Goal: Task Accomplishment & Management: Manage account settings

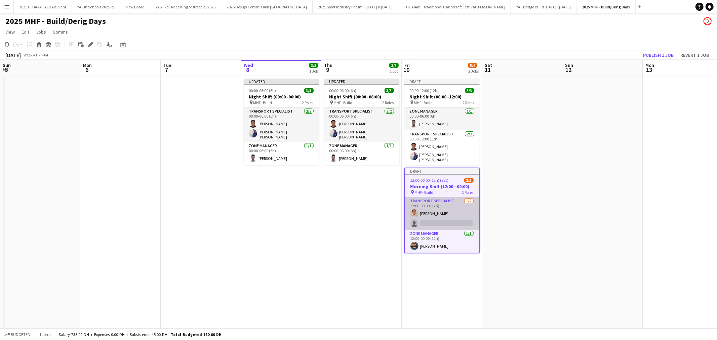
scroll to position [0, 160]
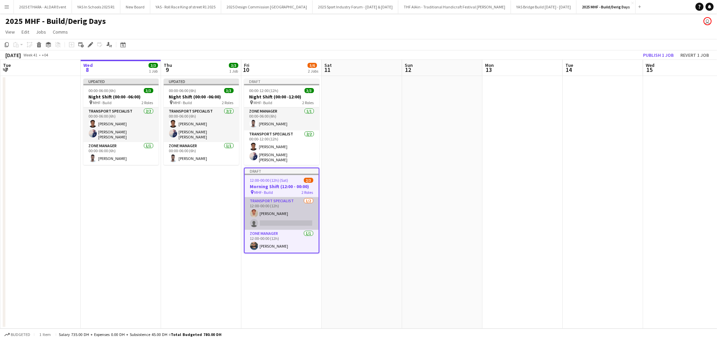
click at [266, 223] on app-card-role "Transport Specialist [DATE] 12:00-00:00 (12h) [PERSON_NAME] single-neutral-acti…" at bounding box center [282, 213] width 74 height 33
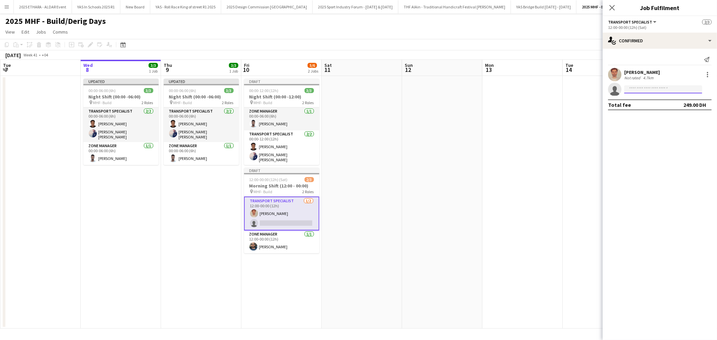
click at [652, 93] on input at bounding box center [663, 89] width 78 height 8
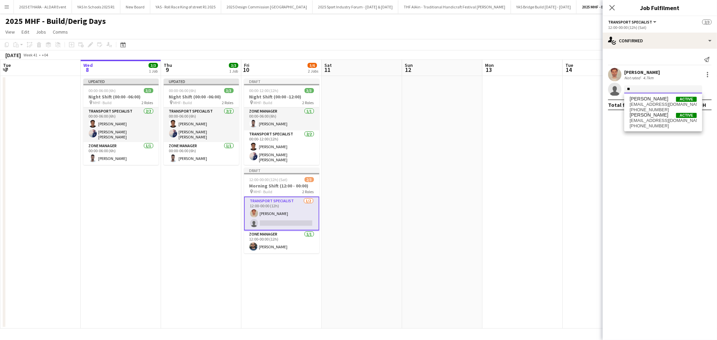
type input "*"
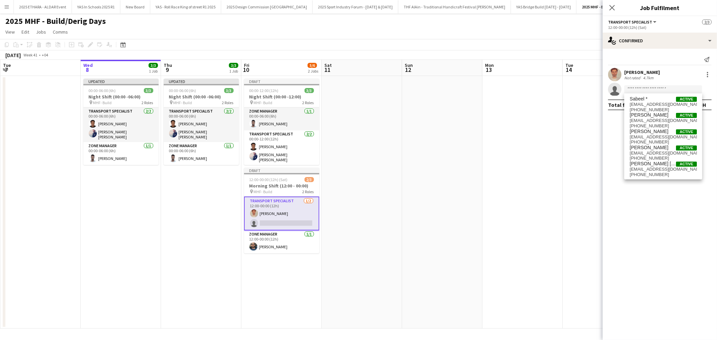
click at [432, 185] on app-date-cell at bounding box center [442, 202] width 80 height 253
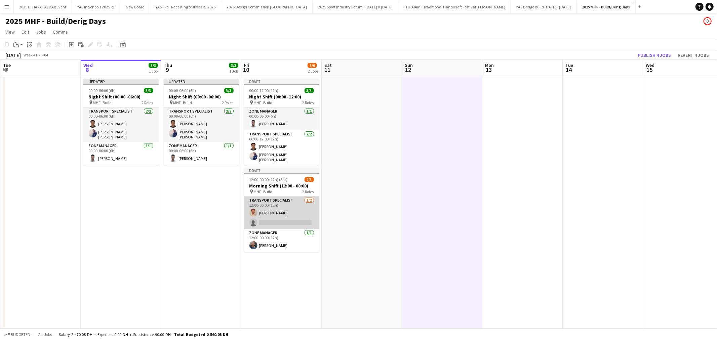
click at [282, 220] on app-card-role "Transport Specialist [DATE] 12:00-00:00 (12h) [PERSON_NAME] single-neutral-acti…" at bounding box center [281, 213] width 75 height 33
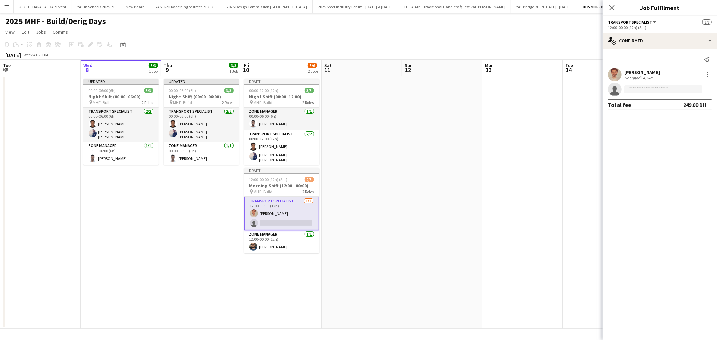
click at [656, 89] on input at bounding box center [663, 89] width 78 height 8
type input "*"
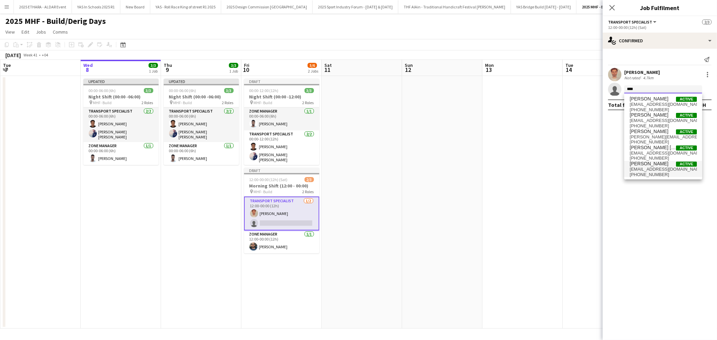
type input "****"
click at [643, 165] on span "[PERSON_NAME]" at bounding box center [648, 164] width 39 height 6
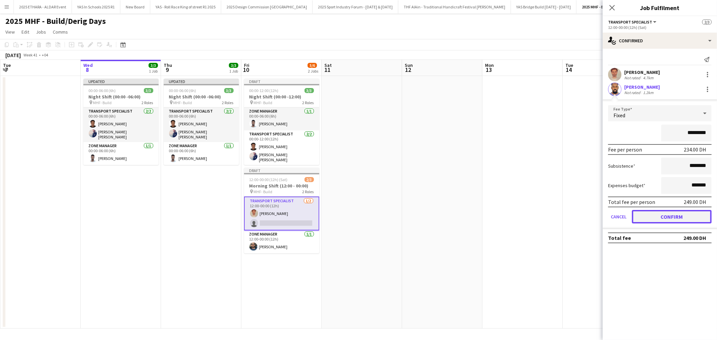
click at [649, 219] on button "Confirm" at bounding box center [672, 216] width 80 height 13
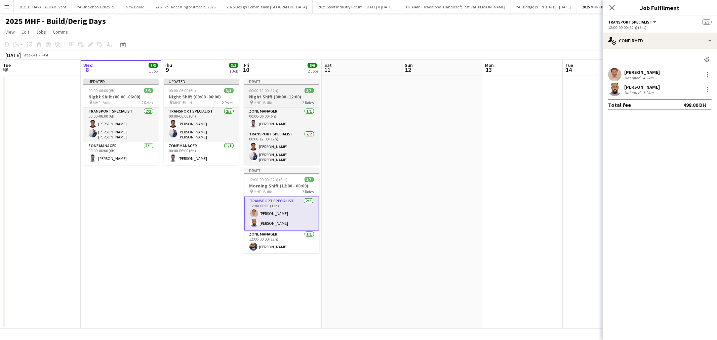
click at [277, 92] on span "00:00-12:00 (12h)" at bounding box center [263, 90] width 29 height 5
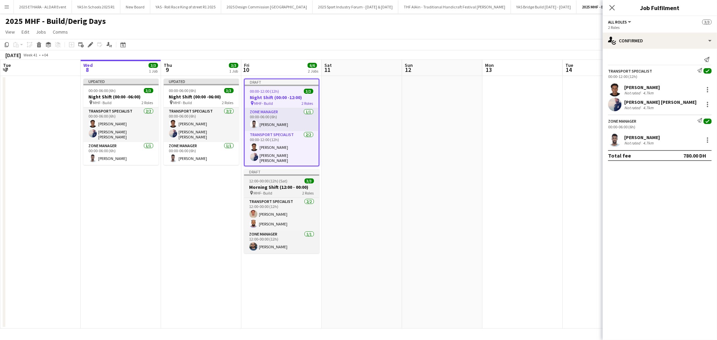
click at [279, 185] on h3 "Morning Shift (12:00 - 00:00)" at bounding box center [281, 187] width 75 height 6
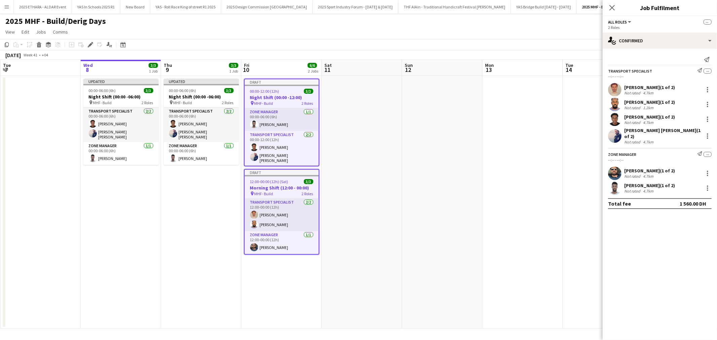
click at [340, 156] on app-date-cell at bounding box center [361, 202] width 80 height 253
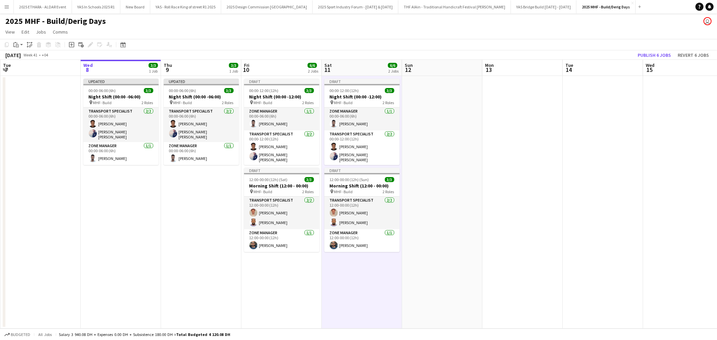
click at [425, 139] on app-date-cell at bounding box center [442, 202] width 80 height 253
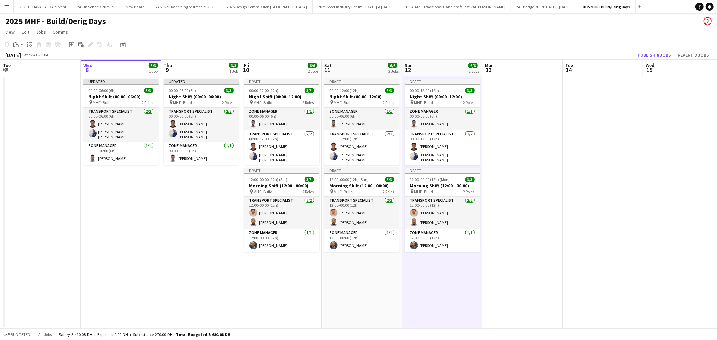
click at [521, 140] on app-date-cell at bounding box center [522, 202] width 80 height 253
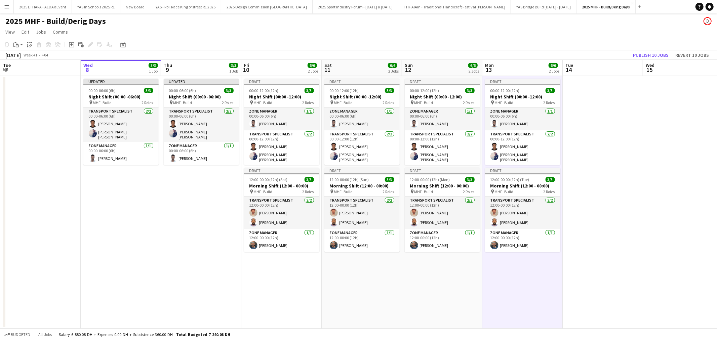
click at [610, 121] on app-date-cell at bounding box center [602, 202] width 80 height 253
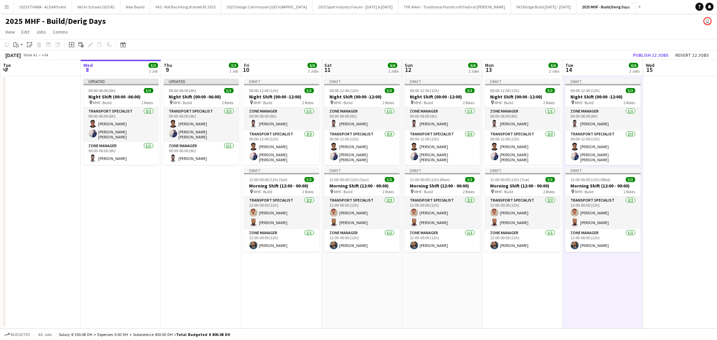
click at [681, 127] on app-date-cell at bounding box center [683, 202] width 80 height 253
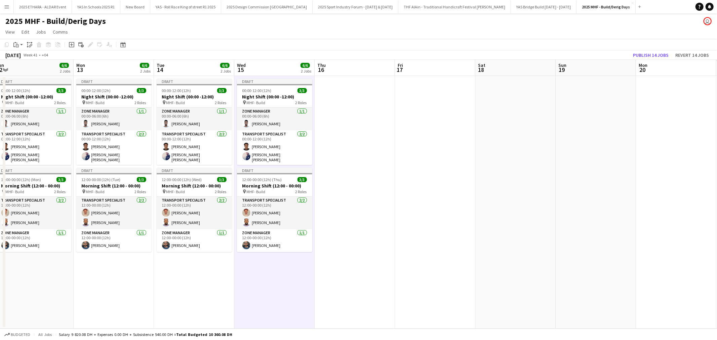
scroll to position [0, 253]
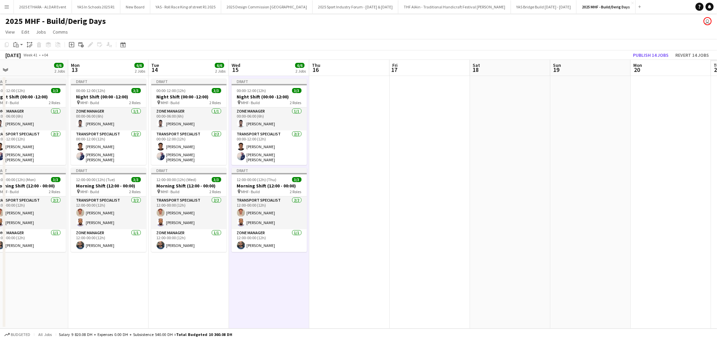
drag, startPoint x: 614, startPoint y: 280, endPoint x: 200, endPoint y: 293, distance: 414.0
click at [200, 293] on app-calendar-viewport "Thu 9 3/3 1 Job Fri 10 6/6 2 Jobs Sat 11 6/6 2 Jobs Sun 12 6/6 2 Jobs Mon 13 6/…" at bounding box center [358, 194] width 717 height 269
click at [350, 160] on app-date-cell at bounding box center [349, 202] width 80 height 253
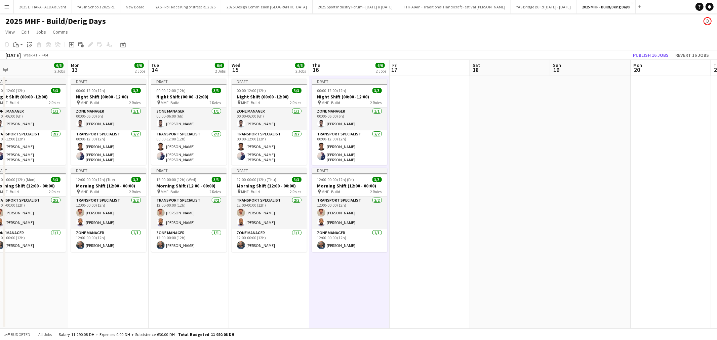
click at [415, 143] on app-date-cell at bounding box center [429, 202] width 80 height 253
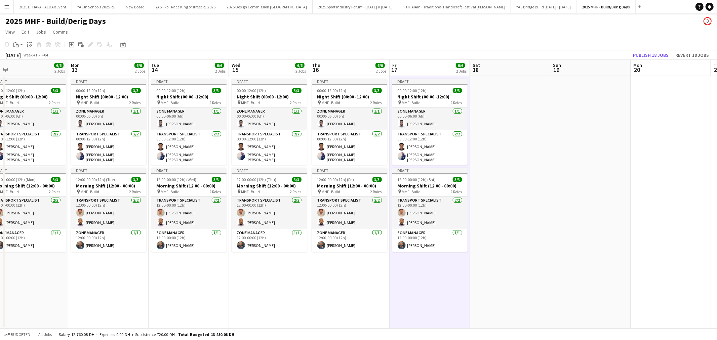
click at [507, 140] on app-date-cell at bounding box center [510, 202] width 80 height 253
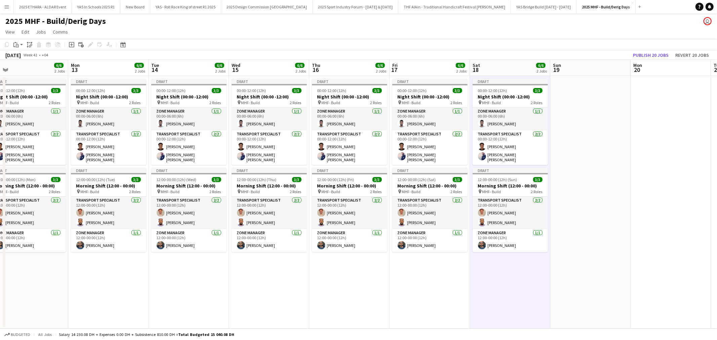
click at [586, 142] on app-date-cell at bounding box center [590, 202] width 80 height 253
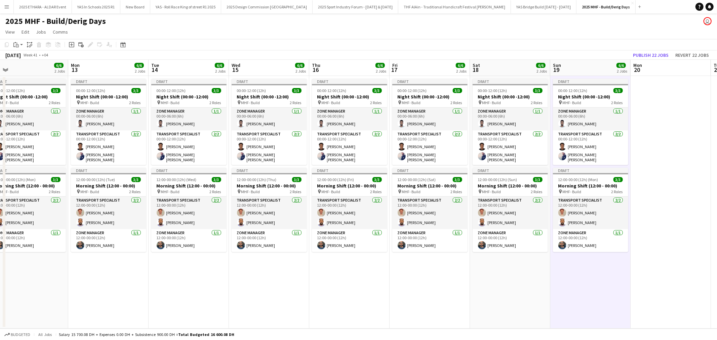
click at [670, 146] on app-date-cell at bounding box center [670, 202] width 80 height 253
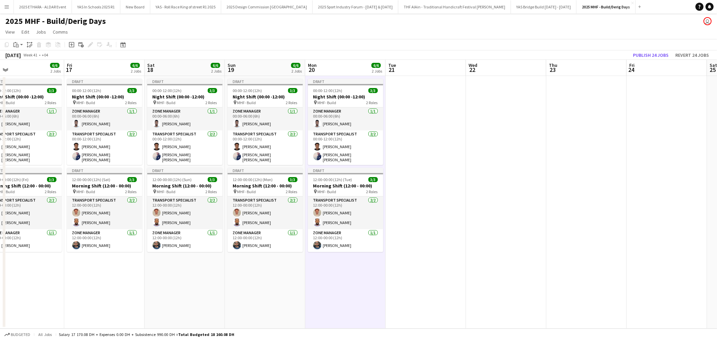
scroll to position [0, 259]
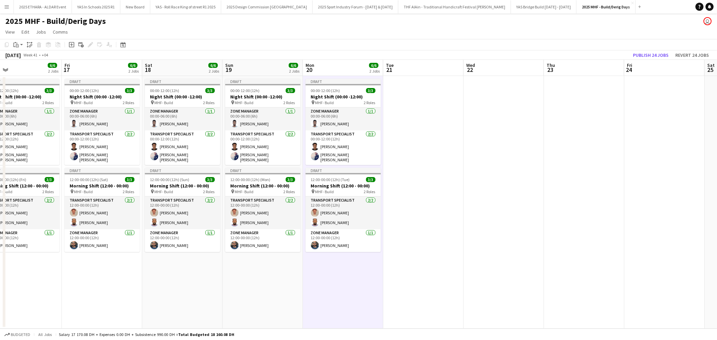
drag, startPoint x: 638, startPoint y: 279, endPoint x: 311, endPoint y: 280, distance: 327.5
click at [311, 280] on app-calendar-viewport "Mon 13 6/6 2 Jobs Tue 14 6/6 2 Jobs Wed 15 6/6 2 Jobs Thu 16 6/6 2 Jobs Fri 17 …" at bounding box center [358, 194] width 717 height 269
click at [424, 140] on app-date-cell at bounding box center [423, 202] width 80 height 253
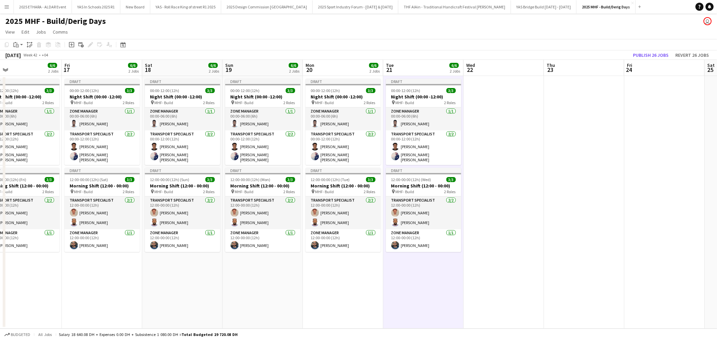
click at [506, 128] on app-date-cell at bounding box center [503, 202] width 80 height 253
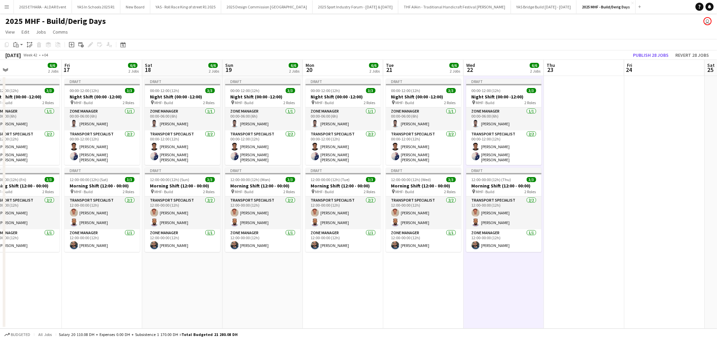
click at [583, 128] on app-date-cell at bounding box center [584, 202] width 80 height 253
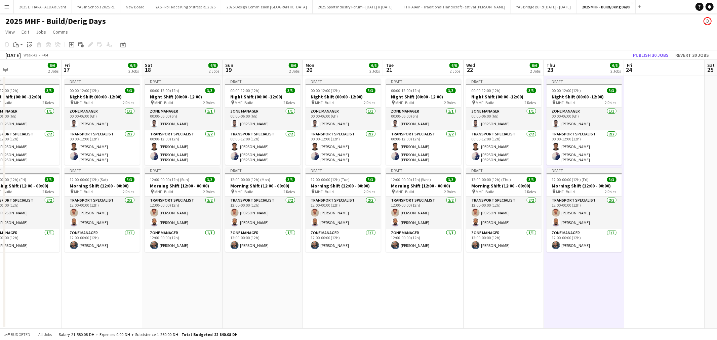
click at [647, 120] on app-date-cell at bounding box center [664, 202] width 80 height 253
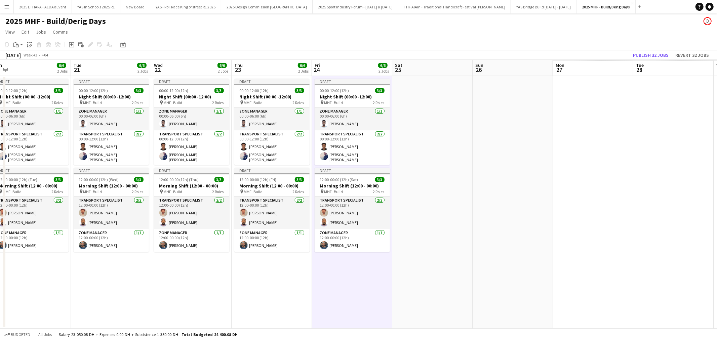
scroll to position [0, 269]
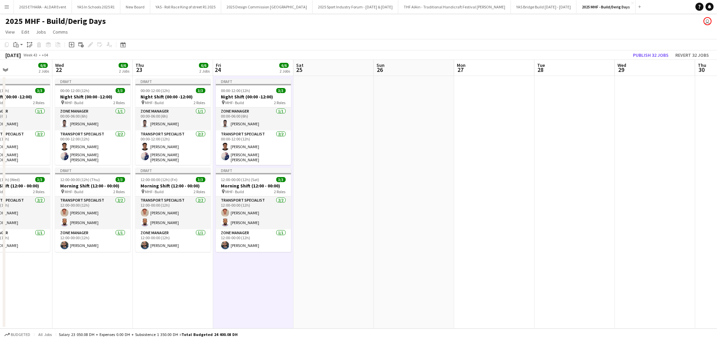
drag, startPoint x: 629, startPoint y: 274, endPoint x: 218, endPoint y: 288, distance: 411.1
click at [218, 288] on app-calendar-viewport "Sat 18 6/6 2 Jobs Sun 19 6/6 2 Jobs Mon 20 6/6 2 Jobs Tue 21 6/6 2 Jobs Wed 22 …" at bounding box center [358, 194] width 717 height 269
click at [352, 138] on app-date-cell at bounding box center [333, 202] width 80 height 253
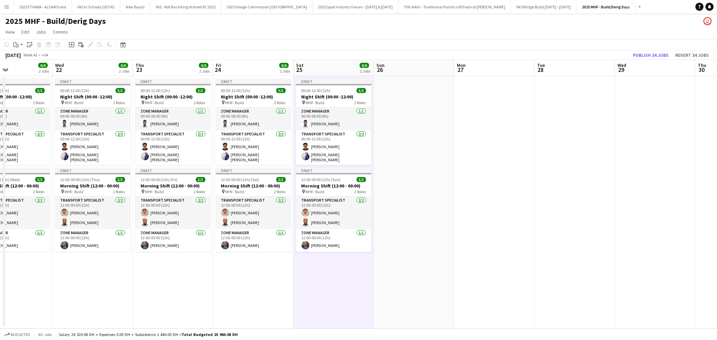
click at [410, 131] on app-date-cell at bounding box center [414, 202] width 80 height 253
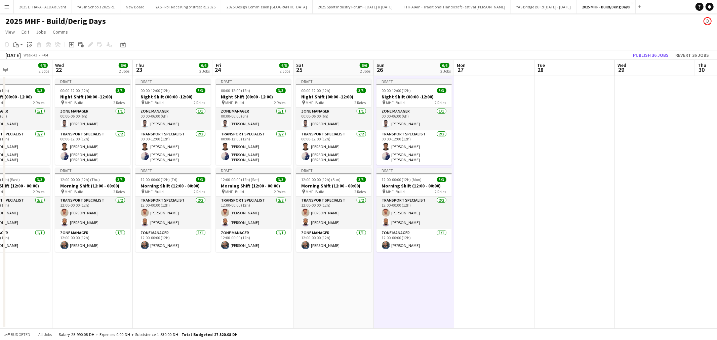
click at [489, 128] on app-date-cell at bounding box center [494, 202] width 80 height 253
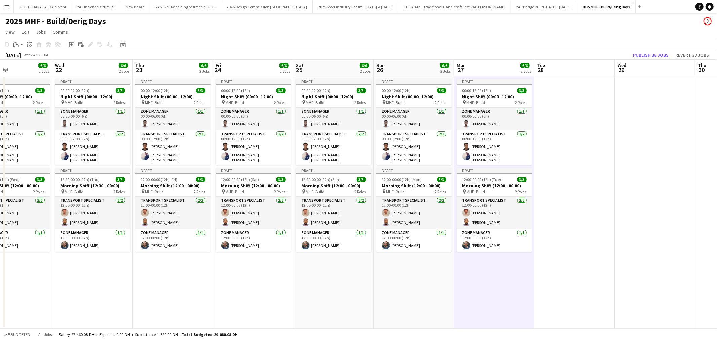
click at [566, 130] on app-date-cell at bounding box center [574, 202] width 80 height 253
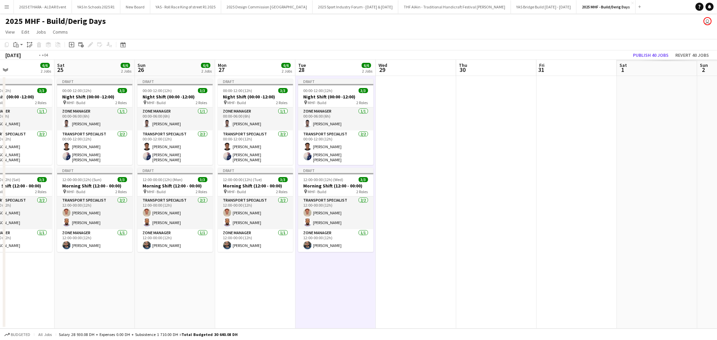
scroll to position [0, 243]
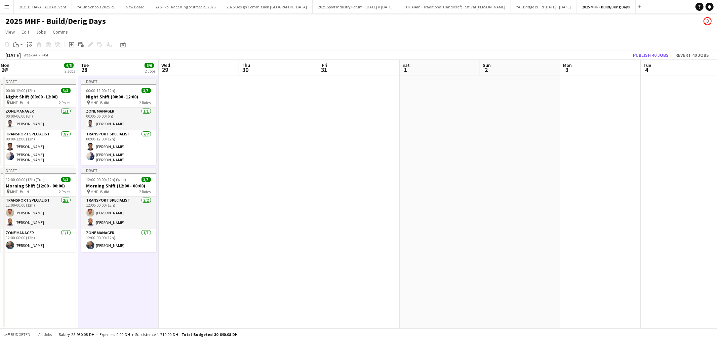
drag, startPoint x: 667, startPoint y: 166, endPoint x: 211, endPoint y: 186, distance: 456.3
click at [211, 186] on app-calendar-viewport "Fri 24 6/6 2 Jobs Sat 25 6/6 2 Jobs Sun 26 6/6 2 Jobs Mon 27 6/6 2 Jobs Tue 28 …" at bounding box center [358, 194] width 717 height 269
click at [204, 149] on app-date-cell at bounding box center [199, 202] width 80 height 253
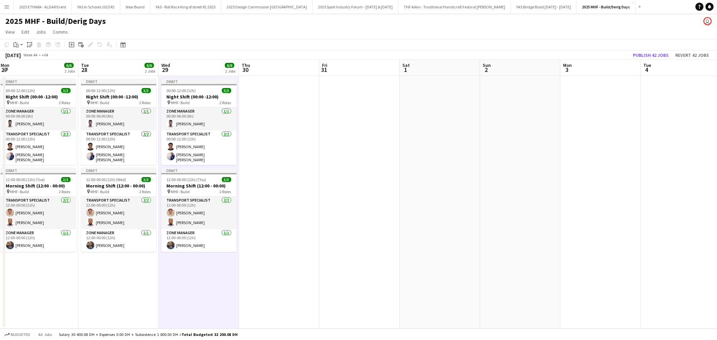
click at [298, 142] on app-date-cell at bounding box center [279, 202] width 80 height 253
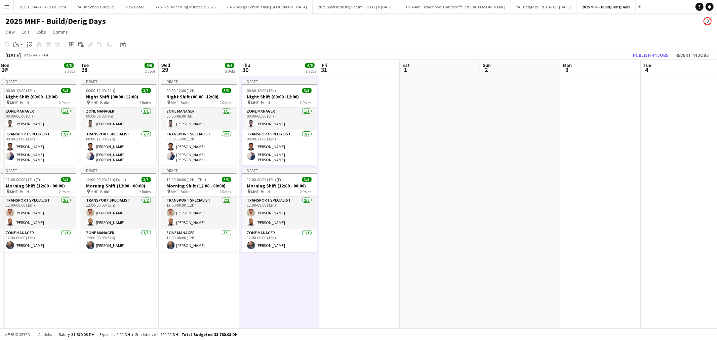
click at [353, 133] on app-date-cell at bounding box center [359, 202] width 80 height 253
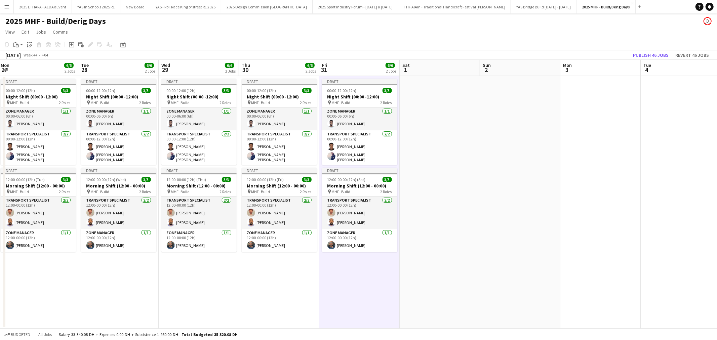
click at [432, 146] on app-date-cell at bounding box center [439, 202] width 80 height 253
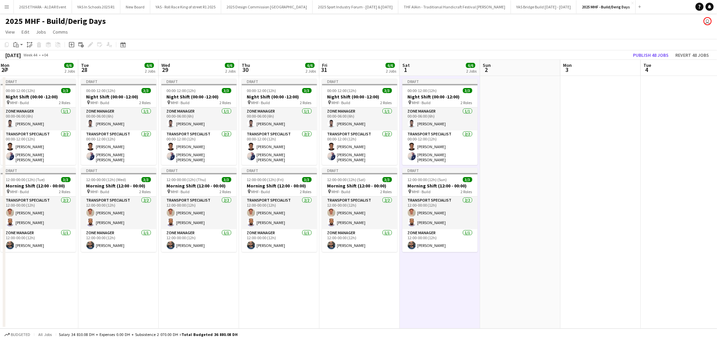
click at [504, 138] on app-date-cell at bounding box center [520, 202] width 80 height 253
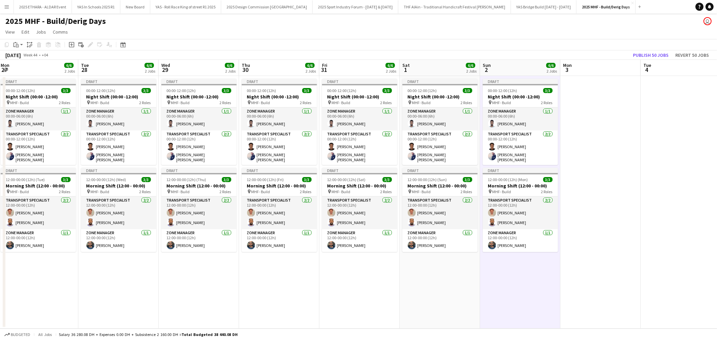
click at [590, 140] on app-date-cell at bounding box center [600, 202] width 80 height 253
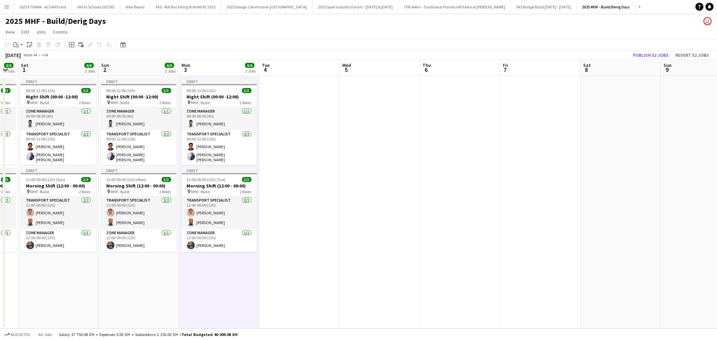
scroll to position [0, 224]
drag, startPoint x: 667, startPoint y: 127, endPoint x: 285, endPoint y: 140, distance: 383.2
click at [285, 140] on app-calendar-viewport "Wed 29 6/6 2 Jobs Thu 30 6/6 2 Jobs Fri 31 6/6 2 Jobs Sat 1 6/6 2 Jobs Sun 2 6/…" at bounding box center [358, 194] width 717 height 269
click at [297, 119] on app-date-cell at bounding box center [297, 202] width 80 height 253
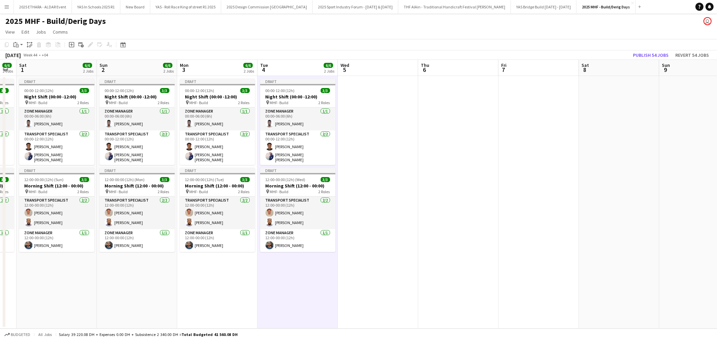
click at [373, 119] on app-date-cell at bounding box center [378, 202] width 80 height 253
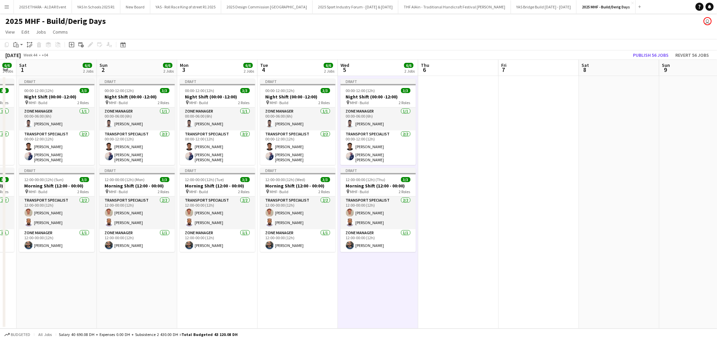
click at [442, 120] on app-date-cell at bounding box center [458, 202] width 80 height 253
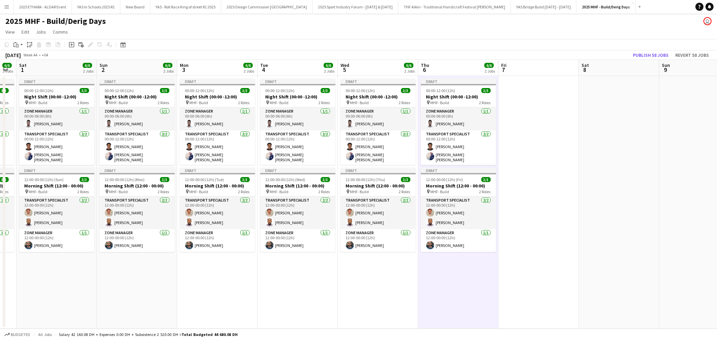
click at [513, 115] on app-date-cell at bounding box center [538, 202] width 80 height 253
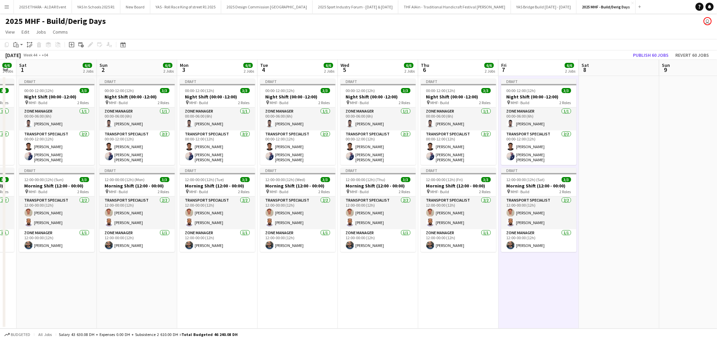
click at [620, 103] on app-date-cell at bounding box center [618, 202] width 80 height 253
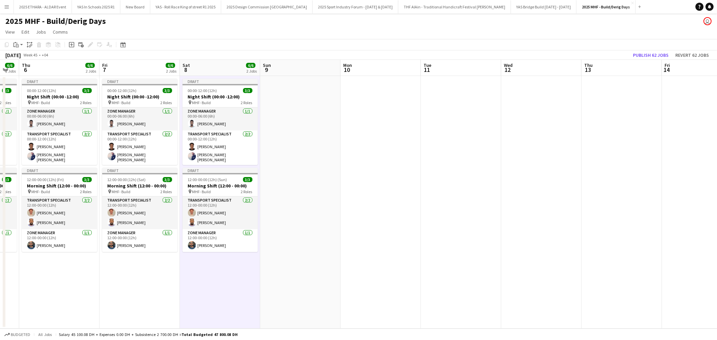
scroll to position [0, 223]
drag, startPoint x: 676, startPoint y: 121, endPoint x: 276, endPoint y: 143, distance: 400.7
click at [276, 143] on app-calendar-viewport "Mon 3 6/6 2 Jobs Tue 4 6/6 2 Jobs Wed 5 6/6 2 Jobs Thu 6 6/6 2 Jobs Fri 7 6/6 2…" at bounding box center [358, 194] width 717 height 269
click at [291, 107] on app-date-cell at bounding box center [299, 202] width 80 height 253
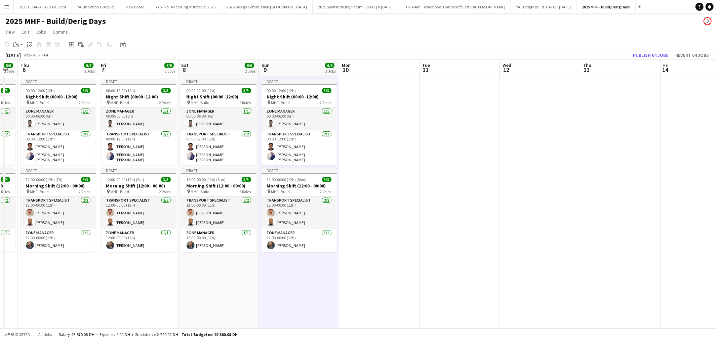
click at [370, 111] on app-date-cell at bounding box center [379, 202] width 80 height 253
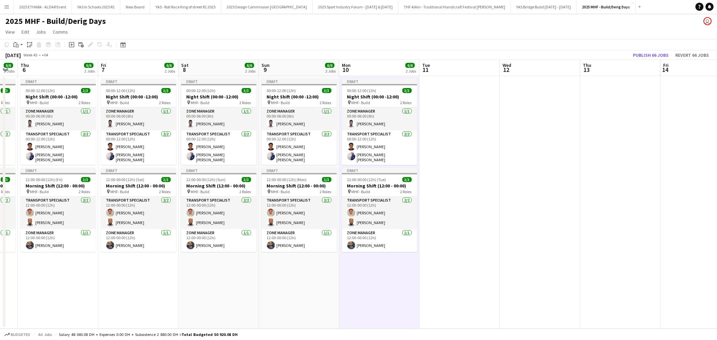
click at [451, 116] on app-date-cell at bounding box center [459, 202] width 80 height 253
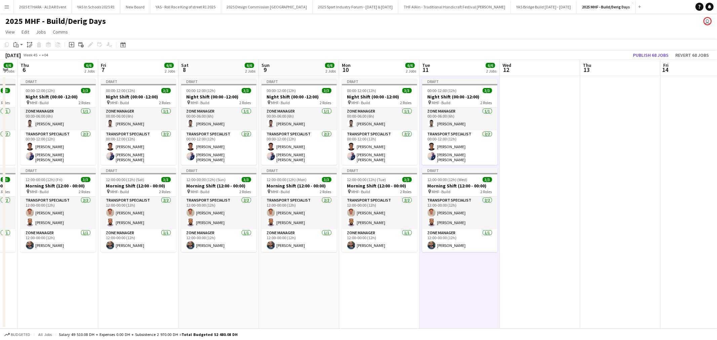
click at [516, 124] on app-date-cell at bounding box center [540, 202] width 80 height 253
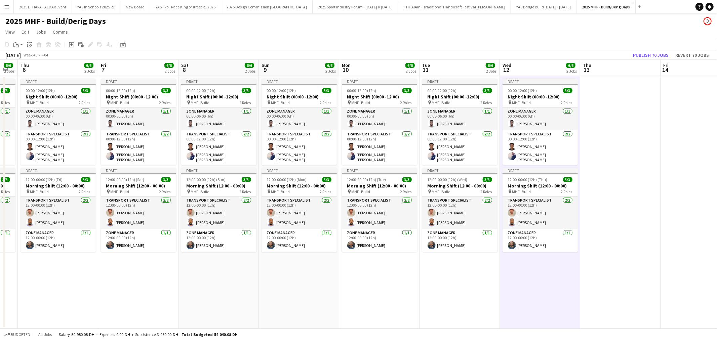
click at [606, 127] on app-date-cell at bounding box center [620, 202] width 80 height 253
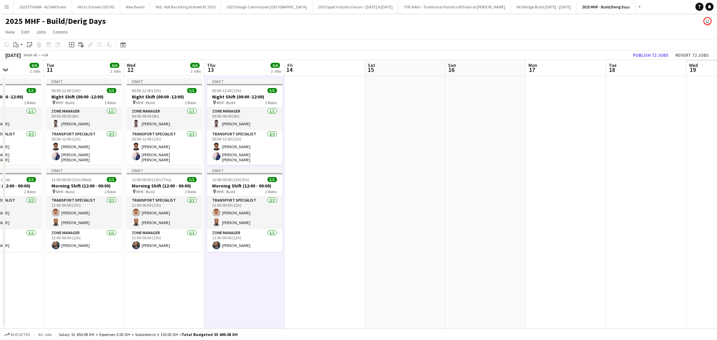
scroll to position [0, 215]
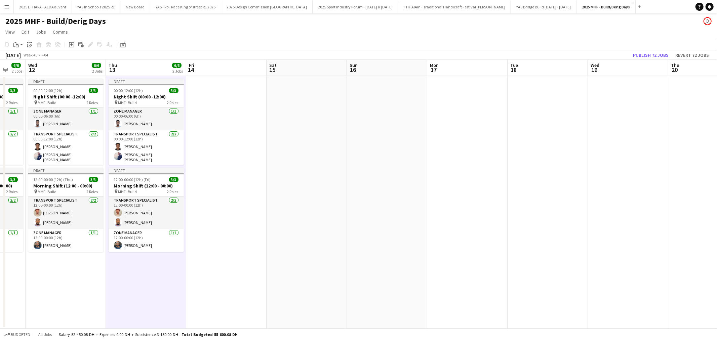
drag, startPoint x: 683, startPoint y: 120, endPoint x: 209, endPoint y: 135, distance: 474.2
click at [209, 135] on app-calendar-viewport "Sun 9 6/6 2 Jobs Mon 10 6/6 2 Jobs Tue 11 6/6 2 Jobs Wed 12 6/6 2 Jobs Thu 13 6…" at bounding box center [358, 194] width 717 height 269
click at [231, 122] on app-date-cell at bounding box center [226, 202] width 80 height 253
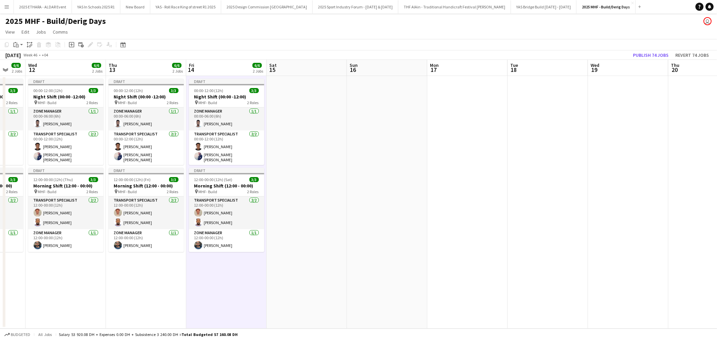
click at [315, 125] on app-date-cell at bounding box center [306, 202] width 80 height 253
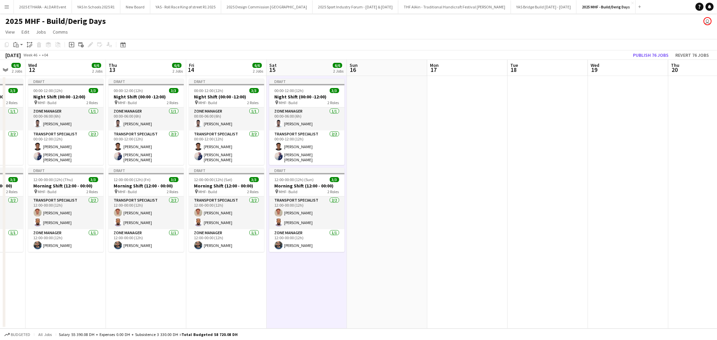
click at [368, 116] on app-date-cell at bounding box center [387, 202] width 80 height 253
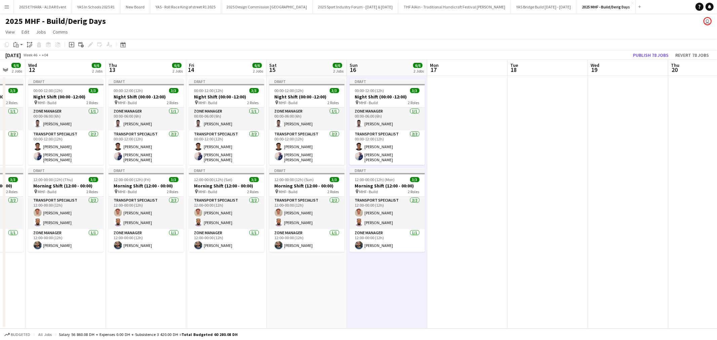
click at [464, 135] on app-date-cell at bounding box center [467, 202] width 80 height 253
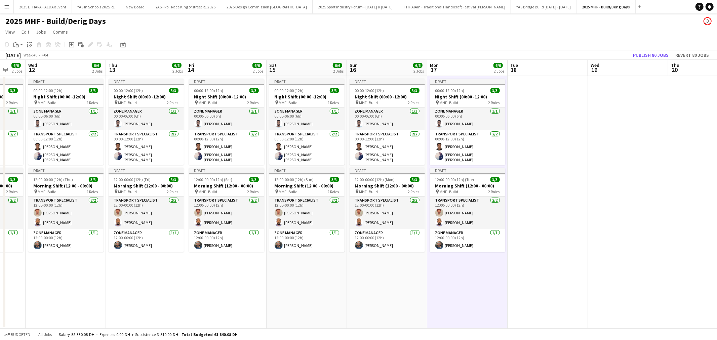
click at [532, 131] on app-date-cell at bounding box center [547, 202] width 80 height 253
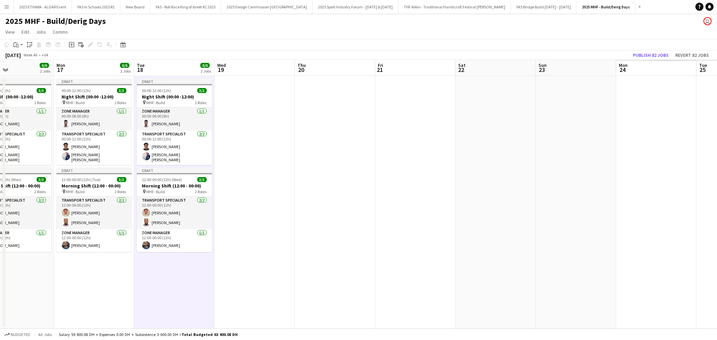
scroll to position [0, 225]
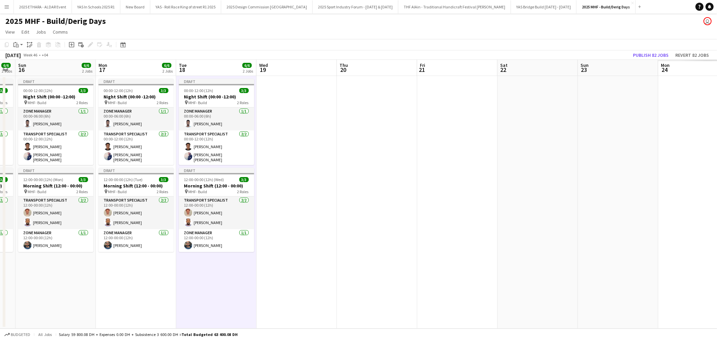
drag, startPoint x: 600, startPoint y: 136, endPoint x: 269, endPoint y: 142, distance: 331.3
click at [269, 142] on app-calendar-viewport "Thu 13 6/6 2 Jobs Fri 14 6/6 2 Jobs Sat 15 6/6 2 Jobs Sun 16 6/6 2 Jobs Mon 17 …" at bounding box center [358, 194] width 717 height 269
click at [298, 123] on app-date-cell at bounding box center [296, 202] width 80 height 253
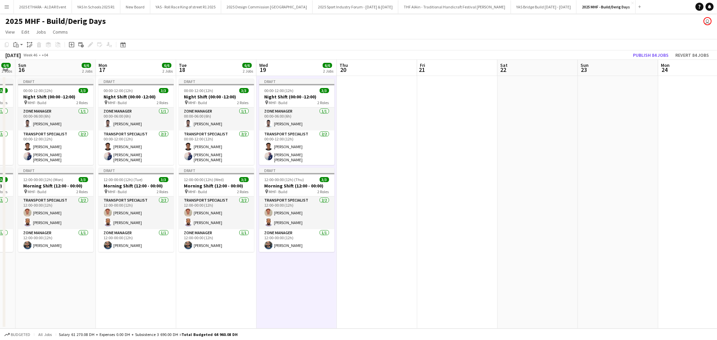
click at [375, 126] on app-date-cell at bounding box center [377, 202] width 80 height 253
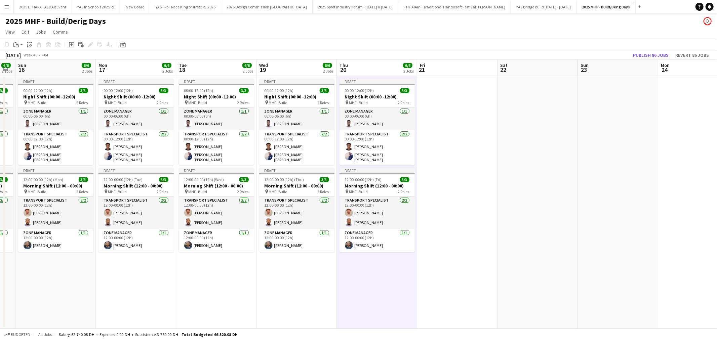
click at [436, 128] on app-date-cell at bounding box center [457, 202] width 80 height 253
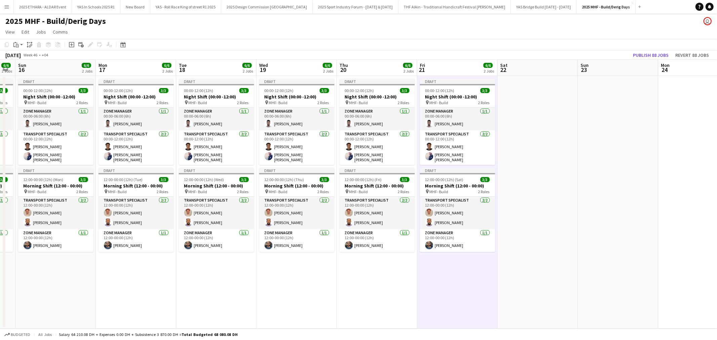
click at [524, 130] on app-date-cell at bounding box center [537, 202] width 80 height 253
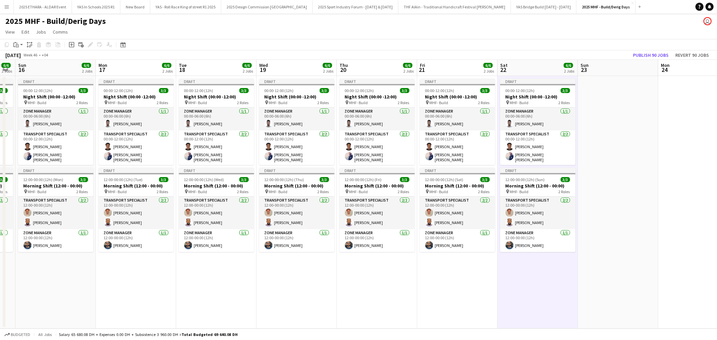
click at [612, 133] on app-date-cell at bounding box center [617, 202] width 80 height 253
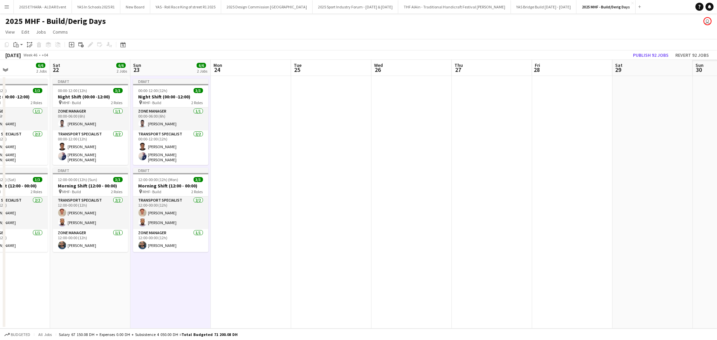
scroll to position [0, 210]
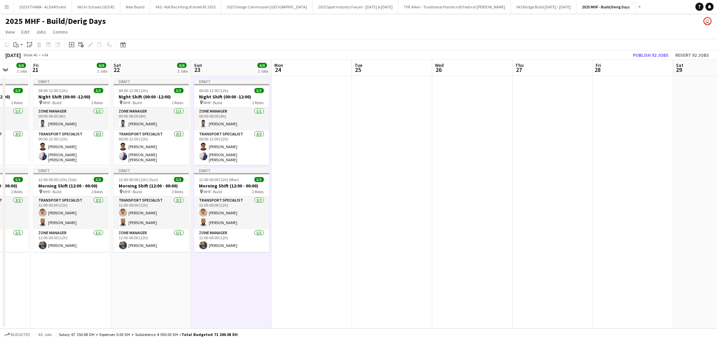
drag, startPoint x: 622, startPoint y: 159, endPoint x: 156, endPoint y: 153, distance: 467.0
click at [156, 153] on app-calendar-viewport "Tue 18 6/6 2 Jobs Wed 19 6/6 2 Jobs Thu 20 6/6 2 Jobs Fri 21 6/6 2 Jobs Sat 22 …" at bounding box center [358, 194] width 717 height 269
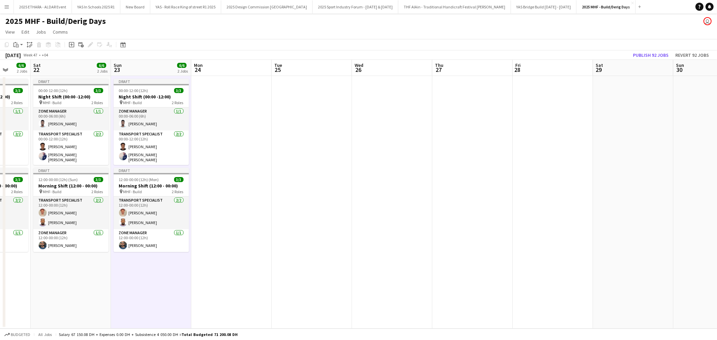
click at [239, 120] on app-date-cell at bounding box center [231, 202] width 80 height 253
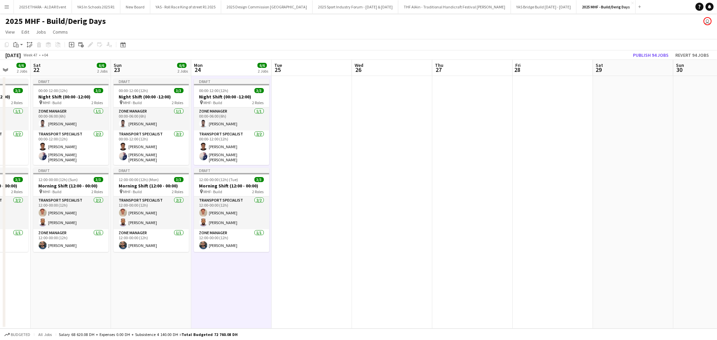
click at [310, 133] on app-date-cell at bounding box center [311, 202] width 80 height 253
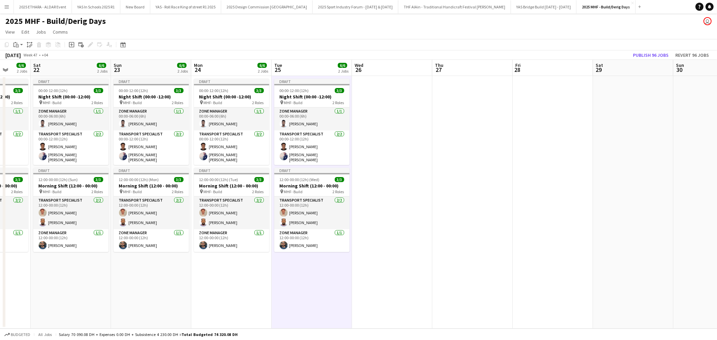
click at [383, 131] on app-date-cell at bounding box center [392, 202] width 80 height 253
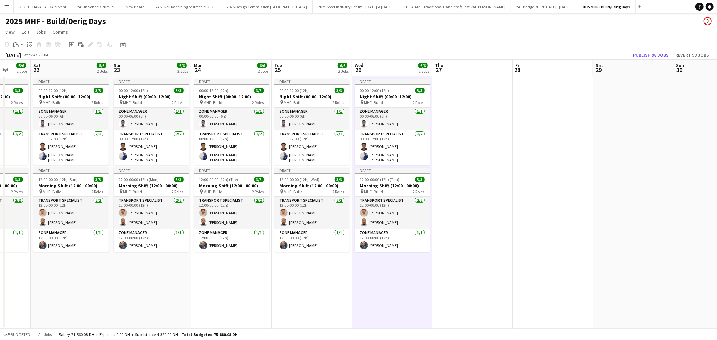
click at [457, 127] on app-date-cell at bounding box center [472, 202] width 80 height 253
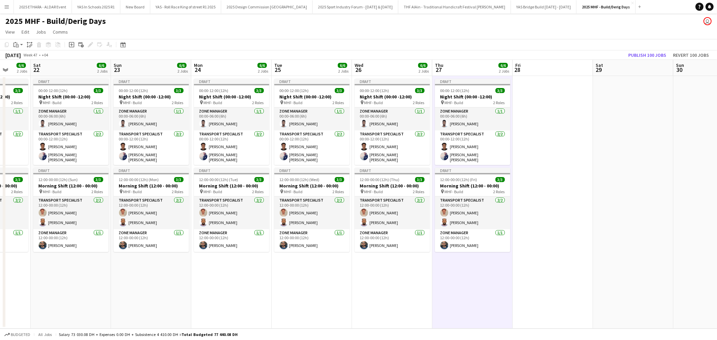
click at [563, 126] on app-date-cell at bounding box center [552, 202] width 80 height 253
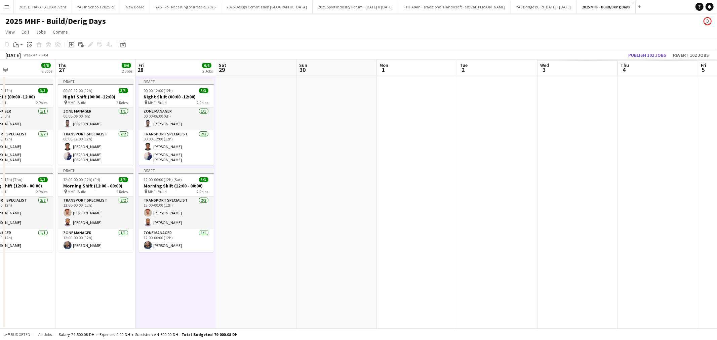
drag, startPoint x: 632, startPoint y: 132, endPoint x: 255, endPoint y: 134, distance: 376.6
click at [255, 134] on app-calendar-viewport "Sun 23 6/6 2 Jobs Mon 24 6/6 2 Jobs Tue 25 6/6 2 Jobs Wed 26 6/6 2 Jobs Thu 27 …" at bounding box center [358, 194] width 717 height 269
click at [276, 120] on app-date-cell at bounding box center [256, 202] width 80 height 253
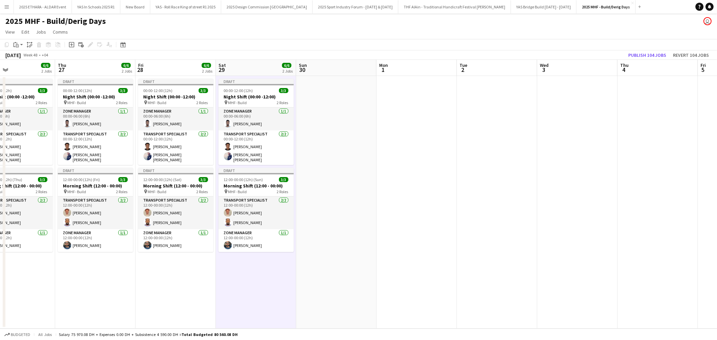
click at [337, 120] on app-date-cell at bounding box center [336, 202] width 80 height 253
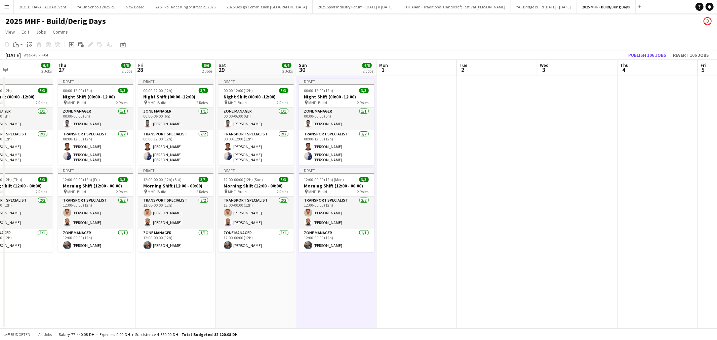
click at [416, 122] on app-date-cell at bounding box center [416, 202] width 80 height 253
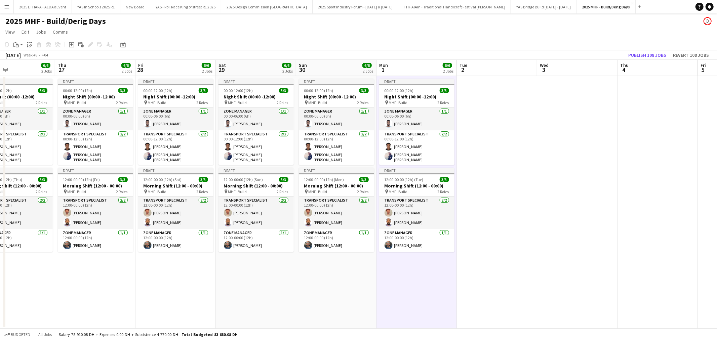
click at [488, 132] on app-date-cell at bounding box center [497, 202] width 80 height 253
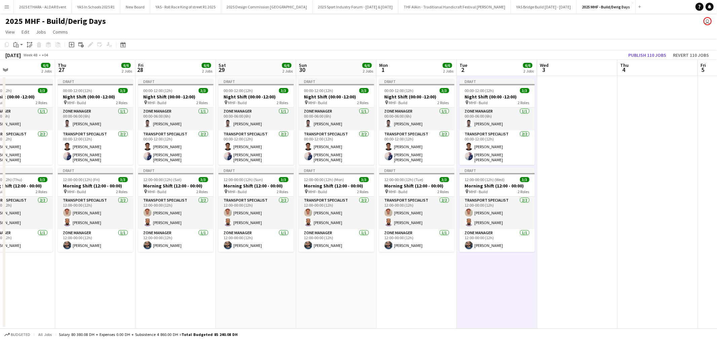
click at [559, 129] on app-date-cell at bounding box center [577, 202] width 80 height 253
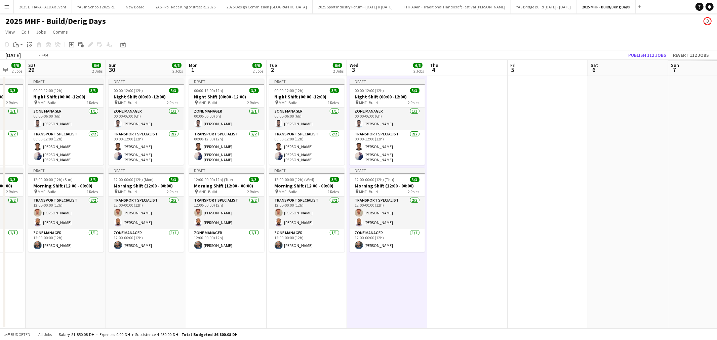
scroll to position [0, 251]
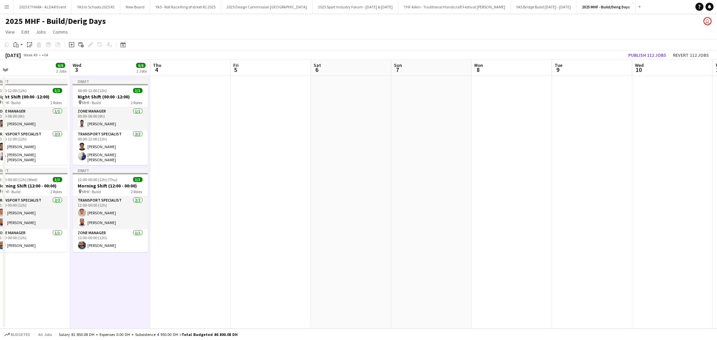
drag, startPoint x: 678, startPoint y: 133, endPoint x: 211, endPoint y: 139, distance: 467.3
click at [211, 139] on app-calendar-viewport "Sat 29 6/6 2 Jobs Sun 30 6/6 2 Jobs Mon 1 6/6 2 Jobs Tue 2 6/6 2 Jobs Wed 3 6/6…" at bounding box center [358, 194] width 717 height 269
click at [199, 120] on app-date-cell at bounding box center [190, 202] width 80 height 253
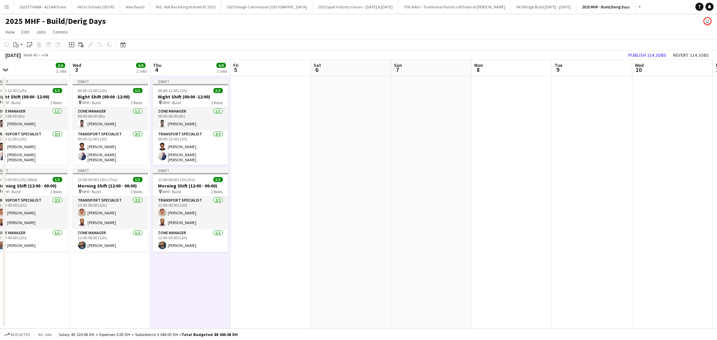
click at [269, 125] on app-date-cell at bounding box center [270, 202] width 80 height 253
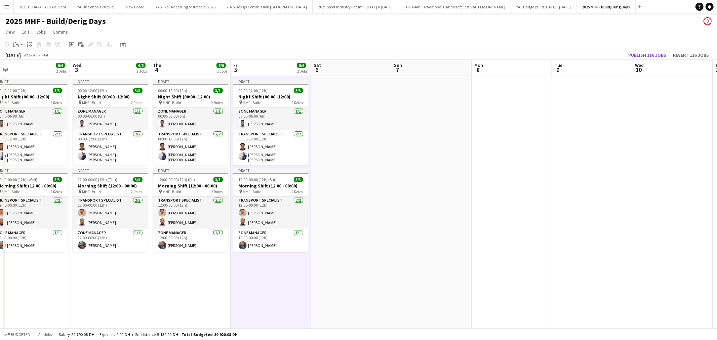
click at [335, 126] on app-date-cell at bounding box center [351, 202] width 80 height 253
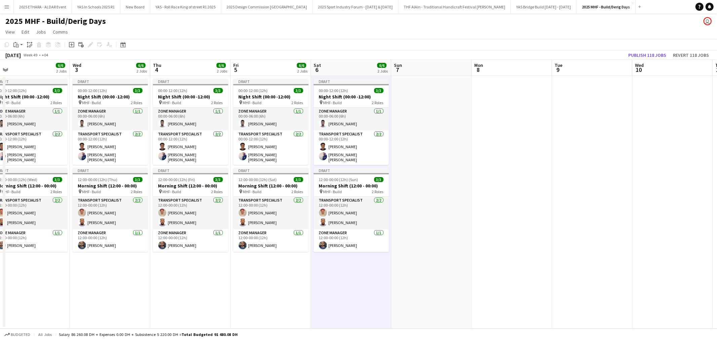
click at [418, 141] on app-date-cell at bounding box center [431, 202] width 80 height 253
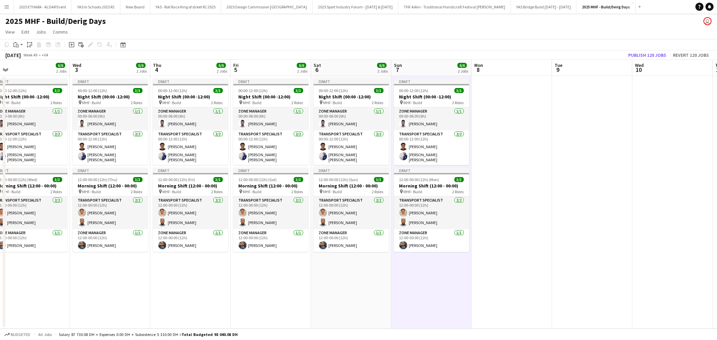
click at [506, 133] on app-date-cell at bounding box center [511, 202] width 80 height 253
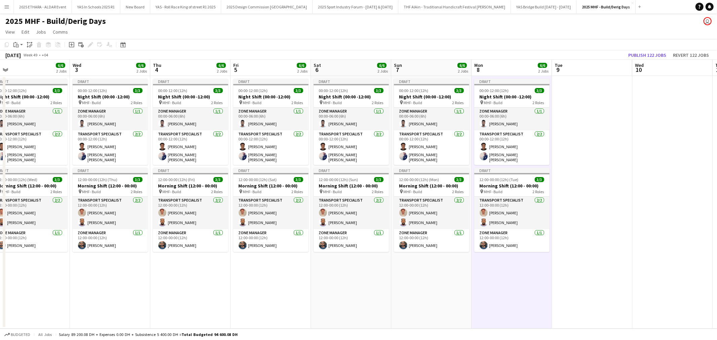
click at [597, 135] on app-date-cell at bounding box center [592, 202] width 80 height 253
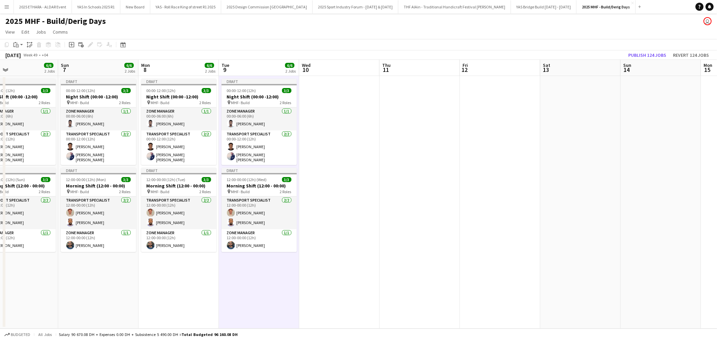
scroll to position [0, 264]
drag, startPoint x: 662, startPoint y: 132, endPoint x: 328, endPoint y: 141, distance: 334.0
click at [328, 141] on app-calendar-viewport "Wed 3 6/6 2 Jobs Thu 4 6/6 2 Jobs Fri 5 6/6 2 Jobs Sat 6 6/6 2 Jobs Sun 7 6/6 2…" at bounding box center [358, 194] width 717 height 269
click at [336, 123] on app-date-cell at bounding box center [338, 202] width 80 height 253
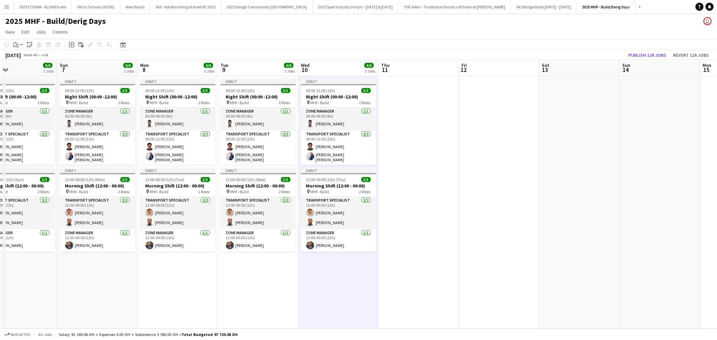
click at [428, 120] on app-date-cell at bounding box center [418, 202] width 80 height 253
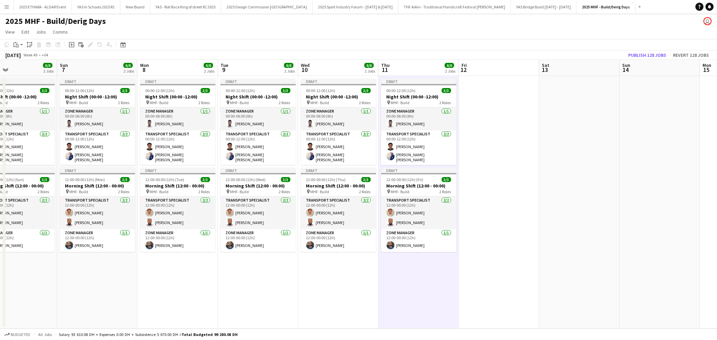
click at [482, 122] on app-date-cell at bounding box center [499, 202] width 80 height 253
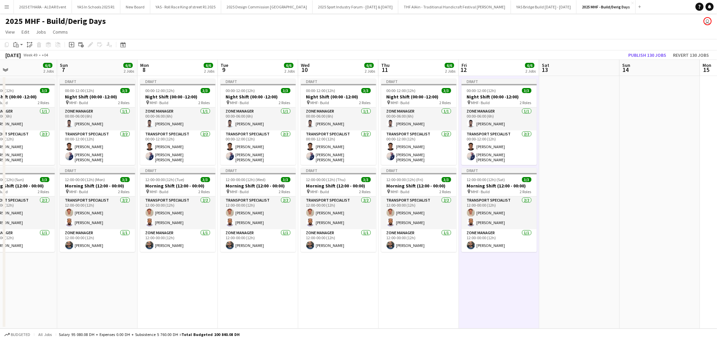
click at [557, 125] on app-date-cell at bounding box center [579, 202] width 80 height 253
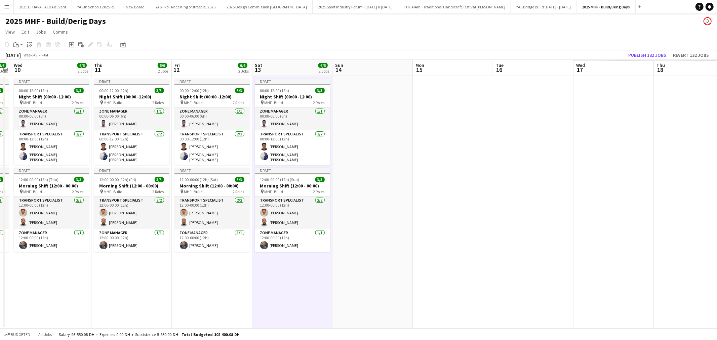
drag, startPoint x: 629, startPoint y: 122, endPoint x: 180, endPoint y: 127, distance: 448.8
click at [180, 127] on app-calendar-viewport "Sun 7 6/6 2 Jobs Mon 8 6/6 2 Jobs Tue 9 6/6 2 Jobs Wed 10 6/6 2 Jobs Thu 11 6/6…" at bounding box center [358, 194] width 717 height 269
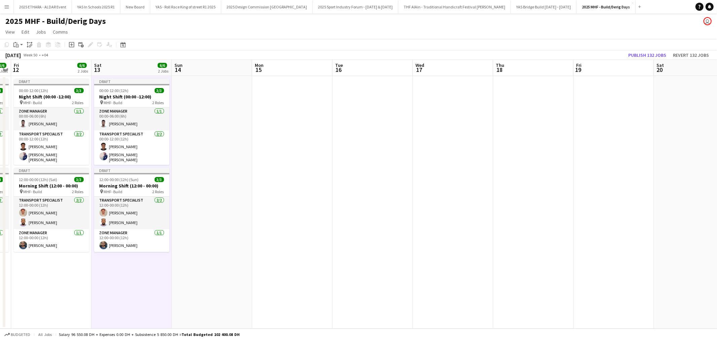
scroll to position [0, 231]
click at [198, 116] on app-date-cell at bounding box center [210, 202] width 80 height 253
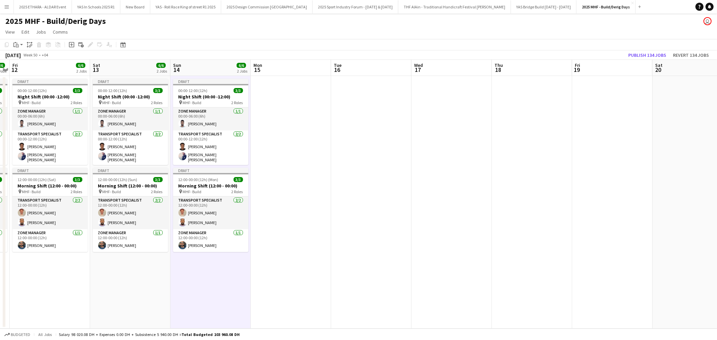
click at [279, 112] on app-date-cell at bounding box center [291, 202] width 80 height 253
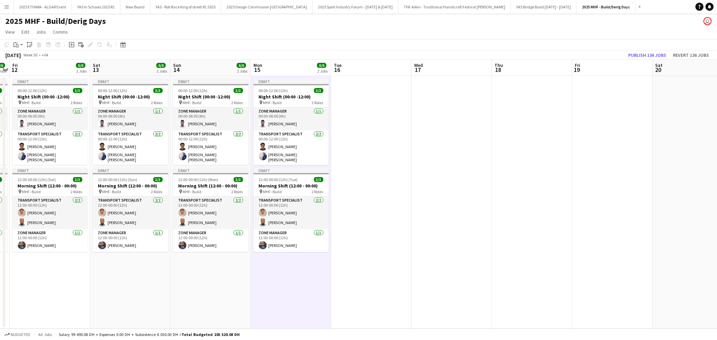
click at [364, 119] on app-date-cell at bounding box center [371, 202] width 80 height 253
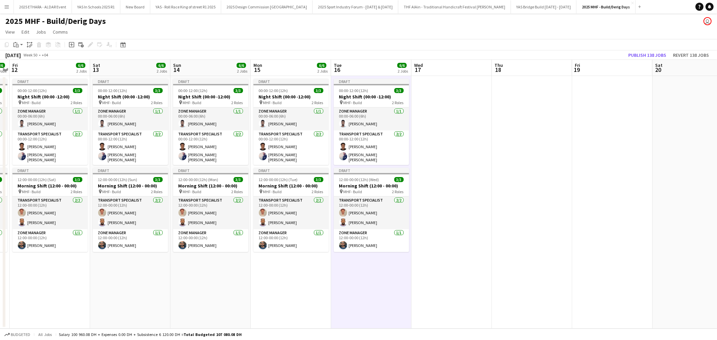
click at [428, 120] on app-date-cell at bounding box center [451, 202] width 80 height 253
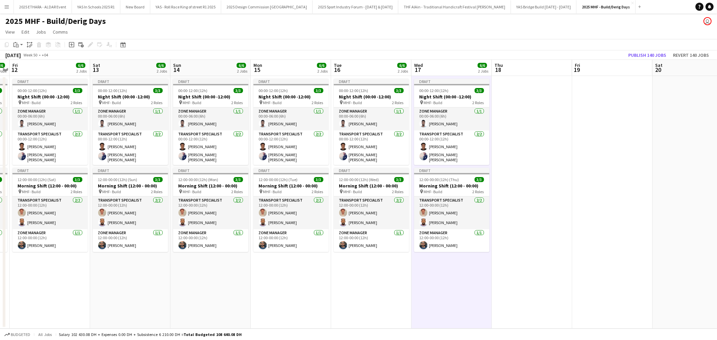
click at [504, 124] on app-date-cell at bounding box center [531, 202] width 80 height 253
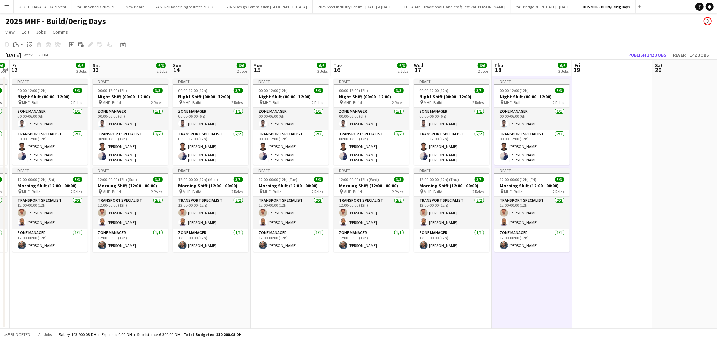
click at [599, 127] on app-date-cell at bounding box center [612, 202] width 80 height 253
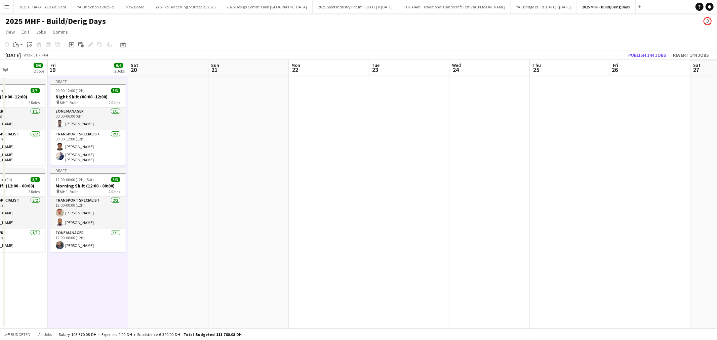
scroll to position [0, 197]
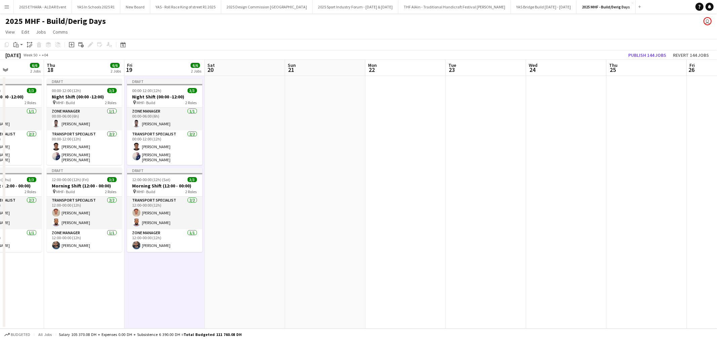
drag, startPoint x: 521, startPoint y: 274, endPoint x: 98, endPoint y: 261, distance: 423.1
click at [98, 261] on app-calendar-viewport "Mon 15 6/6 2 Jobs Tue 16 6/6 2 Jobs Wed 17 6/6 2 Jobs Thu 18 6/6 2 Jobs Fri 19 …" at bounding box center [358, 194] width 717 height 269
click at [207, 165] on app-date-cell at bounding box center [245, 202] width 80 height 253
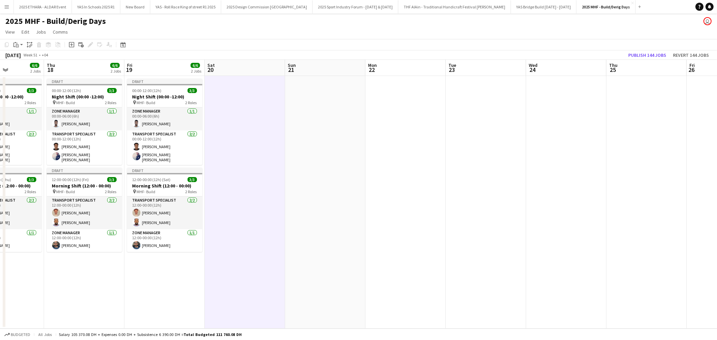
click at [259, 166] on app-date-cell at bounding box center [245, 202] width 80 height 253
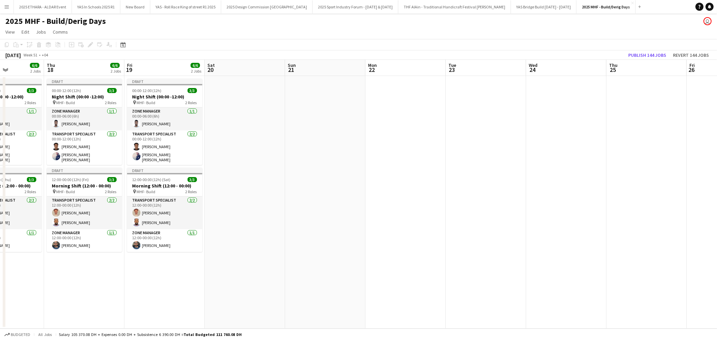
click at [236, 139] on app-date-cell at bounding box center [245, 202] width 80 height 253
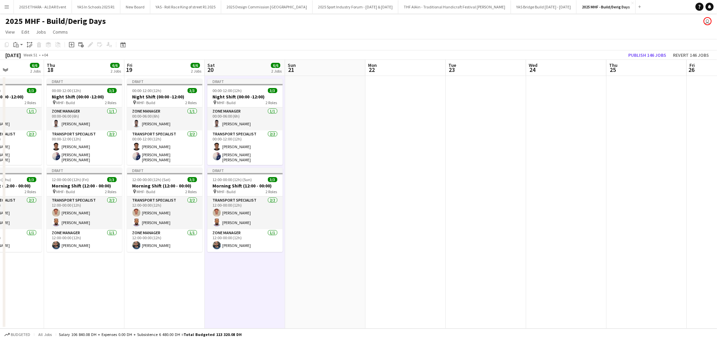
click at [326, 140] on app-date-cell at bounding box center [325, 202] width 80 height 253
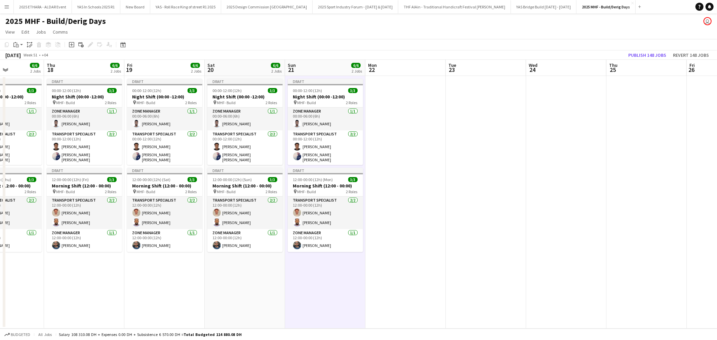
click at [407, 140] on app-date-cell at bounding box center [405, 202] width 80 height 253
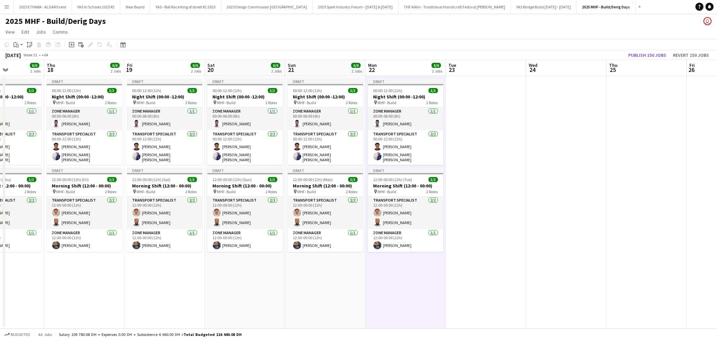
click at [461, 143] on app-date-cell at bounding box center [485, 202] width 80 height 253
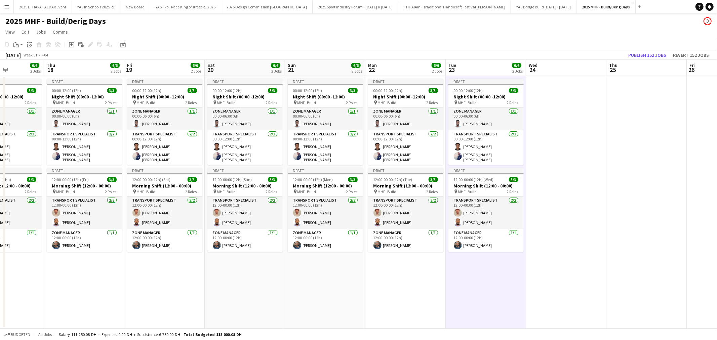
click at [559, 146] on app-date-cell at bounding box center [566, 202] width 80 height 253
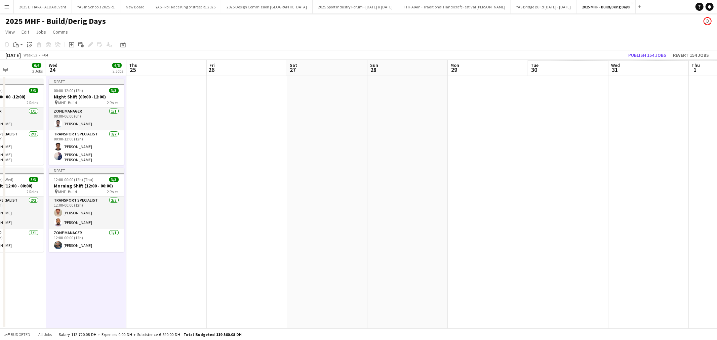
scroll to position [0, 209]
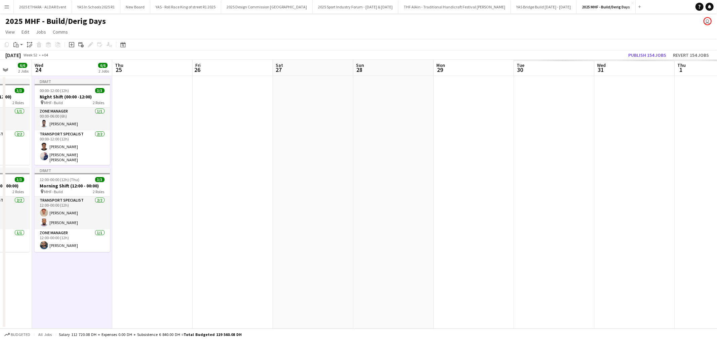
drag, startPoint x: 636, startPoint y: 240, endPoint x: 142, endPoint y: 225, distance: 494.0
click at [142, 225] on app-calendar-viewport "Sun 21 6/6 2 Jobs Mon 22 6/6 2 Jobs Tue 23 6/6 2 Jobs Wed 24 6/6 2 Jobs Thu 25 …" at bounding box center [358, 194] width 717 height 269
click at [155, 147] on app-date-cell at bounding box center [152, 202] width 80 height 253
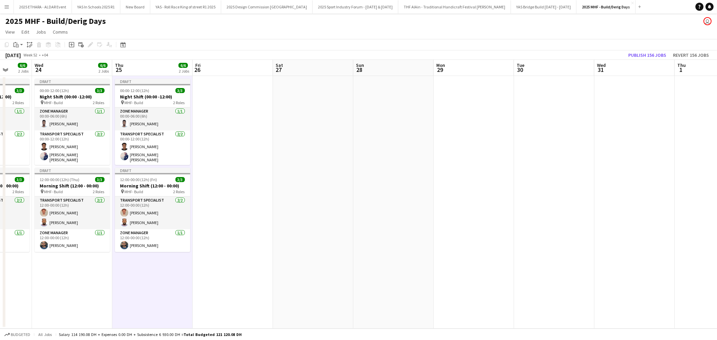
click at [232, 140] on app-date-cell at bounding box center [232, 202] width 80 height 253
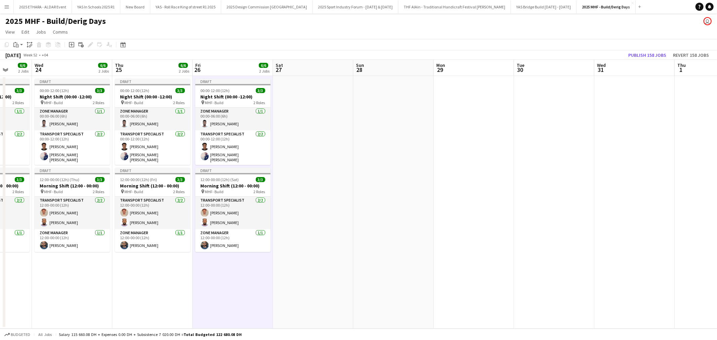
click at [308, 132] on app-date-cell at bounding box center [313, 202] width 80 height 253
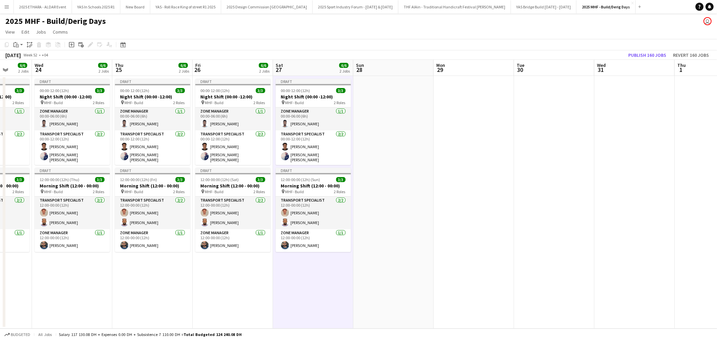
click at [374, 130] on app-date-cell at bounding box center [393, 202] width 80 height 253
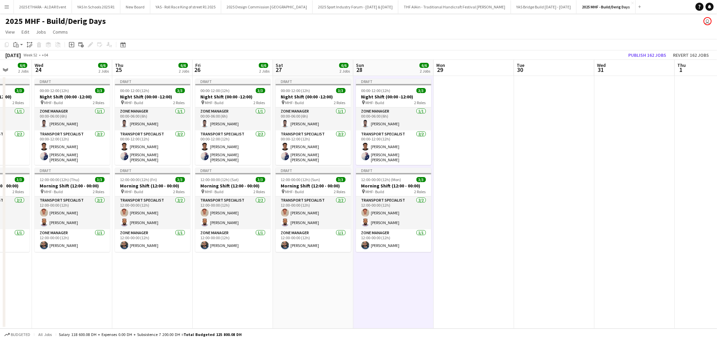
click at [445, 128] on app-date-cell at bounding box center [473, 202] width 80 height 253
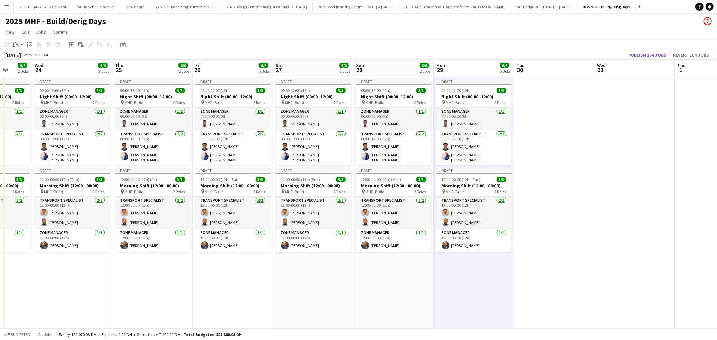
click at [519, 127] on app-date-cell at bounding box center [554, 202] width 80 height 253
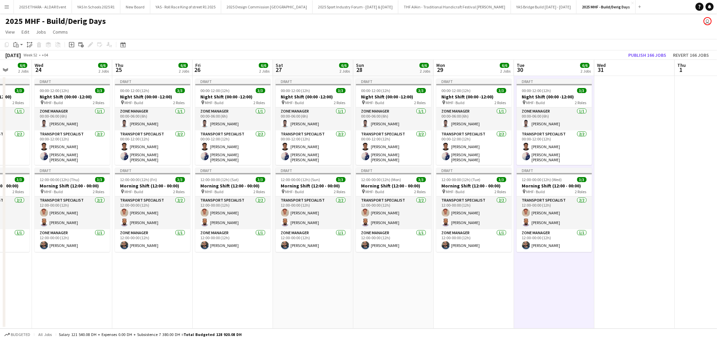
click at [632, 130] on app-date-cell at bounding box center [634, 202] width 80 height 253
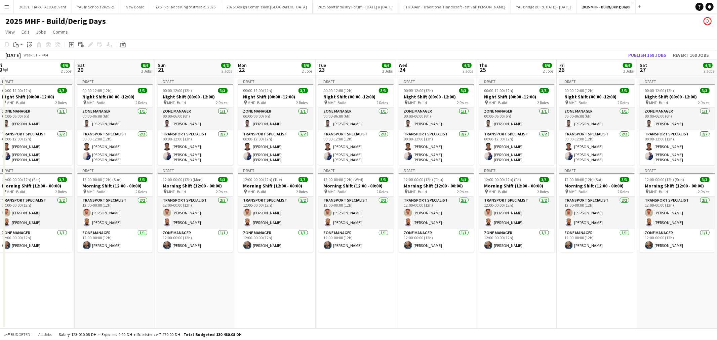
drag, startPoint x: 221, startPoint y: 280, endPoint x: 587, endPoint y: 281, distance: 365.8
click at [587, 281] on app-calendar-viewport "Wed 17 6/6 2 Jobs Thu 18 6/6 2 Jobs Fri 19 6/6 2 Jobs Sat 20 6/6 2 Jobs Sun 21 …" at bounding box center [358, 194] width 717 height 269
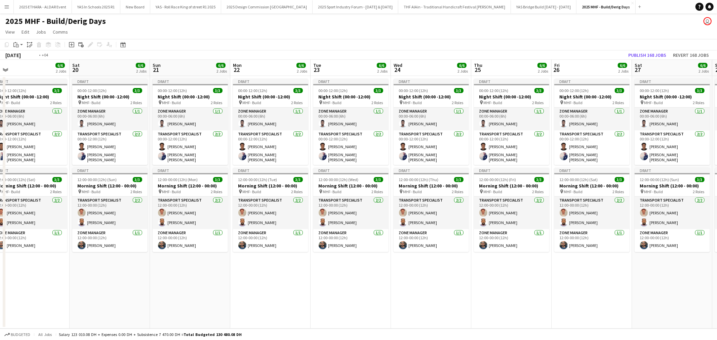
drag, startPoint x: 226, startPoint y: 307, endPoint x: 623, endPoint y: 301, distance: 397.1
click at [622, 301] on app-calendar-viewport "Wed 17 6/6 2 Jobs Thu 18 6/6 2 Jobs Fri 19 6/6 2 Jobs Sat 20 6/6 2 Jobs Sun 21 …" at bounding box center [358, 194] width 717 height 269
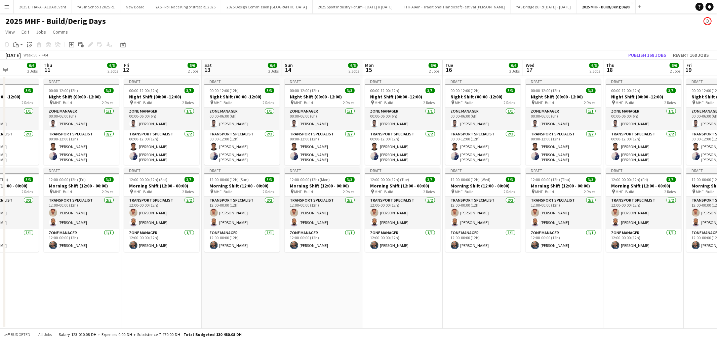
drag, startPoint x: 346, startPoint y: 287, endPoint x: 562, endPoint y: 286, distance: 215.7
click at [562, 286] on app-calendar-viewport "Tue 9 6/6 2 Jobs Wed 10 6/6 2 Jobs Thu 11 6/6 2 Jobs Fri 12 6/6 2 Jobs Sat 13 6…" at bounding box center [358, 194] width 717 height 269
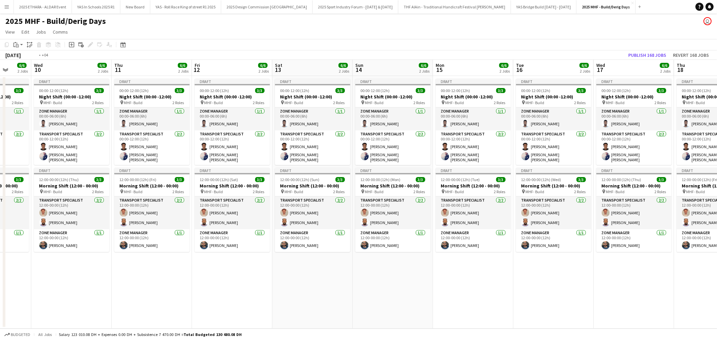
drag, startPoint x: 265, startPoint y: 279, endPoint x: 504, endPoint y: 280, distance: 238.5
click at [533, 279] on app-calendar-viewport "Mon 8 6/6 2 Jobs Tue 9 6/6 2 Jobs Wed 10 6/6 2 Jobs Thu 11 6/6 2 Jobs Fri 12 6/…" at bounding box center [358, 194] width 717 height 269
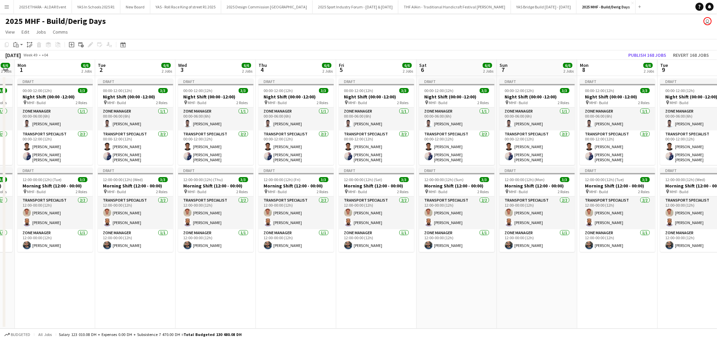
drag, startPoint x: 181, startPoint y: 273, endPoint x: 549, endPoint y: 276, distance: 368.2
click at [549, 276] on app-calendar-viewport "Sat 29 6/6 2 Jobs Sun 30 6/6 2 Jobs Mon 1 6/6 2 Jobs Tue 2 6/6 2 Jobs Wed 3 6/6…" at bounding box center [358, 194] width 717 height 269
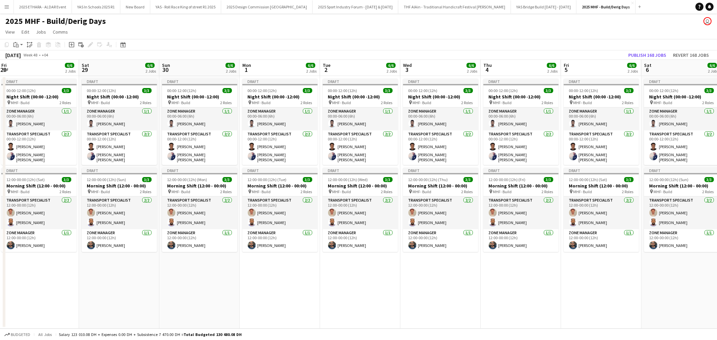
drag, startPoint x: 112, startPoint y: 288, endPoint x: 498, endPoint y: 289, distance: 385.6
click at [498, 289] on app-calendar-viewport "Wed 26 6/6 2 Jobs Thu 27 6/6 2 Jobs Fri 28 6/6 2 Jobs Sat 29 6/6 2 Jobs Sun 30 …" at bounding box center [358, 194] width 717 height 269
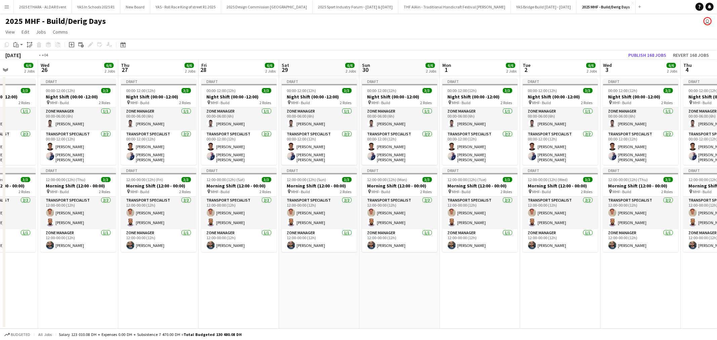
drag, startPoint x: 204, startPoint y: 285, endPoint x: 434, endPoint y: 286, distance: 229.4
click at [433, 286] on app-calendar-viewport "Mon 24 6/6 2 Jobs Tue 25 6/6 2 Jobs Wed 26 6/6 2 Jobs Thu 27 6/6 2 Jobs Fri 28 …" at bounding box center [358, 194] width 717 height 269
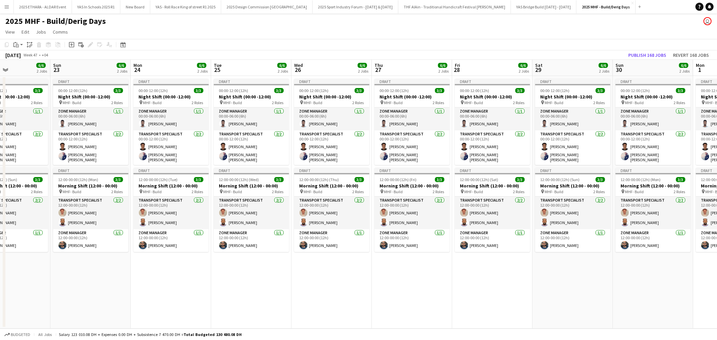
drag, startPoint x: 129, startPoint y: 287, endPoint x: 462, endPoint y: 292, distance: 332.9
click at [462, 292] on app-calendar-viewport "Thu 20 6/6 2 Jobs Fri 21 6/6 2 Jobs Sat 22 6/6 2 Jobs Sun 23 6/6 2 Jobs Mon 24 …" at bounding box center [358, 194] width 717 height 269
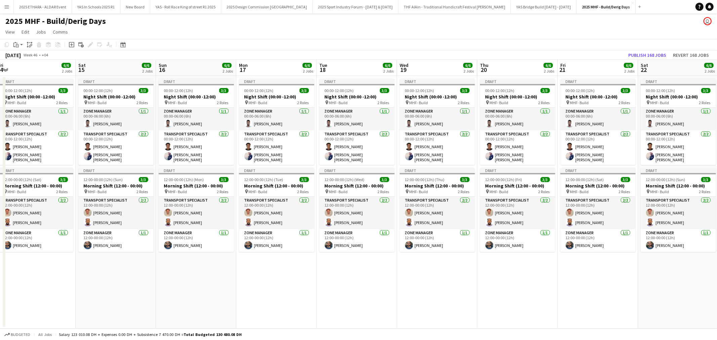
drag, startPoint x: 293, startPoint y: 290, endPoint x: 460, endPoint y: 297, distance: 167.1
click at [460, 297] on app-calendar-viewport "Wed 12 6/6 2 Jobs Thu 13 6/6 2 Jobs Fri 14 6/6 2 Jobs Sat 15 6/6 2 Jobs Sun 16 …" at bounding box center [358, 194] width 717 height 269
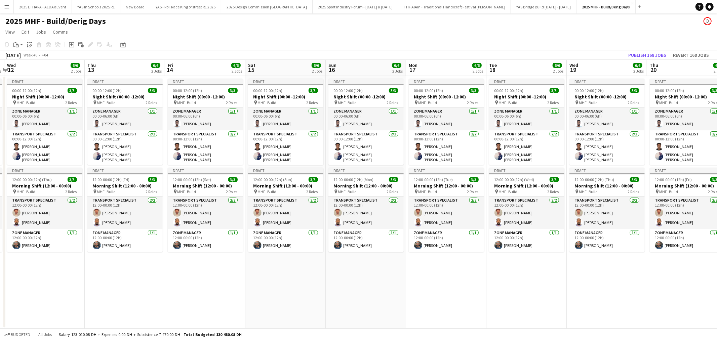
drag, startPoint x: 170, startPoint y: 293, endPoint x: 494, endPoint y: 291, distance: 324.5
click at [494, 291] on app-calendar-viewport "Mon 10 6/6 2 Jobs Tue 11 6/6 2 Jobs Wed 12 6/6 2 Jobs Thu 13 6/6 2 Jobs Fri 14 …" at bounding box center [358, 194] width 717 height 269
drag, startPoint x: 176, startPoint y: 291, endPoint x: 542, endPoint y: 293, distance: 366.5
click at [542, 293] on app-calendar-viewport "Sat 8 6/6 2 Jobs Sun 9 6/6 2 Jobs Mon 10 6/6 2 Jobs Tue 11 6/6 2 Jobs Wed 12 6/…" at bounding box center [358, 194] width 717 height 269
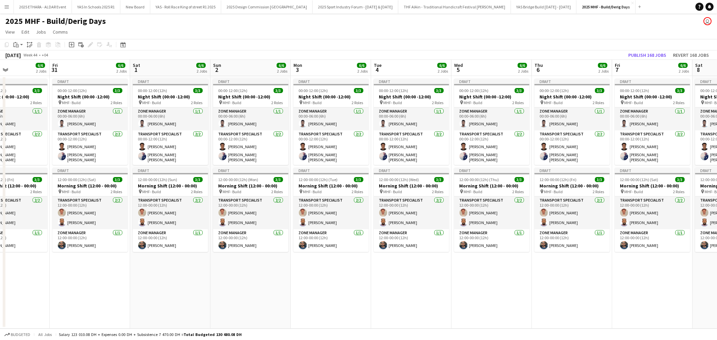
drag, startPoint x: 164, startPoint y: 291, endPoint x: 581, endPoint y: 292, distance: 417.2
click at [581, 292] on app-calendar-viewport "Wed 29 6/6 2 Jobs Thu 30 6/6 2 Jobs Fri 31 6/6 2 Jobs Sat 1 6/6 2 Jobs Sun 2 6/…" at bounding box center [358, 194] width 717 height 269
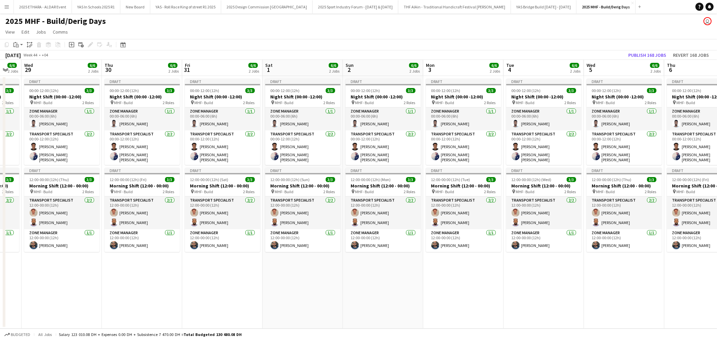
drag, startPoint x: 276, startPoint y: 288, endPoint x: 536, endPoint y: 293, distance: 259.4
click at [533, 293] on app-calendar-viewport "Mon 27 6/6 2 Jobs Tue 28 6/6 2 Jobs Wed 29 6/6 2 Jobs Thu 30 6/6 2 Jobs Fri 31 …" at bounding box center [358, 194] width 717 height 269
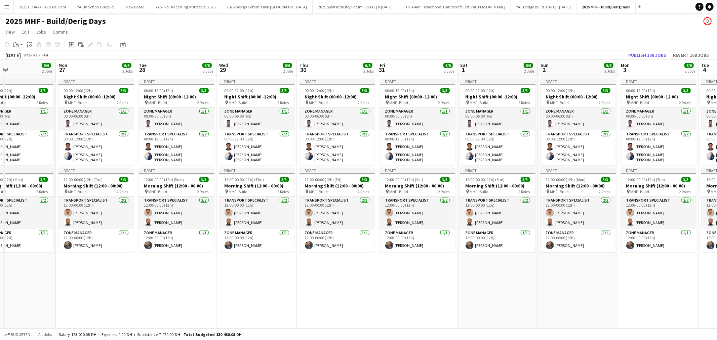
drag, startPoint x: 177, startPoint y: 286, endPoint x: 523, endPoint y: 292, distance: 346.1
click at [523, 292] on app-calendar-viewport "Sat 25 6/6 2 Jobs Sun 26 6/6 2 Jobs Mon 27 6/6 2 Jobs Tue 28 6/6 2 Jobs Wed 29 …" at bounding box center [358, 194] width 717 height 269
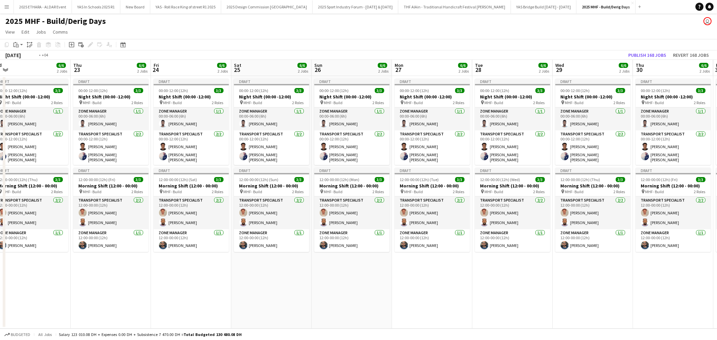
drag, startPoint x: 150, startPoint y: 284, endPoint x: 518, endPoint y: 285, distance: 367.8
click at [515, 285] on app-calendar-viewport "Mon 20 6/6 2 Jobs Tue 21 6/6 2 Jobs Wed 22 6/6 2 Jobs Thu 23 6/6 2 Jobs Fri 24 …" at bounding box center [358, 194] width 717 height 269
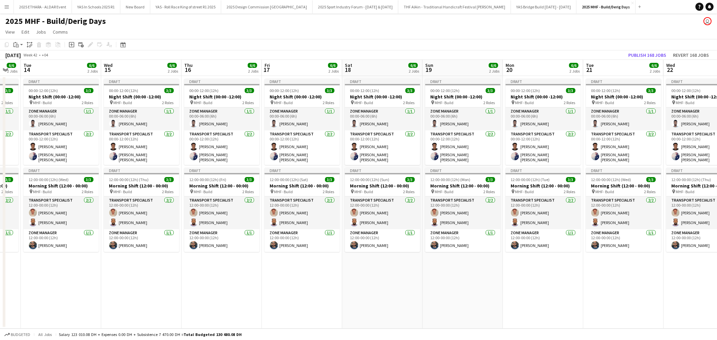
drag, startPoint x: 218, startPoint y: 276, endPoint x: 522, endPoint y: 276, distance: 303.3
click at [522, 276] on app-calendar-viewport "Sat 11 6/6 2 Jobs Sun 12 6/6 2 Jobs Mon 13 6/6 2 Jobs Tue 14 6/6 2 Jobs Wed 15 …" at bounding box center [358, 194] width 717 height 269
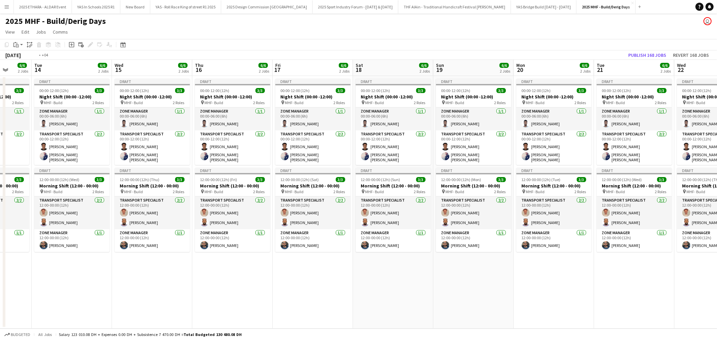
drag, startPoint x: 334, startPoint y: 276, endPoint x: 666, endPoint y: 277, distance: 331.9
click at [666, 277] on app-calendar-viewport "Sat 11 6/6 2 Jobs Sun 12 6/6 2 Jobs Mon 13 6/6 2 Jobs Tue 14 6/6 2 Jobs Wed 15 …" at bounding box center [358, 194] width 717 height 269
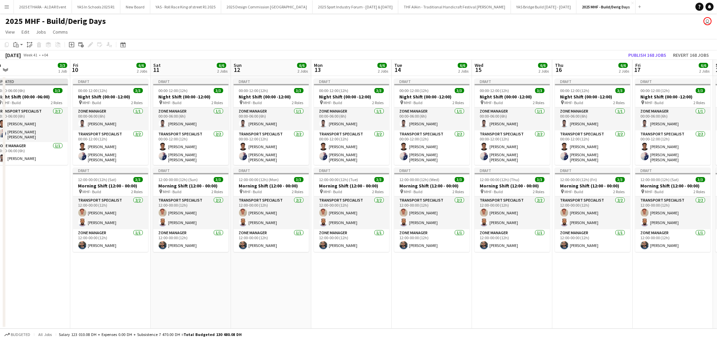
scroll to position [0, 236]
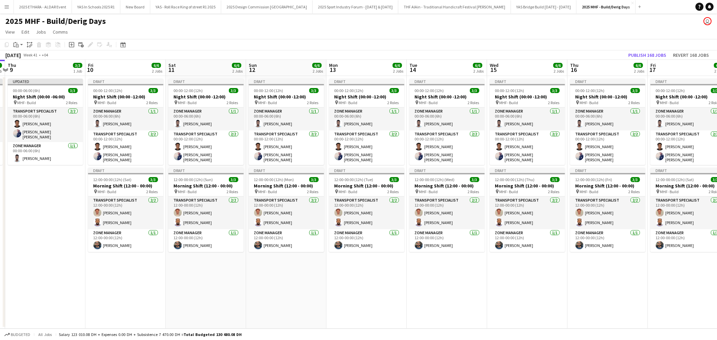
drag, startPoint x: 285, startPoint y: 268, endPoint x: 338, endPoint y: 271, distance: 53.8
click at [338, 271] on app-calendar-viewport "Mon 6 Tue 7 Wed 8 3/3 1 Job Thu 9 3/3 1 Job Fri 10 6/6 2 Jobs Sat 11 6/6 2 Jobs…" at bounding box center [358, 194] width 717 height 269
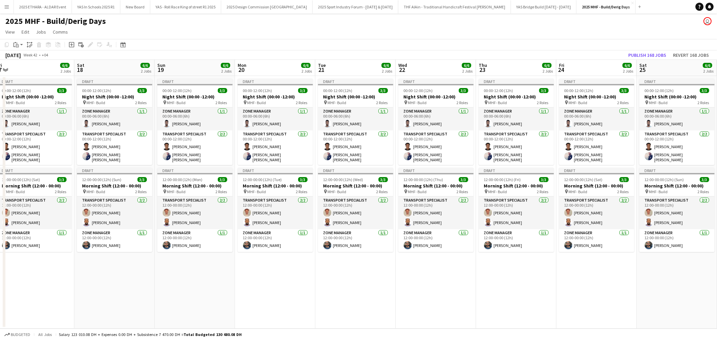
scroll to position [0, 270]
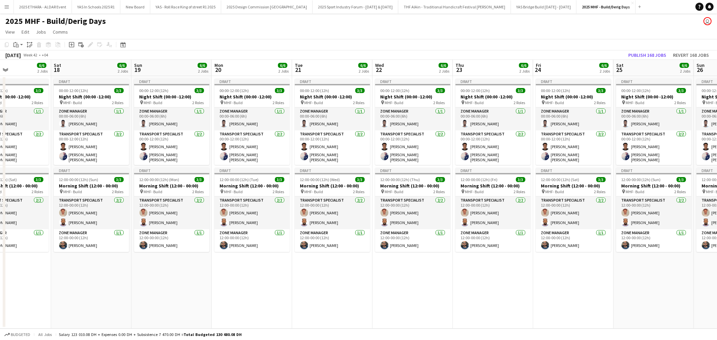
drag, startPoint x: 678, startPoint y: 290, endPoint x: -3, endPoint y: 296, distance: 680.3
click at [0, 296] on html "Menu Boards Boards Boards All jobs Status Workforce Workforce My Workforce Recr…" at bounding box center [358, 170] width 717 height 340
drag, startPoint x: 659, startPoint y: 291, endPoint x: 98, endPoint y: 288, distance: 561.7
click at [98, 288] on app-calendar-viewport "Tue 21 6/6 2 Jobs Wed 22 6/6 2 Jobs Thu 23 6/6 2 Jobs Fri 24 6/6 2 Jobs Sat 25 …" at bounding box center [358, 194] width 717 height 269
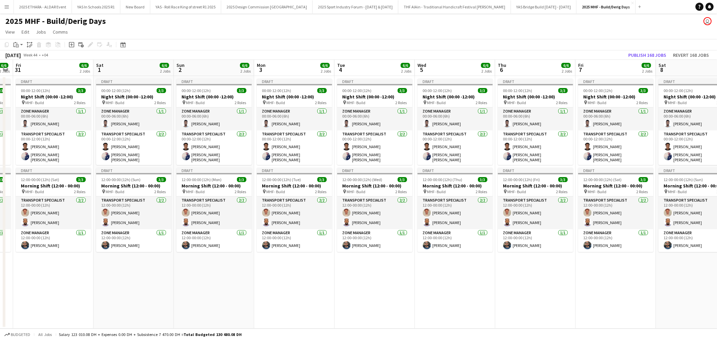
scroll to position [0, 230]
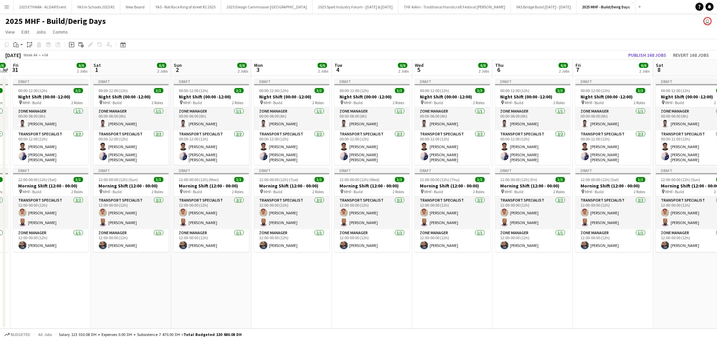
drag, startPoint x: 606, startPoint y: 289, endPoint x: 83, endPoint y: 299, distance: 522.8
click at [83, 299] on app-calendar-viewport "Tue 28 6/6 2 Jobs Wed 29 6/6 2 Jobs Thu 30 6/6 2 Jobs Fri 31 6/6 2 Jobs Sat 1 6…" at bounding box center [358, 194] width 717 height 269
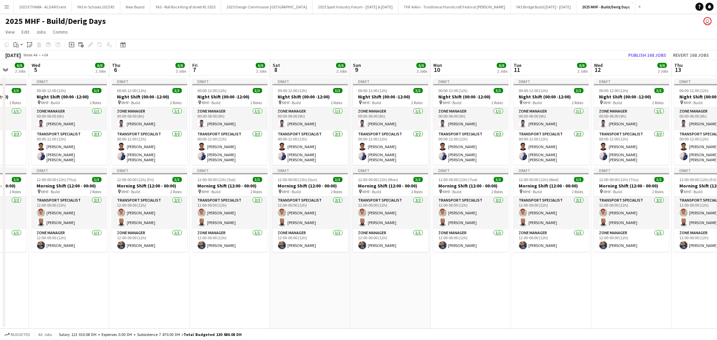
drag, startPoint x: 590, startPoint y: 294, endPoint x: 127, endPoint y: 302, distance: 463.0
click at [127, 302] on app-calendar-viewport "Sun 2 6/6 2 Jobs Mon 3 6/6 2 Jobs Tue 4 6/6 2 Jobs Wed 5 6/6 2 Jobs Thu 6 6/6 2…" at bounding box center [358, 194] width 717 height 269
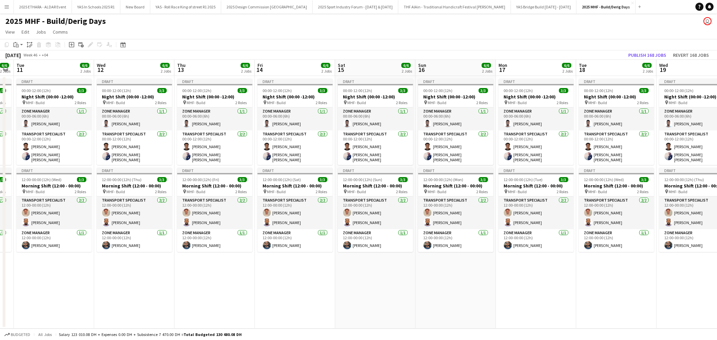
scroll to position [0, 266]
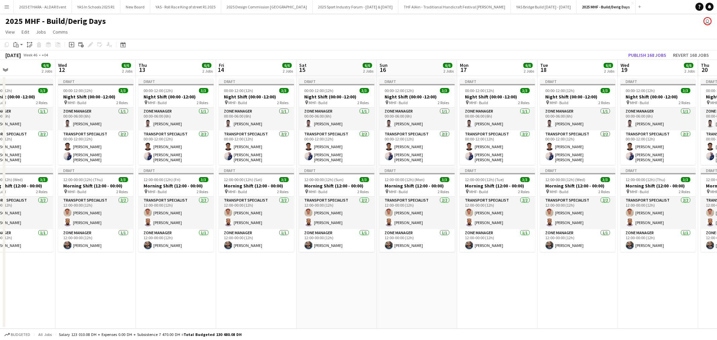
drag, startPoint x: 506, startPoint y: 299, endPoint x: -6, endPoint y: 303, distance: 511.3
click at [0, 303] on html "Menu Boards Boards Boards All jobs Status Workforce Workforce My Workforce Recr…" at bounding box center [358, 170] width 717 height 340
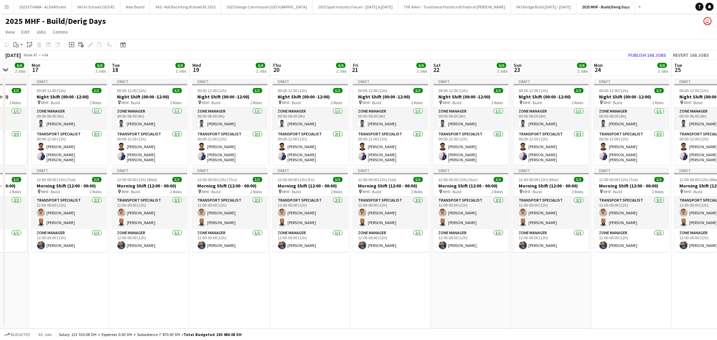
drag
click at [138, 307] on app-calendar-viewport "Fri 14 6/6 2 Jobs Sat 15 6/6 2 Jobs Sun 16 6/6 2 Jobs Mon 17 6/6 2 Jobs Tue 18 …" at bounding box center [358, 194] width 717 height 269
click at [174, 302] on app-calendar-viewport "Thu 20 6/6 2 Jobs Fri 21 6/6 2 Jobs Sat 22 6/6 2 Jobs Sun 23 6/6 2 Jobs Mon 24 …" at bounding box center [358, 194] width 717 height 269
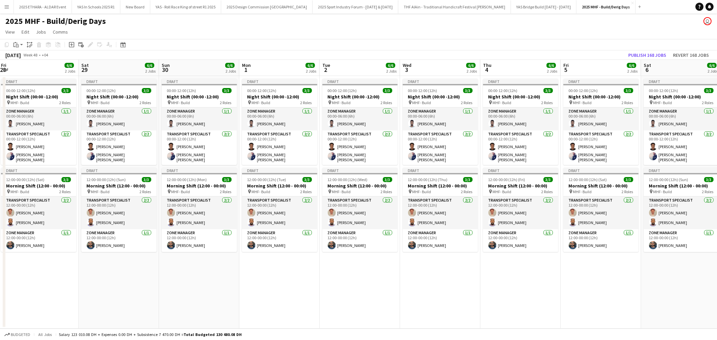
scroll to position [0, 205]
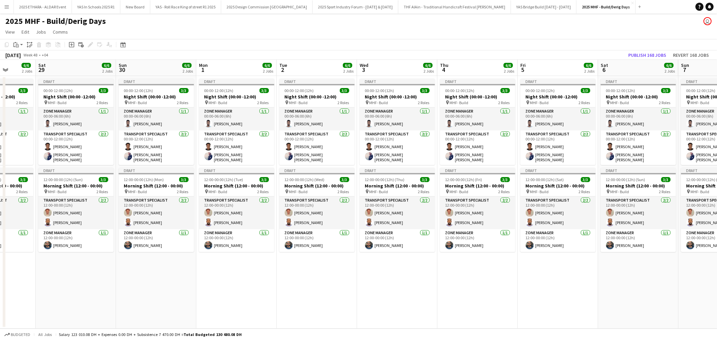
click at [130, 288] on app-calendar-viewport "Wed 26 6/6 2 Jobs Thu 27 6/6 2 Jobs Fri 28 6/6 2 Jobs Sat 29 6/6 2 Jobs Sun 30 …" at bounding box center [358, 194] width 717 height 269
click at [235, 69] on app-board-header-date "Mon 1 6/6 2 Jobs" at bounding box center [236, 68] width 80 height 16
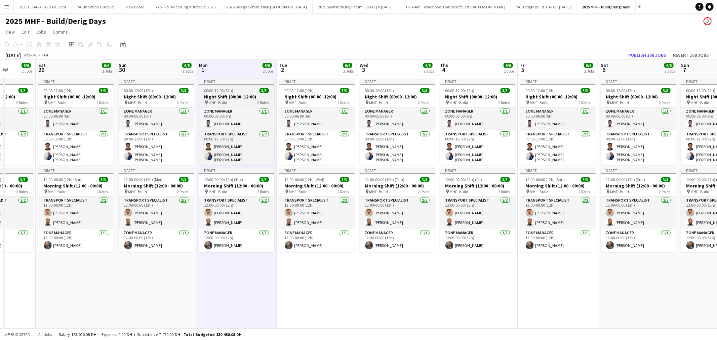
click at [241, 81] on div "Draft" at bounding box center [236, 81] width 75 height 5
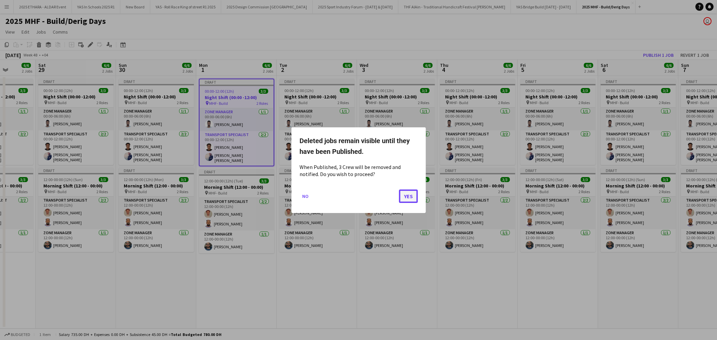
click at [405, 195] on button "Yes" at bounding box center [408, 195] width 19 height 13
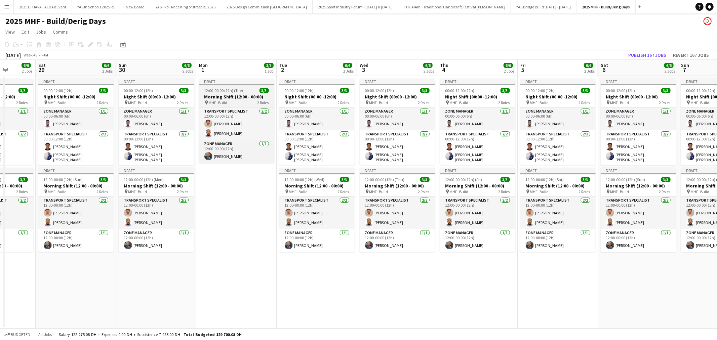
click at [229, 80] on div "Draft" at bounding box center [236, 81] width 75 height 5
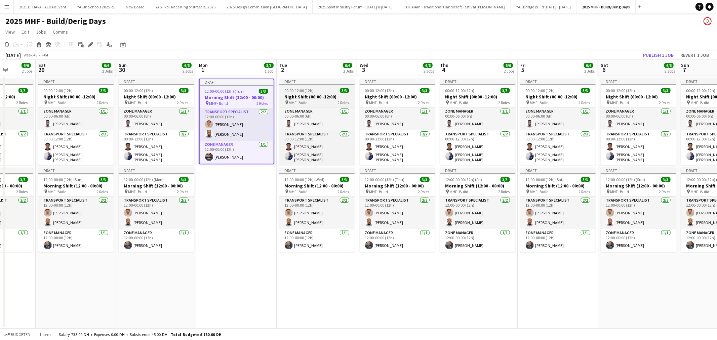
click at [322, 97] on h3 "Night Shift (00:00 -12:00)" at bounding box center [316, 97] width 75 height 6
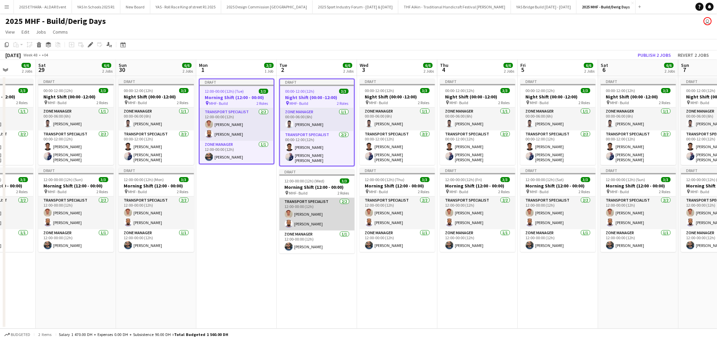
click at [312, 209] on app-card-role "Transport Specialist [DATE] 12:00-00:00 (12h) [PERSON_NAME] [PERSON_NAME]" at bounding box center [316, 214] width 75 height 33
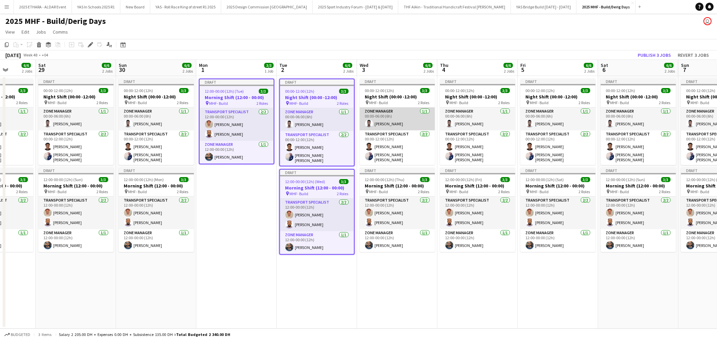
click at [398, 112] on app-card-role "Zone Manager [DATE] 00:00-06:00 (6h) [PERSON_NAME]" at bounding box center [396, 118] width 75 height 23
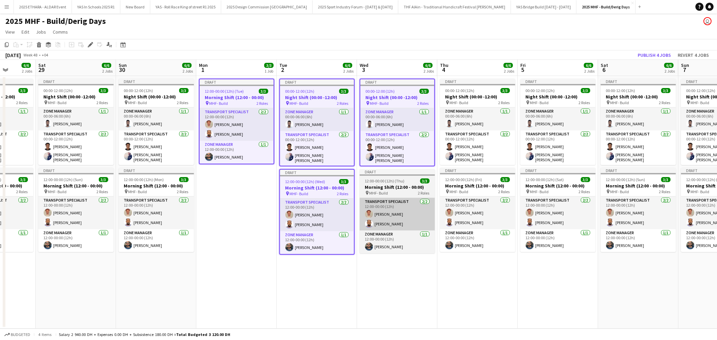
click at [397, 203] on app-card-role "Transport Specialist [DATE] 12:00-00:00 (12h) [PERSON_NAME] [PERSON_NAME]" at bounding box center [396, 214] width 75 height 33
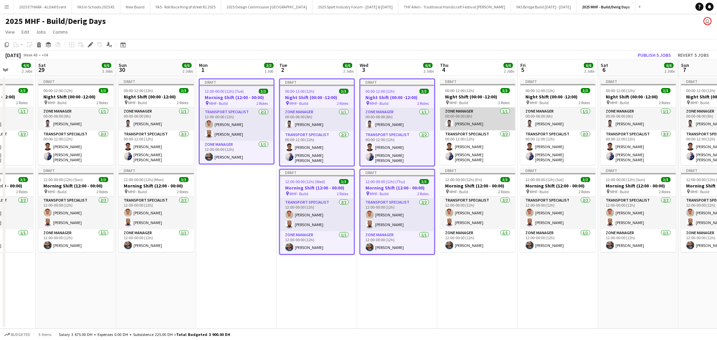
click at [465, 129] on app-card-role "Zone Manager [DATE] 00:00-06:00 (6h) [PERSON_NAME]" at bounding box center [477, 118] width 75 height 23
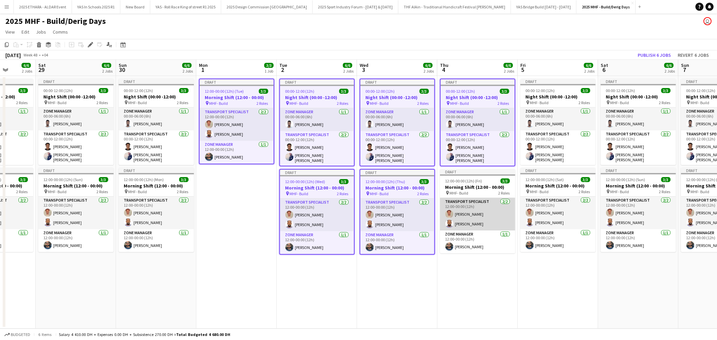
click at [475, 207] on app-card-role "Transport Specialist [DATE] 12:00-00:00 (12h) [PERSON_NAME] [PERSON_NAME]" at bounding box center [477, 214] width 75 height 33
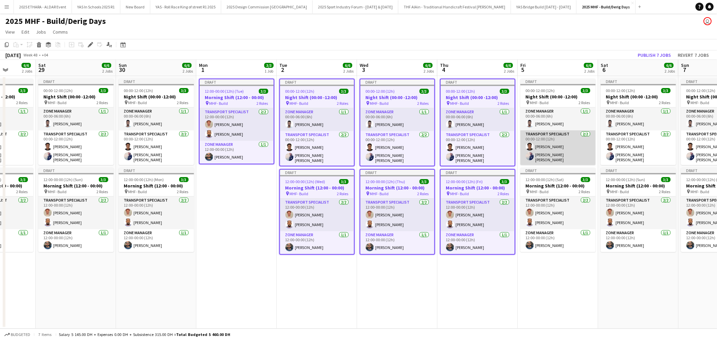
click at [547, 131] on app-card-role "Transport Specialist [DATE] 00:00-12:00 (12h) [PERSON_NAME] [PERSON_NAME]" at bounding box center [557, 147] width 75 height 35
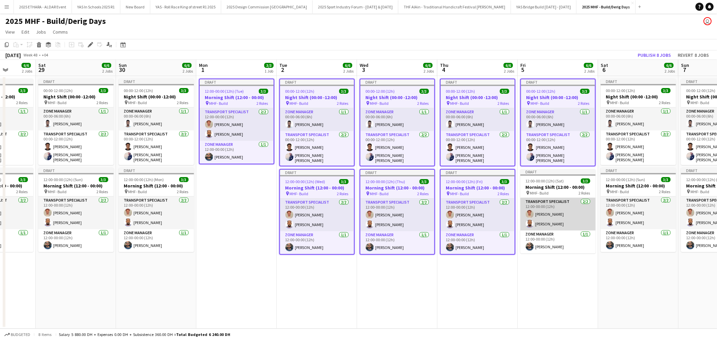
click at [564, 212] on app-card-role "Transport Specialist [DATE] 12:00-00:00 (12h) [PERSON_NAME] [PERSON_NAME]" at bounding box center [557, 214] width 75 height 33
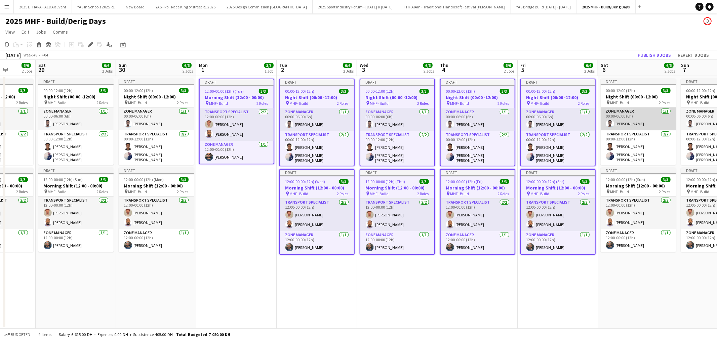
click at [616, 128] on app-card-role "Zone Manager [DATE] 00:00-06:00 (6h) [PERSON_NAME]" at bounding box center [637, 118] width 75 height 23
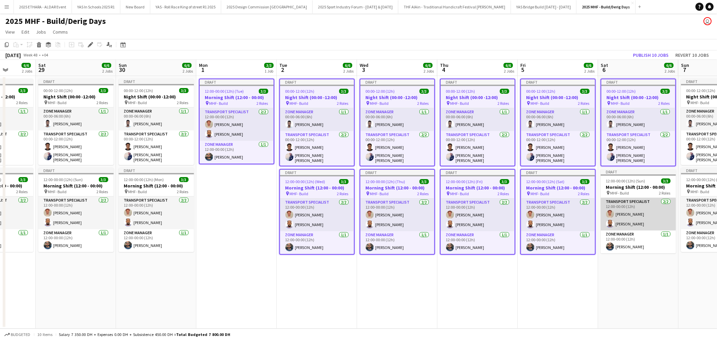
click at [632, 222] on app-card-role "Transport Specialist [DATE] 12:00-00:00 (12h) [PERSON_NAME] [PERSON_NAME]" at bounding box center [637, 214] width 75 height 33
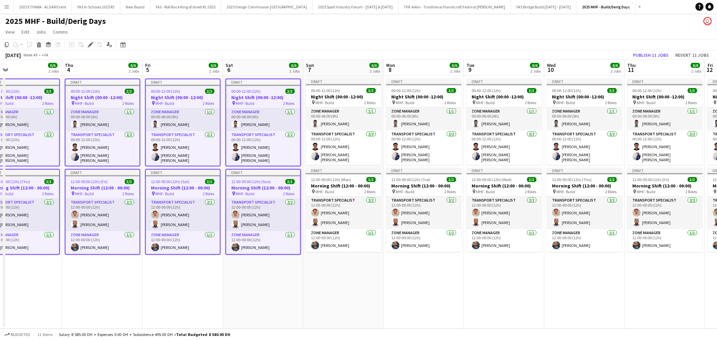
scroll to position [0, 229]
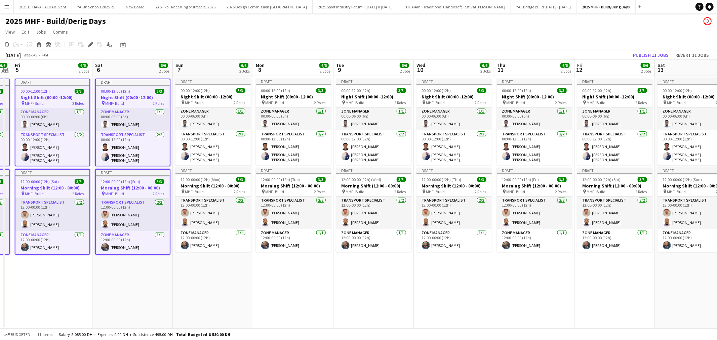
drag, startPoint x: 615, startPoint y: 276, endPoint x: 109, endPoint y: 291, distance: 506.1
click at [109, 291] on app-calendar-viewport "Tue 2 6/6 2 Jobs Wed 3 6/6 2 Jobs Thu 4 6/6 2 Jobs Fri 5 6/6 2 Jobs Sat 6 6/6 2…" at bounding box center [358, 194] width 717 height 269
click at [206, 89] on span "00:00-12:00 (12h)" at bounding box center [195, 90] width 29 height 5
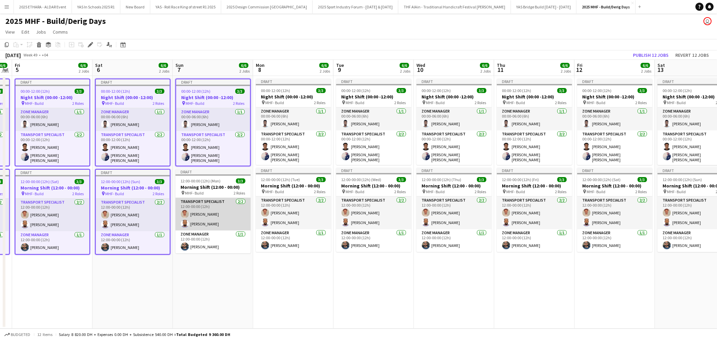
click at [206, 212] on app-card-role "Transport Specialist [DATE] 12:00-00:00 (12h) [PERSON_NAME] [PERSON_NAME]" at bounding box center [212, 214] width 75 height 33
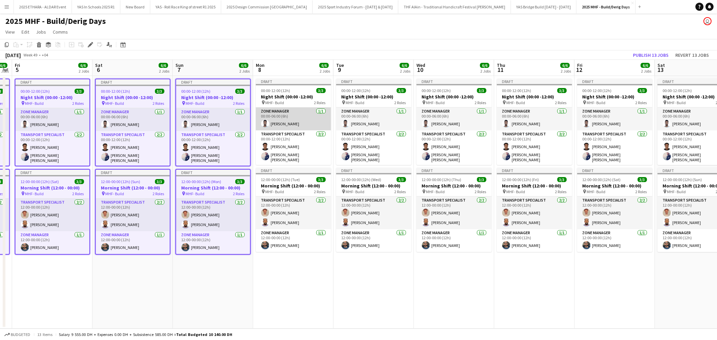
click at [303, 108] on app-card-role "Zone Manager [DATE] 00:00-06:00 (6h) [PERSON_NAME]" at bounding box center [293, 118] width 75 height 23
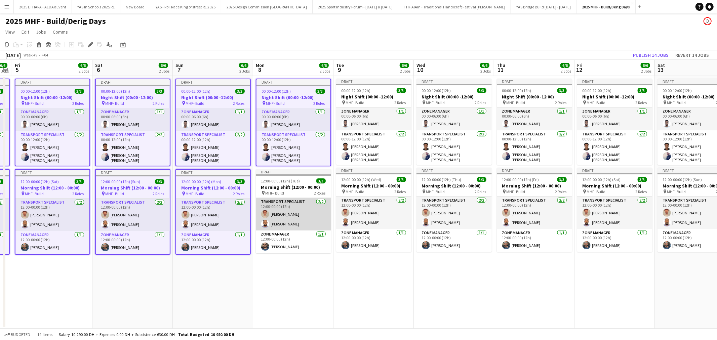
click at [297, 213] on app-card-role "Transport Specialist [DATE] 12:00-00:00 (12h) [PERSON_NAME] [PERSON_NAME]" at bounding box center [293, 214] width 75 height 33
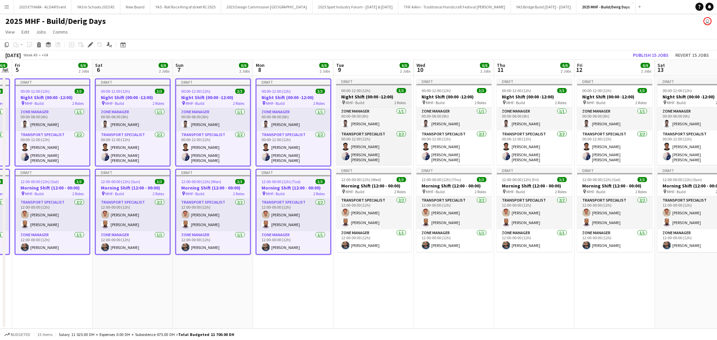
click at [385, 98] on h3 "Night Shift (00:00 -12:00)" at bounding box center [373, 97] width 75 height 6
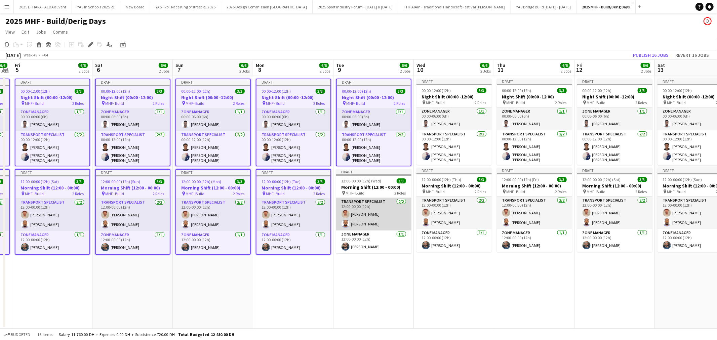
click at [377, 218] on app-card-role "Transport Specialist [DATE] 12:00-00:00 (12h) [PERSON_NAME] [PERSON_NAME]" at bounding box center [373, 214] width 75 height 33
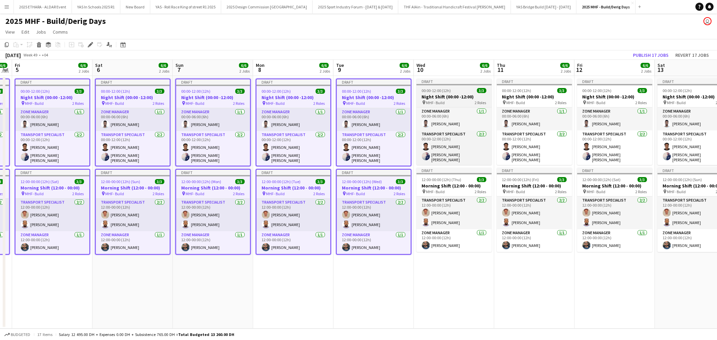
click at [465, 88] on div "00:00-12:00 (12h) 3/3" at bounding box center [453, 90] width 75 height 5
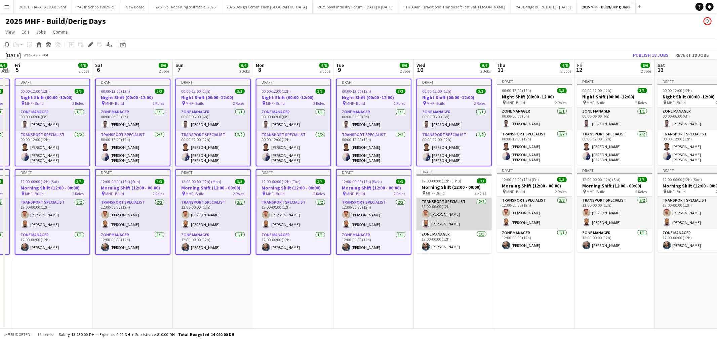
click at [448, 201] on app-card-role "Transport Specialist [DATE] 12:00-00:00 (12h) [PERSON_NAME] [PERSON_NAME]" at bounding box center [453, 214] width 75 height 33
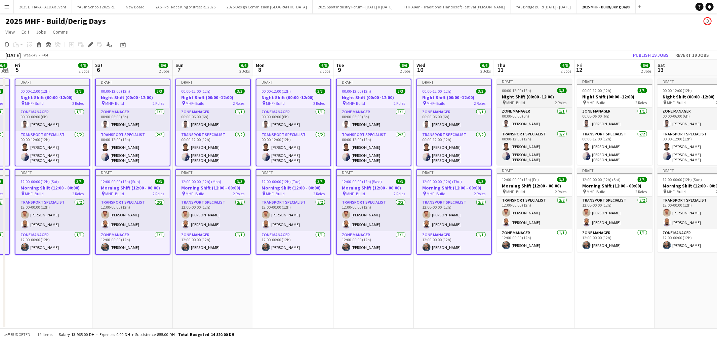
click at [541, 86] on app-job-card "Draft 00:00-12:00 (12h) 3/3 Night Shift (00:00 -12:00) pin MHF- Build 2 Roles Z…" at bounding box center [534, 122] width 75 height 86
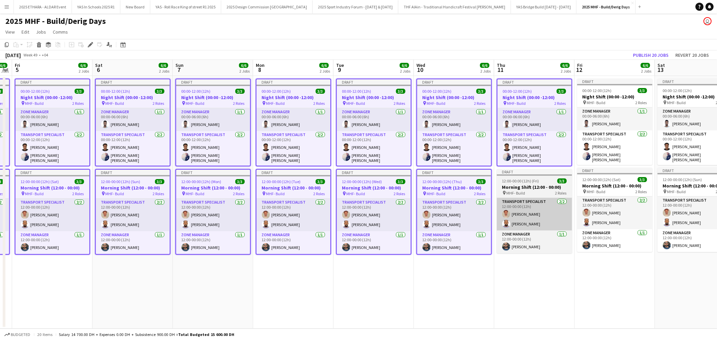
click at [528, 212] on app-card-role "Transport Specialist [DATE] 12:00-00:00 (12h) [PERSON_NAME] [PERSON_NAME]" at bounding box center [534, 214] width 75 height 33
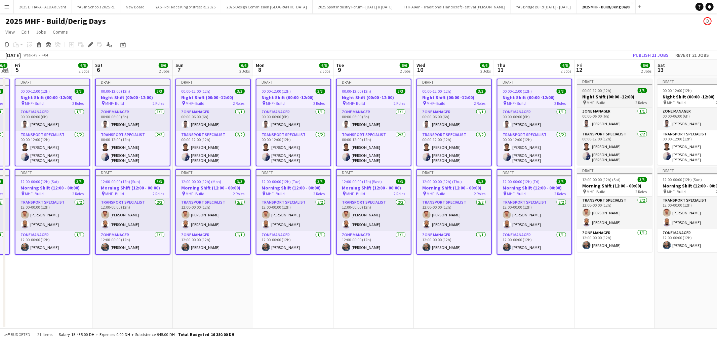
click at [616, 92] on div "00:00-12:00 (12h) 3/3" at bounding box center [614, 90] width 75 height 5
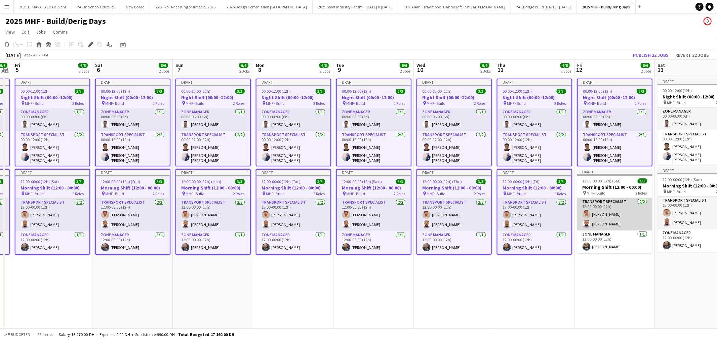
click at [610, 212] on app-card-role "Transport Specialist [DATE] 12:00-00:00 (12h) [PERSON_NAME] [PERSON_NAME]" at bounding box center [614, 214] width 75 height 33
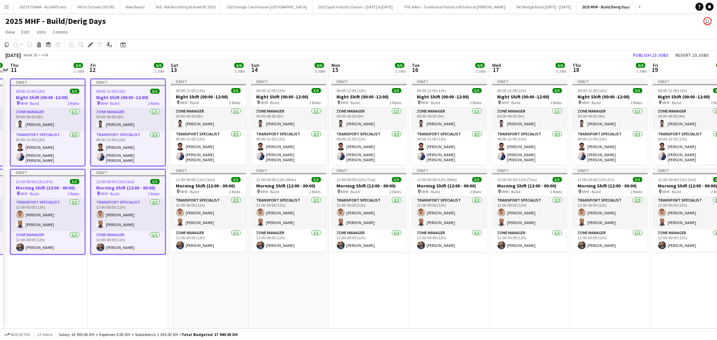
scroll to position [0, 244]
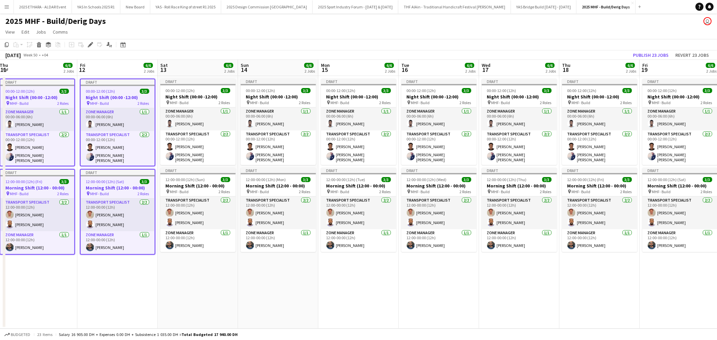
drag, startPoint x: 639, startPoint y: 297, endPoint x: 142, endPoint y: 287, distance: 497.0
click at [142, 287] on app-calendar-viewport "Mon 8 6/6 2 Jobs Tue 9 6/6 2 Jobs Wed 10 6/6 2 Jobs Thu 11 6/6 2 Jobs Fri 12 6/…" at bounding box center [358, 194] width 717 height 269
click at [190, 88] on span "00:00-12:00 (12h)" at bounding box center [180, 90] width 29 height 5
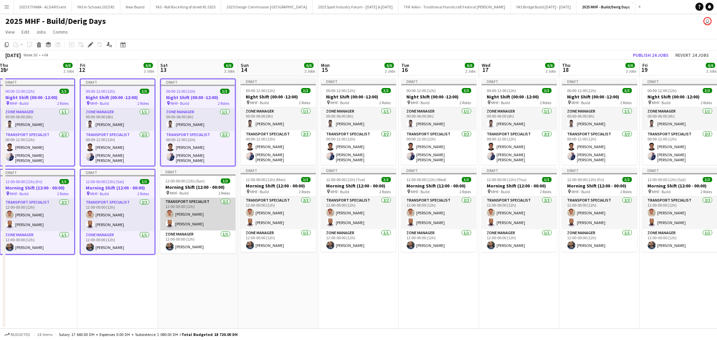
click at [199, 209] on app-card-role "Transport Specialist [DATE] 12:00-00:00 (12h) [PERSON_NAME] [PERSON_NAME]" at bounding box center [197, 214] width 75 height 33
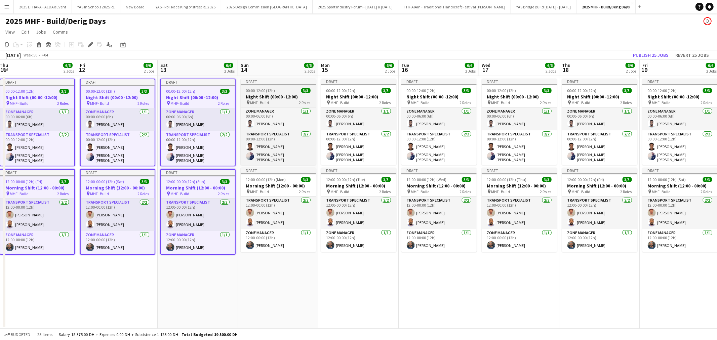
click at [271, 105] on div "pin MHF- Build 2 Roles" at bounding box center [278, 102] width 75 height 5
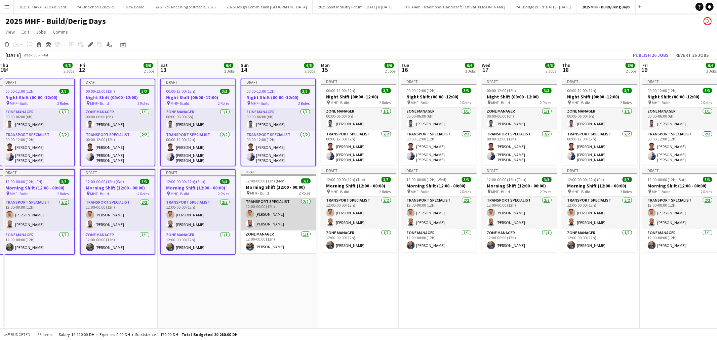
click at [280, 212] on app-card-role "Transport Specialist [DATE] 12:00-00:00 (12h) [PERSON_NAME] [PERSON_NAME]" at bounding box center [278, 214] width 75 height 33
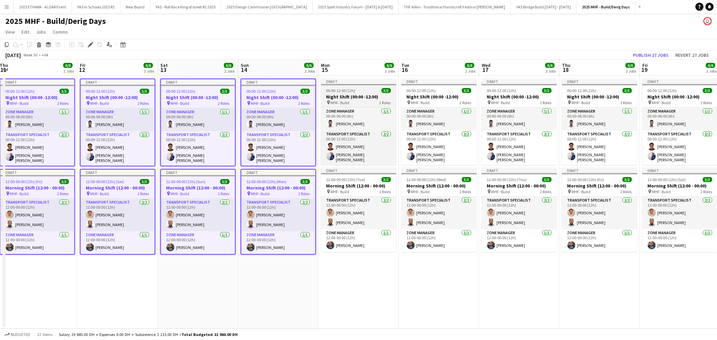
click at [360, 98] on h3 "Night Shift (00:00 -12:00)" at bounding box center [358, 97] width 75 height 6
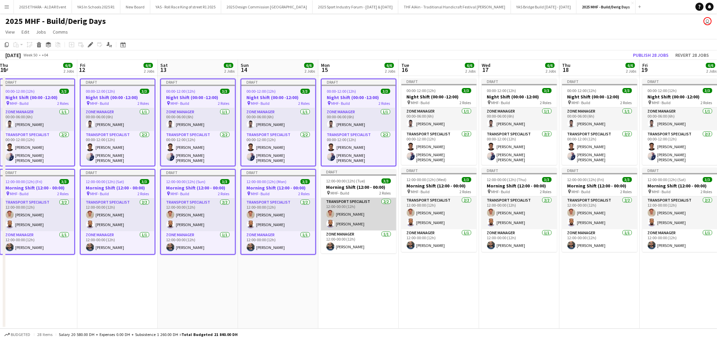
click at [363, 213] on app-card-role "Transport Specialist [DATE] 12:00-00:00 (12h) [PERSON_NAME] [PERSON_NAME]" at bounding box center [358, 214] width 75 height 33
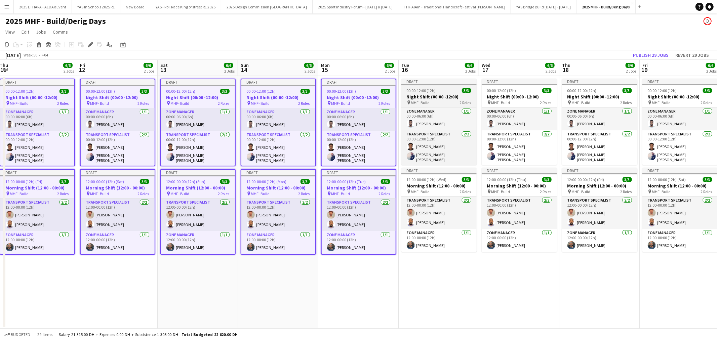
click at [438, 92] on div "00:00-12:00 (12h) 3/3" at bounding box center [438, 90] width 75 height 5
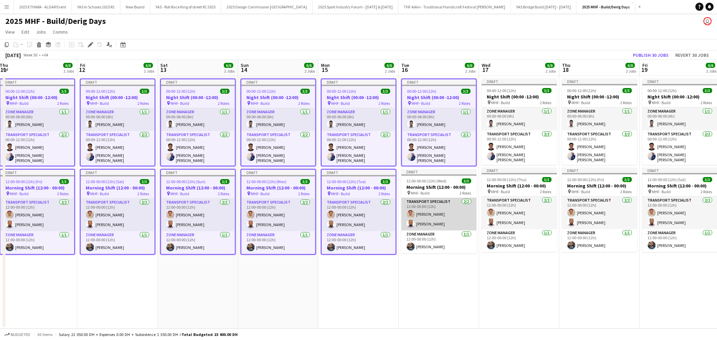
click at [440, 198] on app-card-role "Transport Specialist [DATE] 12:00-00:00 (12h) [PERSON_NAME] [PERSON_NAME]" at bounding box center [438, 214] width 75 height 33
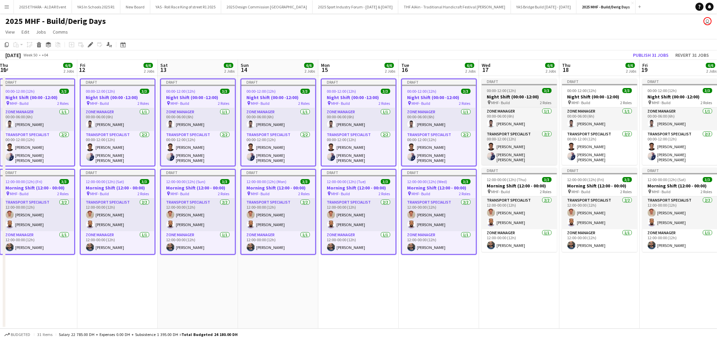
click at [521, 89] on div "00:00-12:00 (12h) 3/3" at bounding box center [518, 90] width 75 height 5
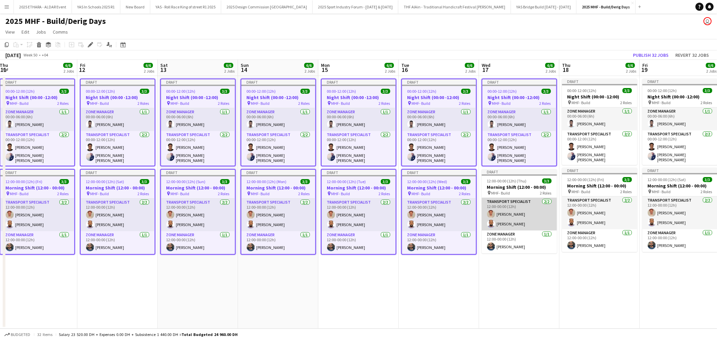
click at [518, 207] on app-card-role "Transport Specialist [DATE] 12:00-00:00 (12h) [PERSON_NAME] [PERSON_NAME]" at bounding box center [518, 214] width 75 height 33
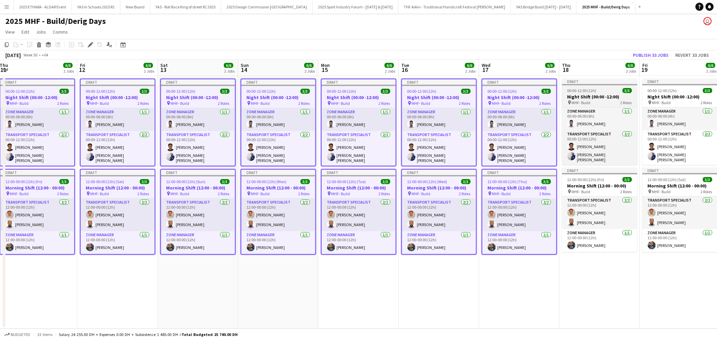
click at [587, 94] on h3 "Night Shift (00:00 -12:00)" at bounding box center [599, 97] width 75 height 6
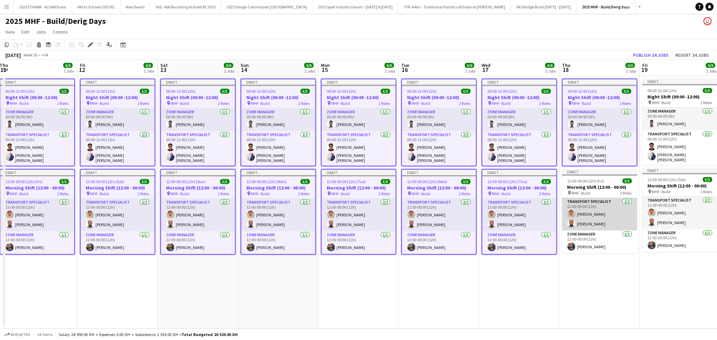
click at [599, 202] on app-card-role "Transport Specialist [DATE] 12:00-00:00 (12h) [PERSON_NAME] [PERSON_NAME]" at bounding box center [599, 214] width 75 height 33
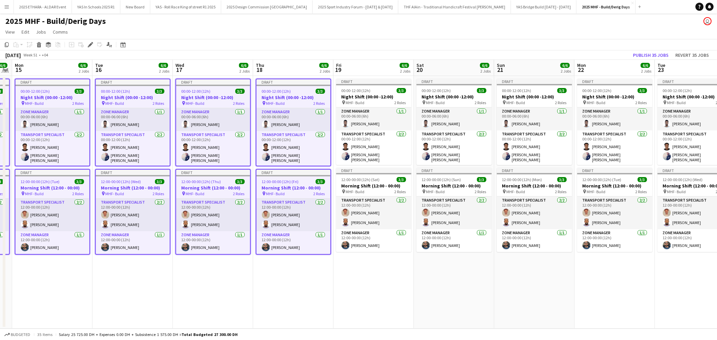
scroll to position [0, 222]
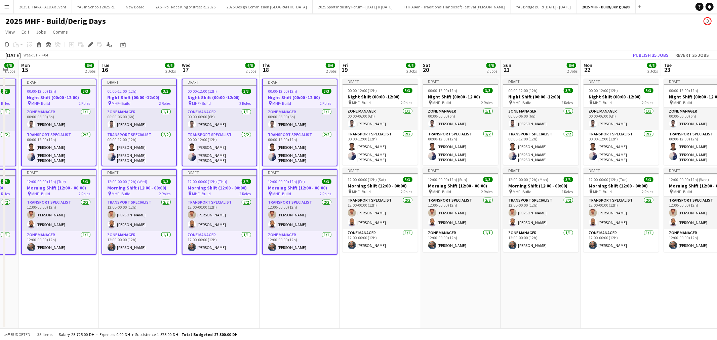
drag, startPoint x: 552, startPoint y: 138, endPoint x: 232, endPoint y: 148, distance: 319.6
click at [232, 148] on app-calendar-viewport "Fri 12 6/6 2 Jobs Sat 13 6/6 2 Jobs Sun 14 6/6 2 Jobs Mon 15 6/6 2 Jobs Tue 16 …" at bounding box center [358, 194] width 717 height 269
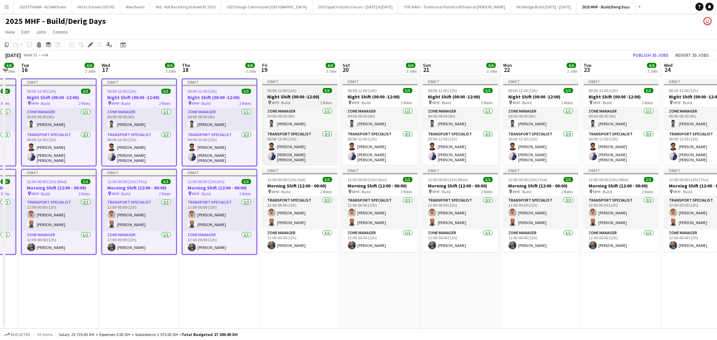
click at [306, 96] on h3 "Night Shift (00:00 -12:00)" at bounding box center [299, 97] width 75 height 6
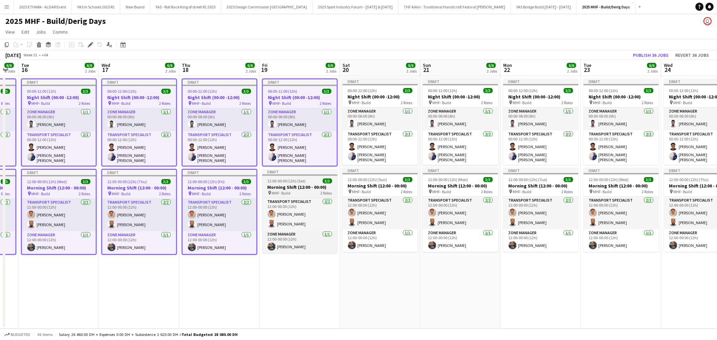
click at [303, 178] on span "12:00-00:00 (12h) (Sat)" at bounding box center [286, 180] width 38 height 5
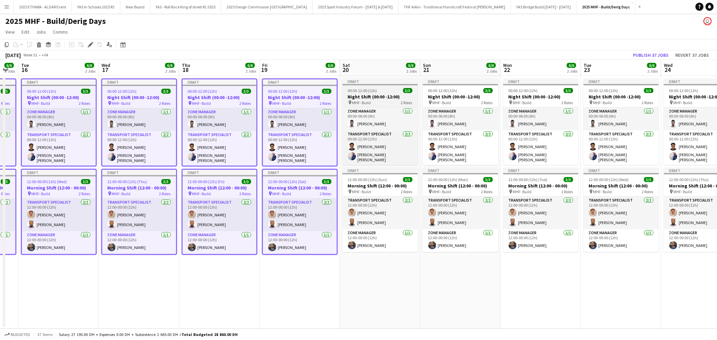
click at [355, 98] on h3 "Night Shift (00:00 -12:00)" at bounding box center [379, 97] width 75 height 6
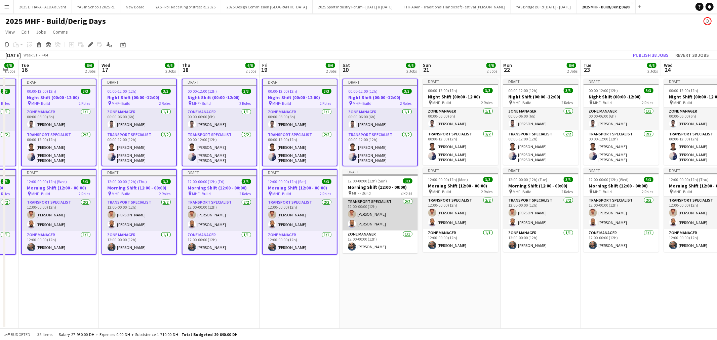
click at [380, 211] on app-card-role "Transport Specialist [DATE] 12:00-00:00 (12h) [PERSON_NAME] [PERSON_NAME]" at bounding box center [379, 214] width 75 height 33
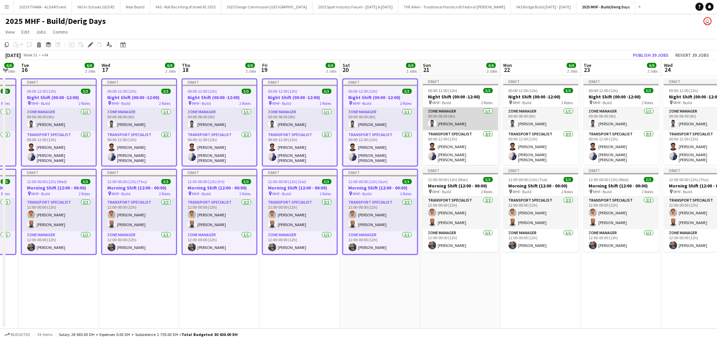
click at [444, 112] on app-card-role "Zone Manager [DATE] 00:00-06:00 (6h) [PERSON_NAME]" at bounding box center [460, 118] width 75 height 23
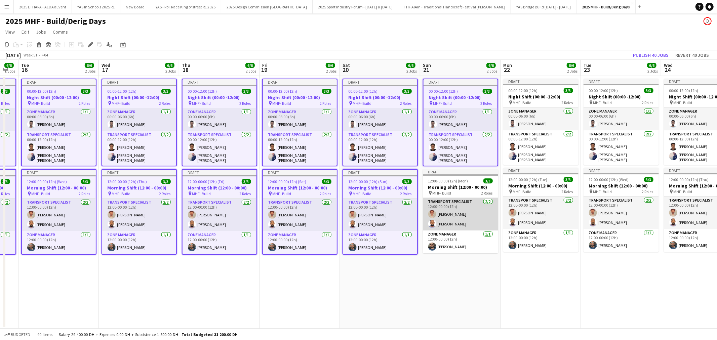
click at [451, 198] on app-card-role "Transport Specialist [DATE] 12:00-00:00 (12h) [PERSON_NAME] [PERSON_NAME]" at bounding box center [460, 214] width 75 height 33
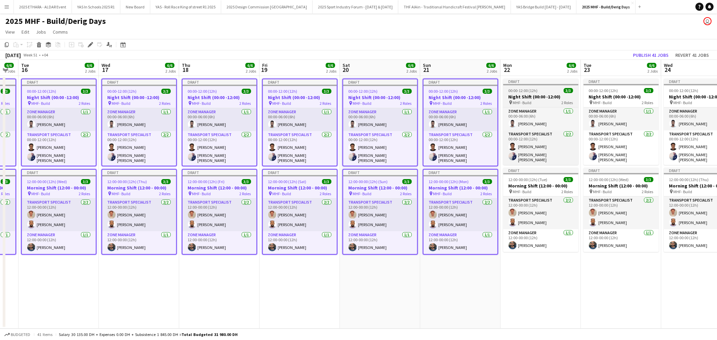
click at [550, 101] on div "pin MHF- Build 2 Roles" at bounding box center [540, 102] width 75 height 5
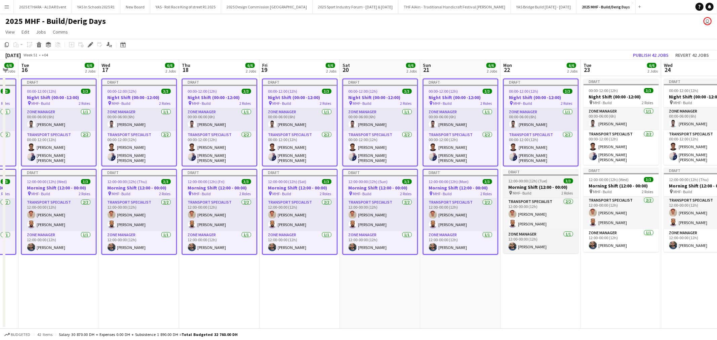
click at [536, 191] on div "pin MHF- Build 2 Roles" at bounding box center [540, 192] width 75 height 5
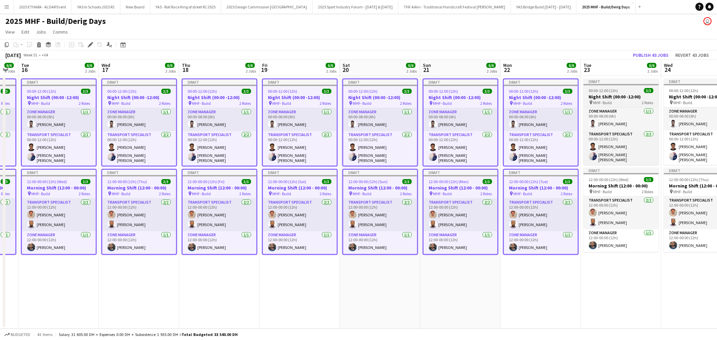
click at [607, 95] on h3 "Night Shift (00:00 -12:00)" at bounding box center [620, 97] width 75 height 6
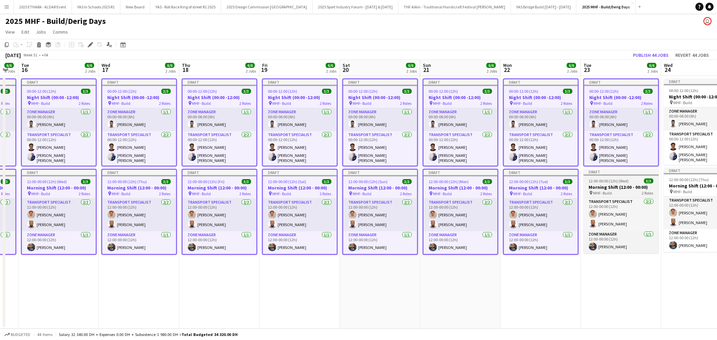
click at [605, 184] on h3 "Morning Shift (12:00 - 00:00)" at bounding box center [620, 187] width 75 height 6
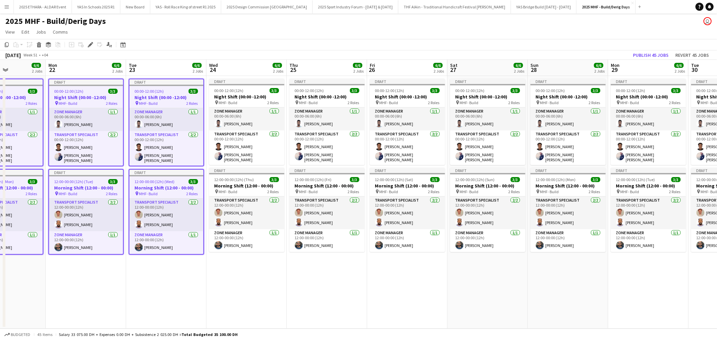
scroll to position [0, 238]
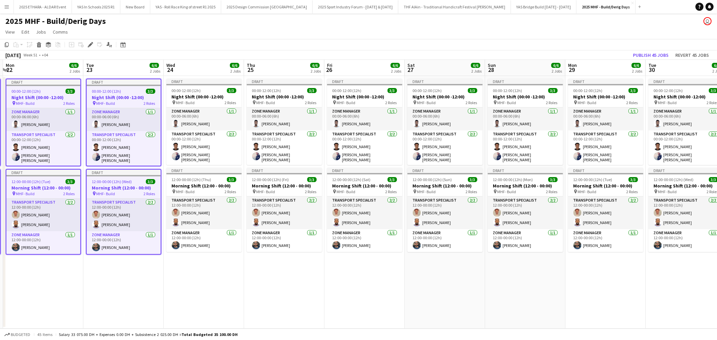
drag, startPoint x: 643, startPoint y: 115, endPoint x: 145, endPoint y: 137, distance: 498.0
click at [145, 137] on app-calendar-viewport "Fri 19 6/6 2 Jobs Sat 20 6/6 2 Jobs Sun 21 6/6 2 Jobs Mon 22 6/6 2 Jobs Tue 23 …" at bounding box center [358, 194] width 717 height 269
click at [197, 91] on span "00:00-12:00 (12h)" at bounding box center [186, 90] width 29 height 5
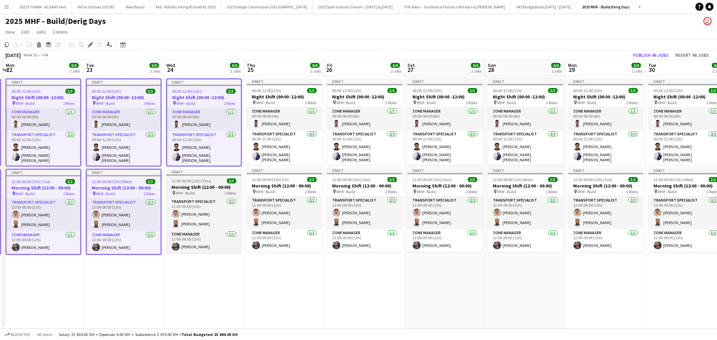
click at [209, 179] on span "12:00-00:00 (12h) (Thu)" at bounding box center [192, 180] width 40 height 5
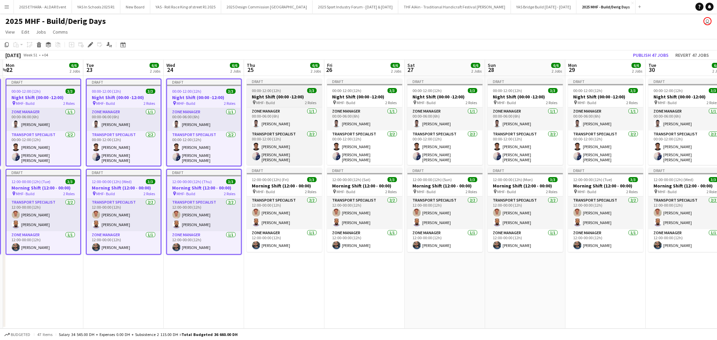
click at [271, 98] on h3 "Night Shift (00:00 -12:00)" at bounding box center [284, 97] width 75 height 6
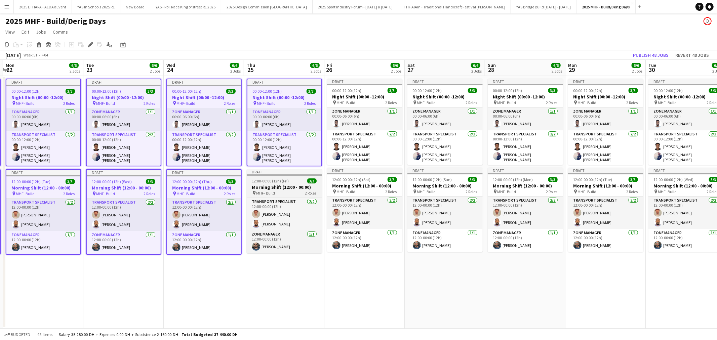
click at [289, 185] on h3 "Morning Shift (12:00 - 00:00)" at bounding box center [284, 187] width 75 height 6
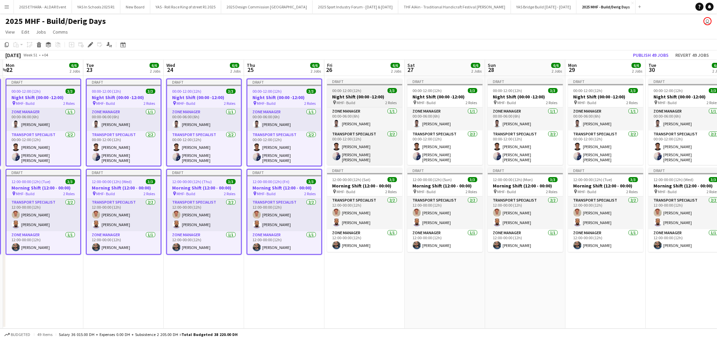
click at [358, 100] on div "pin MHF- Build 2 Roles" at bounding box center [364, 102] width 75 height 5
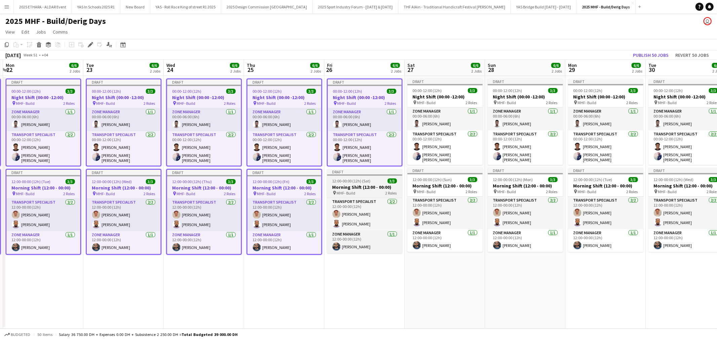
click at [361, 190] on div "pin MHF- Build 2 Roles" at bounding box center [364, 192] width 75 height 5
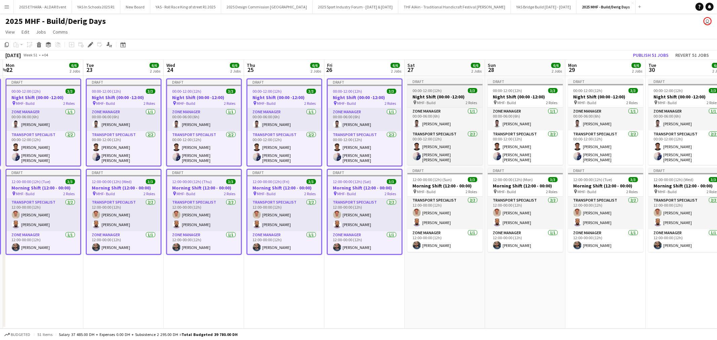
click at [433, 94] on h3 "Night Shift (00:00 -12:00)" at bounding box center [444, 97] width 75 height 6
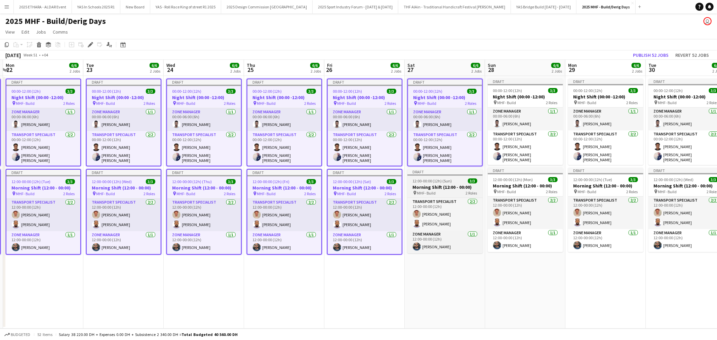
click at [438, 187] on h3 "Morning Shift (12:00 - 00:00)" at bounding box center [444, 187] width 75 height 6
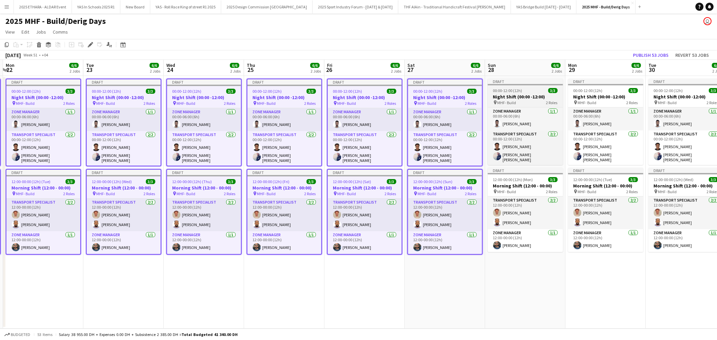
click at [506, 88] on span "00:00-12:00 (12h)" at bounding box center [507, 90] width 29 height 5
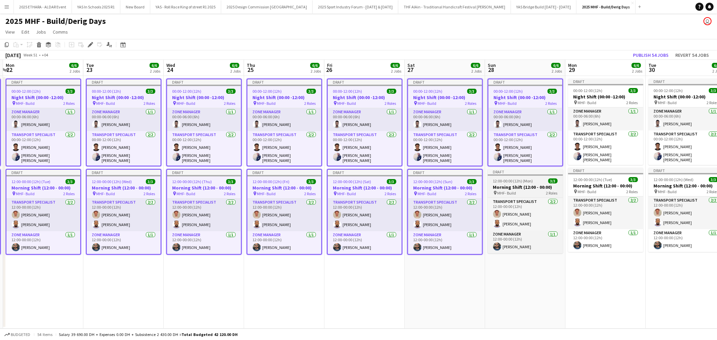
click at [505, 187] on h3 "Morning Shift (12:00 - 00:00)" at bounding box center [524, 187] width 75 height 6
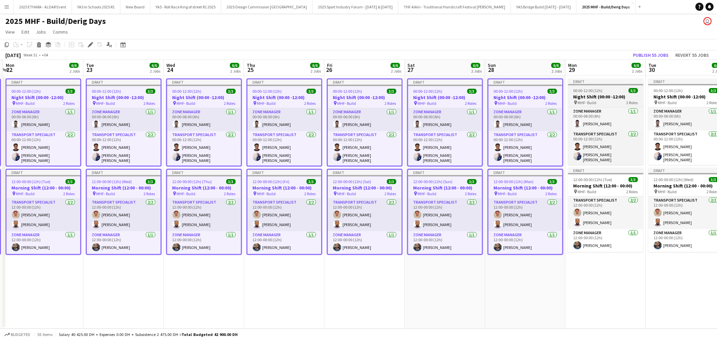
click at [587, 97] on h3 "Night Shift (00:00 -12:00)" at bounding box center [605, 97] width 75 height 6
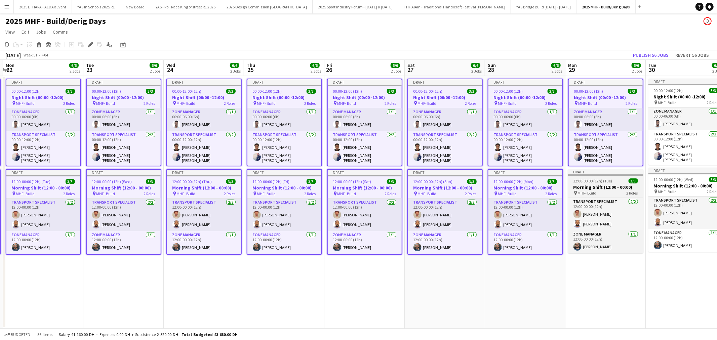
click at [584, 180] on span "12:00-00:00 (12h) (Tue)" at bounding box center [592, 180] width 39 height 5
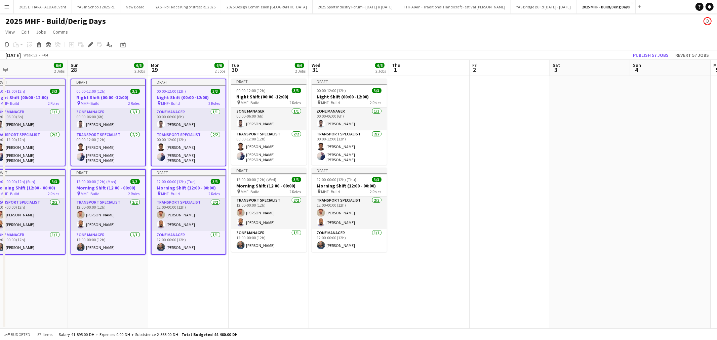
scroll to position [0, 193]
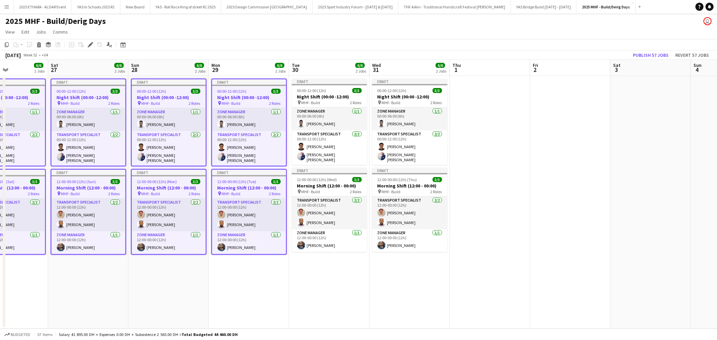
drag, startPoint x: 633, startPoint y: 134, endPoint x: 276, endPoint y: 158, distance: 356.9
click at [276, 158] on app-calendar-viewport "Wed 24 6/6 2 Jobs Thu 25 6/6 2 Jobs Fri 26 6/6 2 Jobs Sat 27 6/6 2 Jobs Sun 28 …" at bounding box center [358, 194] width 717 height 269
click at [331, 94] on h3 "Night Shift (00:00 -12:00)" at bounding box center [329, 97] width 75 height 6
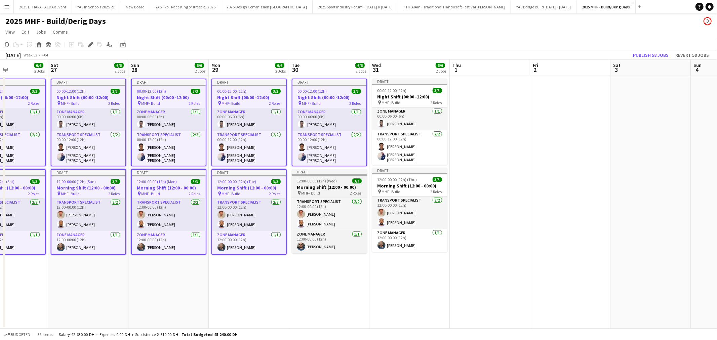
click at [323, 178] on span "12:00-00:00 (12h) (Wed)" at bounding box center [317, 180] width 40 height 5
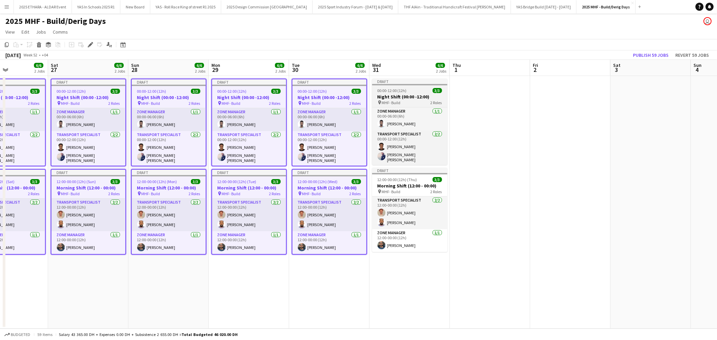
click at [396, 94] on h3 "Night Shift (00:00 -12:00)" at bounding box center [409, 97] width 75 height 6
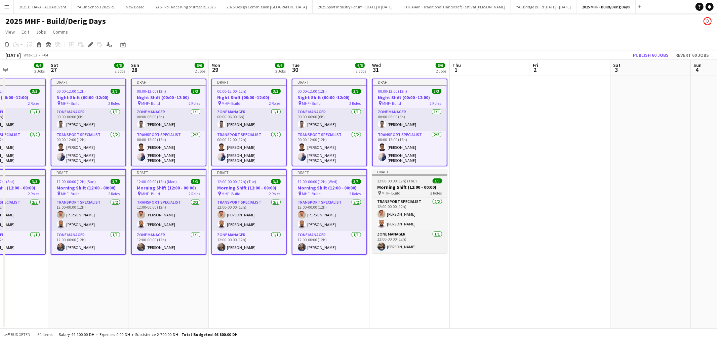
click at [393, 185] on h3 "Morning Shift (12:00 - 00:00)" at bounding box center [409, 187] width 75 height 6
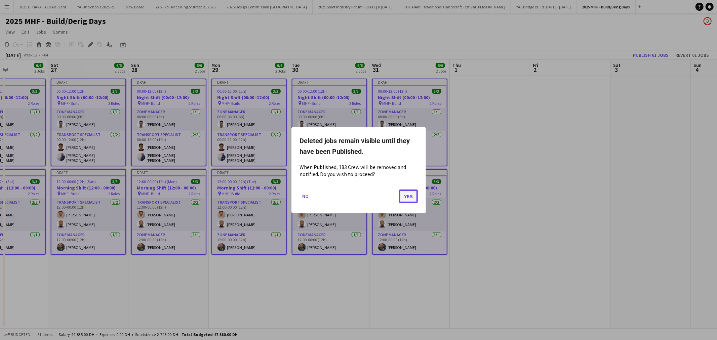
click at [407, 200] on button "Yes" at bounding box center [408, 195] width 19 height 13
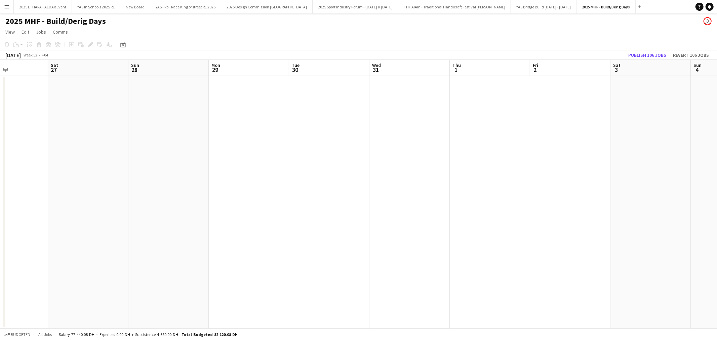
drag, startPoint x: 209, startPoint y: 206, endPoint x: 508, endPoint y: 208, distance: 299.7
click at [462, 208] on app-calendar-viewport "Wed 24 Thu 25 Fri 26 Sat 27 Sun 28 Mon 29 Tue 30 Wed 31 Thu 1 Fri 2 Sat 3 Sun 4…" at bounding box center [358, 194] width 717 height 269
drag, startPoint x: 436, startPoint y: 223, endPoint x: 646, endPoint y: 222, distance: 210.6
click at [646, 222] on app-calendar-viewport "Sun 21 Mon 22 Tue 23 Wed 24 Thu 25 Fri 26 Sat 27 Sun 28 Mon 29 Tue 30 Wed 31 Th…" at bounding box center [358, 194] width 717 height 269
drag, startPoint x: 222, startPoint y: 222, endPoint x: 603, endPoint y: 220, distance: 381.3
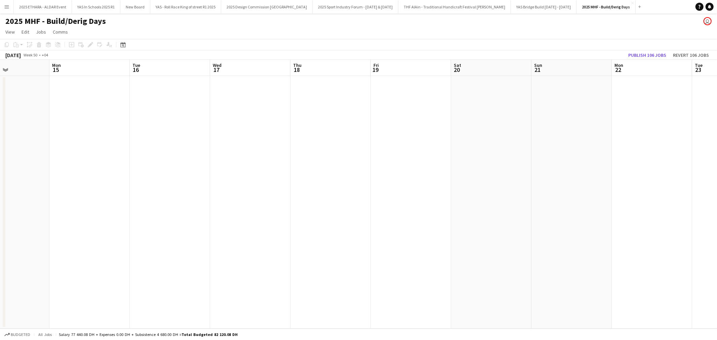
click at [603, 220] on app-calendar-viewport "Fri 12 Sat 13 Sun 14 Mon 15 Tue 16 Wed 17 Thu 18 Fri 19 Sat 20 Sun 21 Mon 22 Tu…" at bounding box center [358, 194] width 717 height 269
drag, startPoint x: 112, startPoint y: 230, endPoint x: 438, endPoint y: 219, distance: 326.7
click at [603, 217] on app-calendar-viewport "Mon 8 Tue 9 Wed 10 Thu 11 Fri 12 Sat 13 Sun 14 Mon 15 Tue 16 Wed 17 Thu 18 Fri …" at bounding box center [358, 194] width 717 height 269
drag, startPoint x: 179, startPoint y: 216, endPoint x: 575, endPoint y: 215, distance: 396.1
click at [625, 211] on app-calendar-viewport "Wed 3 Thu 4 Fri 5 Sat 6 Sun 7 Mon 8 Tue 9 Wed 10 Thu 11 Fri 12 Sat 13 Sun 14 Mo…" at bounding box center [358, 194] width 717 height 269
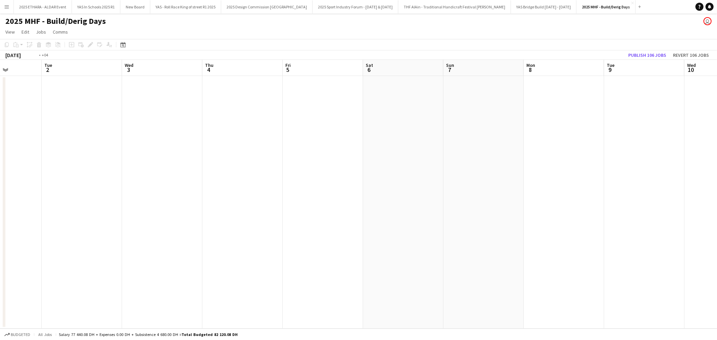
drag, startPoint x: 173, startPoint y: 214, endPoint x: 555, endPoint y: 212, distance: 382.6
click at [555, 212] on app-calendar-viewport "Sat 29 6/6 2 Jobs Sun 30 6/6 2 Jobs Mon 1 Tue 2 Wed 3 Thu 4 Fri 5 Sat 6 Sun 7 M…" at bounding box center [358, 194] width 717 height 269
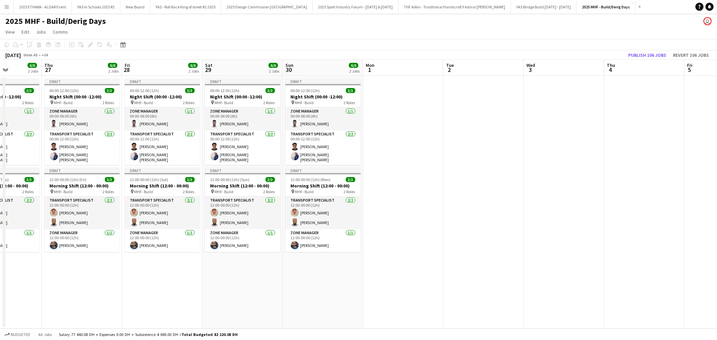
scroll to position [0, 196]
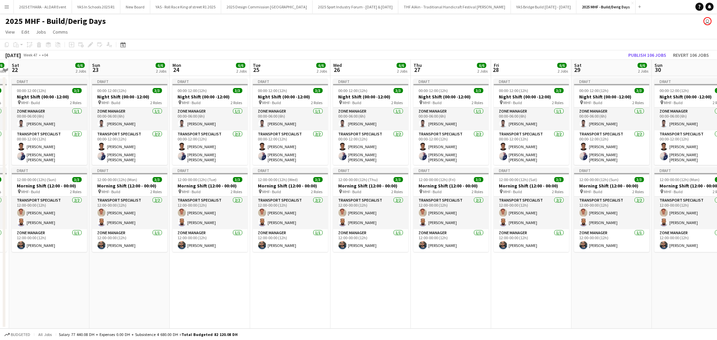
drag, startPoint x: 129, startPoint y: 278, endPoint x: 496, endPoint y: 260, distance: 367.3
click at [496, 260] on app-calendar-viewport "Thu 20 6/6 2 Jobs Fri 21 6/6 2 Jobs Sat 22 6/6 2 Jobs Sun 23 6/6 2 Jobs Mon 24 …" at bounding box center [358, 194] width 717 height 269
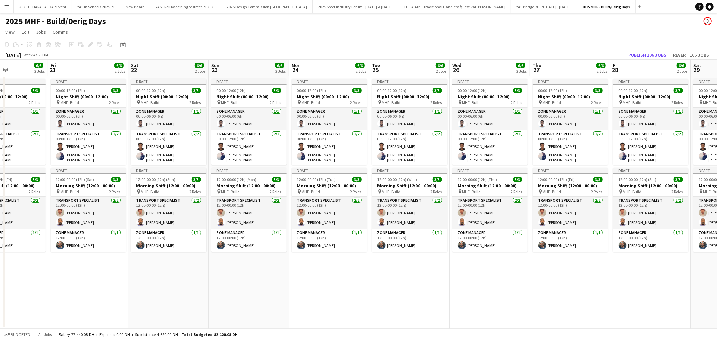
drag, startPoint x: 150, startPoint y: 281, endPoint x: 383, endPoint y: 269, distance: 233.1
click at [383, 269] on app-calendar-viewport "Tue 18 6/6 2 Jobs Wed 19 6/6 2 Jobs Thu 20 6/6 2 Jobs Fri 21 6/6 2 Jobs Sat 22 …" at bounding box center [358, 194] width 717 height 269
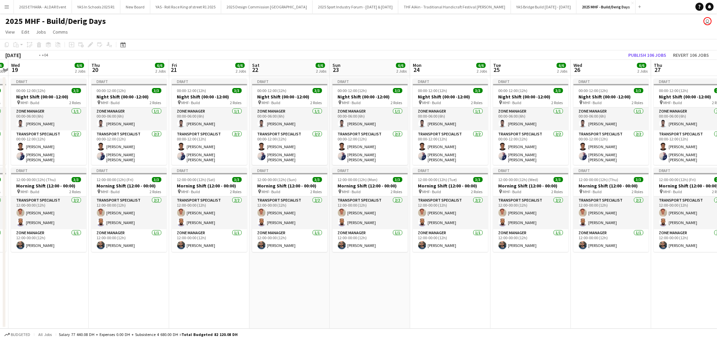
drag, startPoint x: 115, startPoint y: 283, endPoint x: 478, endPoint y: 275, distance: 362.6
click at [478, 275] on app-calendar-viewport "Mon 17 6/6 2 Jobs Tue 18 6/6 2 Jobs Wed 19 6/6 2 Jobs Thu 20 6/6 2 Jobs Fri 21 …" at bounding box center [358, 194] width 717 height 269
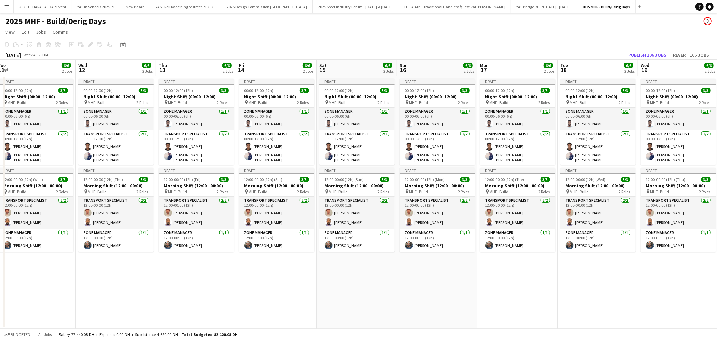
drag, startPoint x: 103, startPoint y: 282, endPoint x: 377, endPoint y: 278, distance: 273.1
click at [377, 278] on app-calendar-viewport "Sun 9 6/6 2 Jobs Mon 10 6/6 2 Jobs Tue 11 6/6 2 Jobs Wed 12 6/6 2 Jobs Thu 13 6…" at bounding box center [358, 194] width 717 height 269
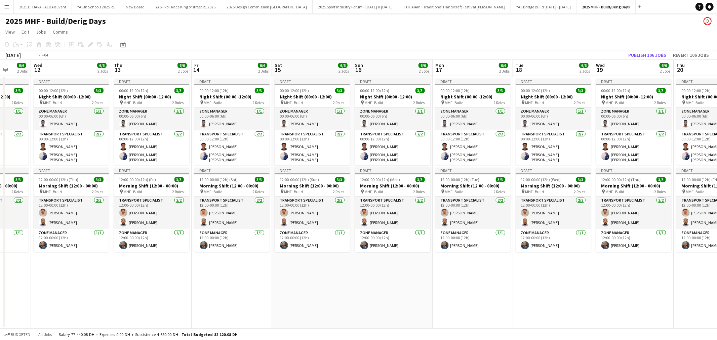
drag, startPoint x: 115, startPoint y: 285, endPoint x: 391, endPoint y: 277, distance: 276.6
click at [391, 277] on app-calendar-viewport "Sun 9 6/6 2 Jobs Mon 10 6/6 2 Jobs Tue 11 6/6 2 Jobs Wed 12 6/6 2 Jobs Thu 13 6…" at bounding box center [358, 194] width 717 height 269
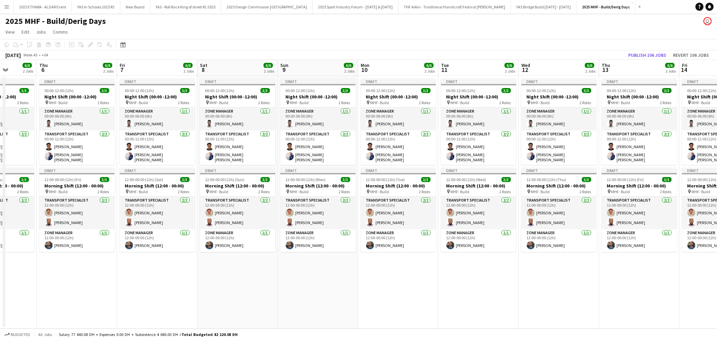
drag, startPoint x: 103, startPoint y: 277, endPoint x: 350, endPoint y: 276, distance: 246.6
click at [350, 276] on app-calendar-viewport "Mon 3 6/6 2 Jobs Tue 4 6/6 2 Jobs Wed 5 6/6 2 Jobs Thu 6 6/6 2 Jobs Fri 7 6/6 2…" at bounding box center [358, 194] width 717 height 269
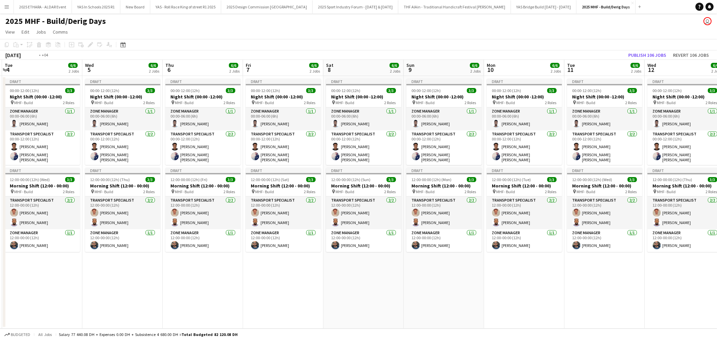
drag, startPoint x: 133, startPoint y: 278, endPoint x: 420, endPoint y: 279, distance: 286.9
click at [420, 279] on app-calendar-viewport "Sun 2 6/6 2 Jobs Mon 3 6/6 2 Jobs Tue 4 6/6 2 Jobs Wed 5 6/6 2 Jobs Thu 6 6/6 2…" at bounding box center [358, 194] width 717 height 269
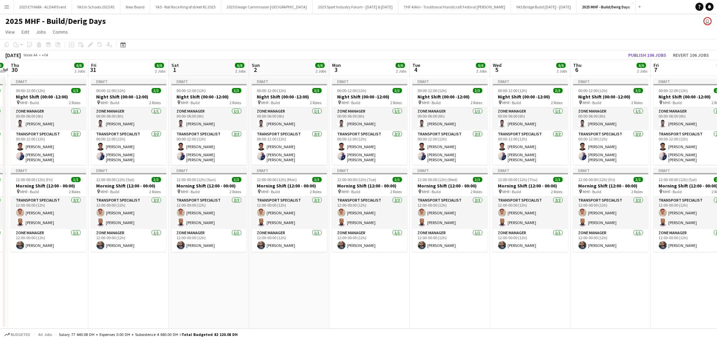
drag, startPoint x: 133, startPoint y: 282, endPoint x: 300, endPoint y: 281, distance: 166.6
click at [300, 281] on app-calendar-viewport "Tue 28 6/6 2 Jobs Wed 29 6/6 2 Jobs Thu 30 6/6 2 Jobs Fri 31 6/6 2 Jobs Sat 1 6…" at bounding box center [358, 194] width 717 height 269
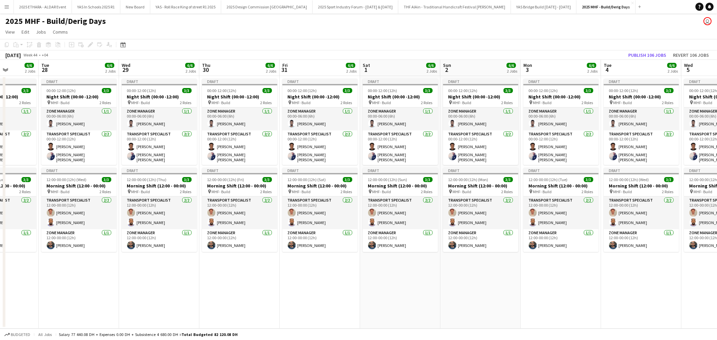
scroll to position [0, 165]
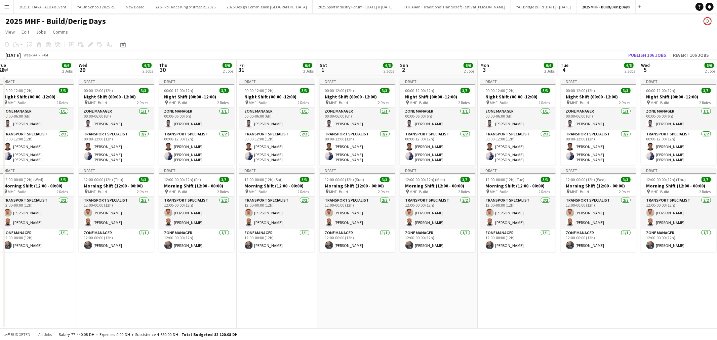
drag, startPoint x: 101, startPoint y: 289, endPoint x: 249, endPoint y: 290, distance: 148.1
click at [249, 290] on app-calendar-viewport "Sun 26 6/6 2 Jobs Mon 27 6/6 2 Jobs Tue 28 6/6 2 Jobs Wed 29 6/6 2 Jobs Thu 30 …" at bounding box center [358, 194] width 717 height 269
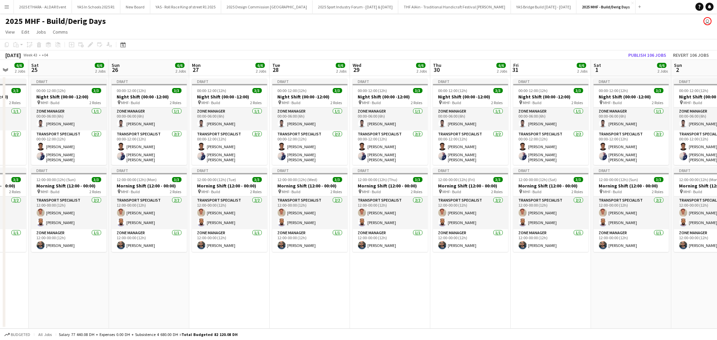
drag, startPoint x: 162, startPoint y: 291, endPoint x: 436, endPoint y: 265, distance: 275.0
click at [436, 265] on app-calendar-viewport "Wed 22 6/6 2 Jobs Thu 23 6/6 2 Jobs Fri 24 6/6 2 Jobs Sat 25 6/6 2 Jobs Sun 26 …" at bounding box center [358, 194] width 717 height 269
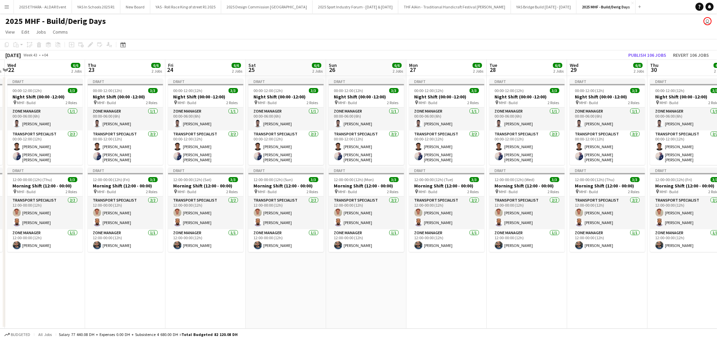
drag, startPoint x: 210, startPoint y: 272, endPoint x: 427, endPoint y: 272, distance: 217.0
click at [427, 272] on app-calendar-viewport "Mon 20 6/6 2 Jobs Tue 21 6/6 2 Jobs Wed 22 6/6 2 Jobs Thu 23 6/6 2 Jobs Fri 24 …" at bounding box center [358, 194] width 717 height 269
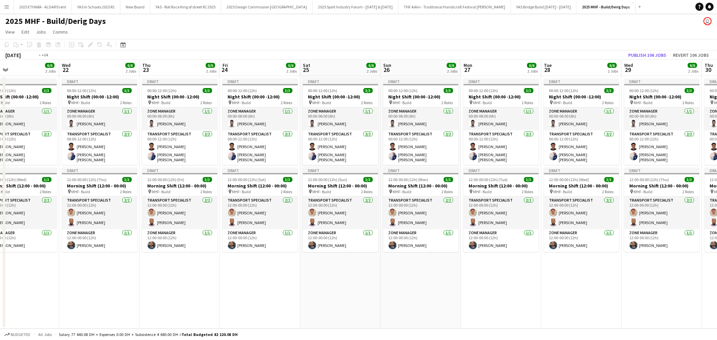
drag, startPoint x: 291, startPoint y: 291, endPoint x: 466, endPoint y: 291, distance: 174.7
click at [466, 291] on app-calendar-viewport "Sun 19 6/6 2 Jobs Mon 20 6/6 2 Jobs Tue 21 6/6 2 Jobs Wed 22 6/6 2 Jobs Thu 23 …" at bounding box center [358, 194] width 717 height 269
drag, startPoint x: 223, startPoint y: 292, endPoint x: 461, endPoint y: 290, distance: 237.5
click at [461, 290] on app-calendar-viewport "Fri 17 6/6 2 Jobs Sat 18 6/6 2 Jobs Sun 19 6/6 2 Jobs Mon 20 6/6 2 Jobs Tue 21 …" at bounding box center [358, 194] width 717 height 269
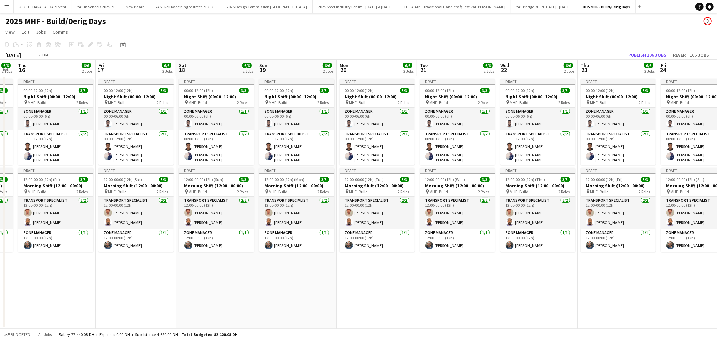
drag, startPoint x: 186, startPoint y: 297, endPoint x: 467, endPoint y: 296, distance: 280.5
click at [467, 296] on app-calendar-viewport "Tue 14 6/6 2 Jobs Wed 15 6/6 2 Jobs Thu 16 6/6 2 Jobs Fri 17 6/6 2 Jobs Sat 18 …" at bounding box center [358, 194] width 717 height 269
drag, startPoint x: 180, startPoint y: 299, endPoint x: 421, endPoint y: 299, distance: 241.2
click at [421, 299] on app-calendar-viewport "Sat 11 6/6 2 Jobs Sun 12 6/6 2 Jobs Mon 13 6/6 2 Jobs Tue 14 6/6 2 Jobs Wed 15 …" at bounding box center [358, 194] width 717 height 269
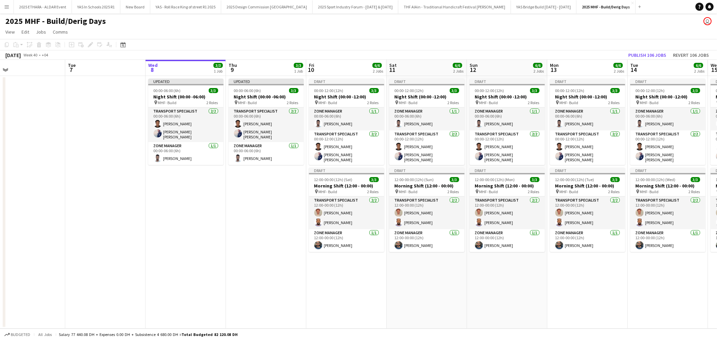
drag, startPoint x: 314, startPoint y: 300, endPoint x: 490, endPoint y: 300, distance: 176.7
click at [490, 300] on app-calendar-viewport "Sat 4 Sun 5 Mon 6 Tue 7 Wed 8 3/3 1 Job Thu 9 3/3 1 Job Fri 10 6/6 2 Jobs Sat 1…" at bounding box center [358, 194] width 717 height 269
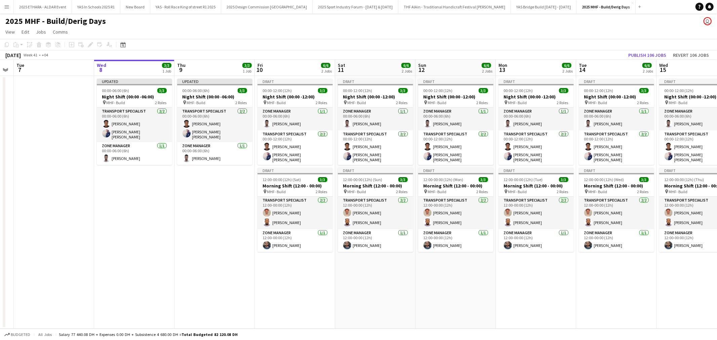
scroll to position [0, 271]
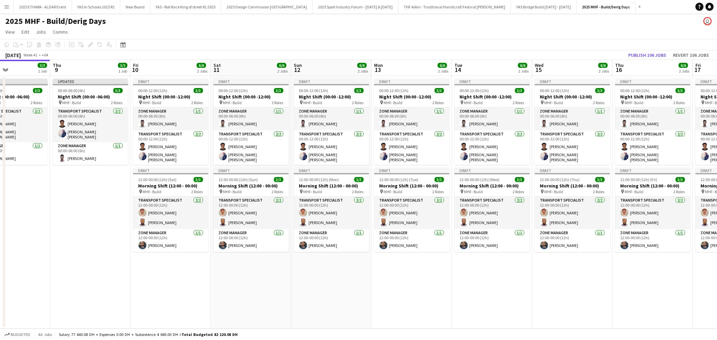
drag, startPoint x: 371, startPoint y: 300, endPoint x: 173, endPoint y: 295, distance: 197.3
click at [173, 295] on app-calendar-viewport "Sun 5 Mon 6 Tue 7 Wed 8 3/3 1 Job Thu 9 3/3 1 Job Fri 10 6/6 2 Jobs Sat 11 6/6 …" at bounding box center [358, 194] width 717 height 269
click at [661, 56] on button "Publish 106 jobs" at bounding box center [646, 55] width 43 height 9
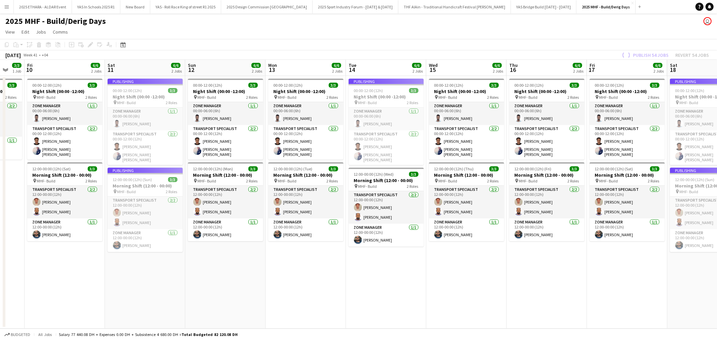
drag, startPoint x: 606, startPoint y: 294, endPoint x: 157, endPoint y: 300, distance: 449.2
click at [203, 300] on app-calendar-viewport "Mon 6 Tue 7 Wed 8 3/3 1 Job Thu 9 3/3 1 Job Fri 10 6/6 2 Jobs Sat 11 6/6 2 Jobs…" at bounding box center [358, 194] width 717 height 269
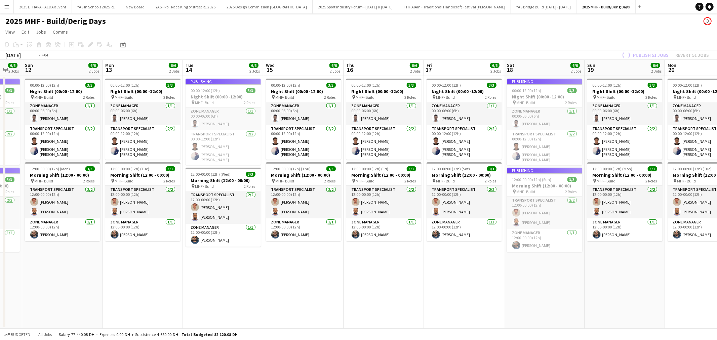
scroll to position [0, 140]
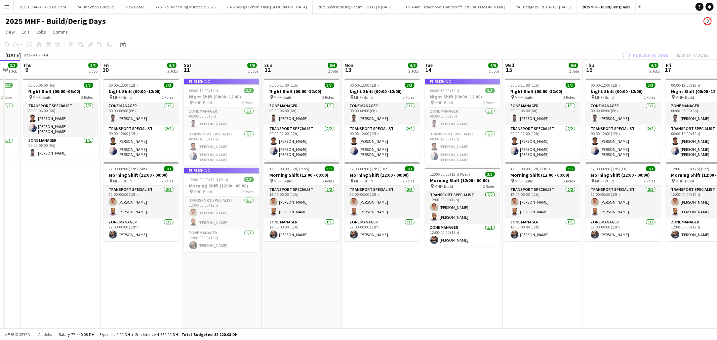
drag, startPoint x: 213, startPoint y: 302, endPoint x: 569, endPoint y: 298, distance: 356.4
click at [569, 298] on app-calendar-viewport "Tue 7 Wed 8 3/3 1 Job Thu 9 3/3 1 Job Fri 10 6/6 2 Jobs Sat 11 6/6 2 Jobs Sun 1…" at bounding box center [358, 194] width 717 height 269
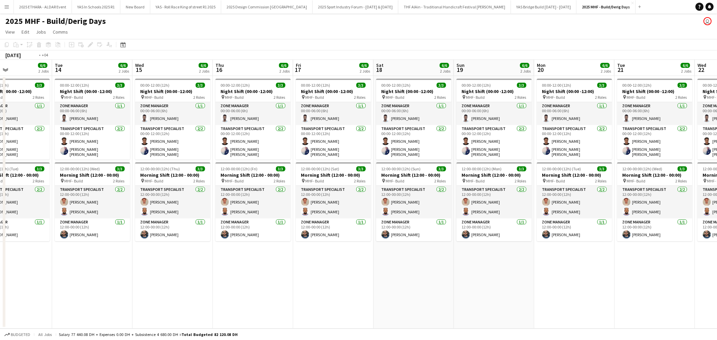
drag, startPoint x: 580, startPoint y: 261, endPoint x: 102, endPoint y: 275, distance: 478.2
click at [102, 275] on app-calendar-viewport "Fri 10 6/6 2 Jobs Sat 11 6/6 2 Jobs Sun 12 6/6 2 Jobs Mon 13 6/6 2 Jobs Tue 14 …" at bounding box center [358, 194] width 717 height 269
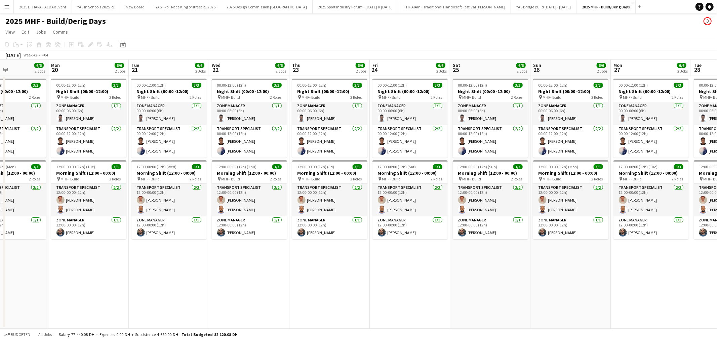
drag, startPoint x: 548, startPoint y: 284, endPoint x: 148, endPoint y: 289, distance: 399.4
click at [157, 289] on app-calendar-viewport "Thu 16 6/6 2 Jobs Fri 17 6/6 2 Jobs Sat 18 6/6 2 Jobs Sun 19 6/6 2 Jobs Mon 20 …" at bounding box center [358, 194] width 717 height 269
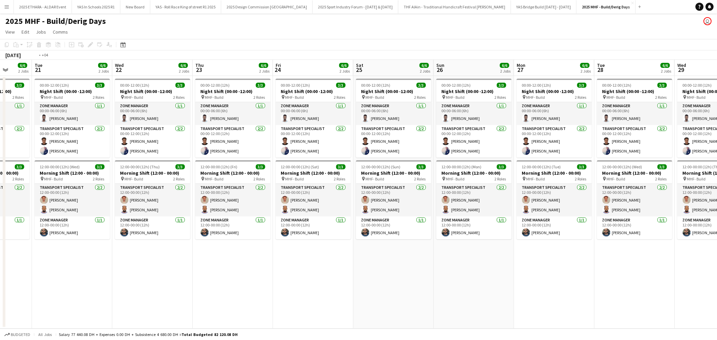
drag, startPoint x: 508, startPoint y: 283, endPoint x: 266, endPoint y: 285, distance: 242.5
click at [269, 284] on app-calendar-viewport "Fri 17 6/6 2 Jobs Sat 18 6/6 2 Jobs Sun 19 6/6 2 Jobs Mon 20 6/6 2 Jobs Tue 21 …" at bounding box center [358, 194] width 717 height 269
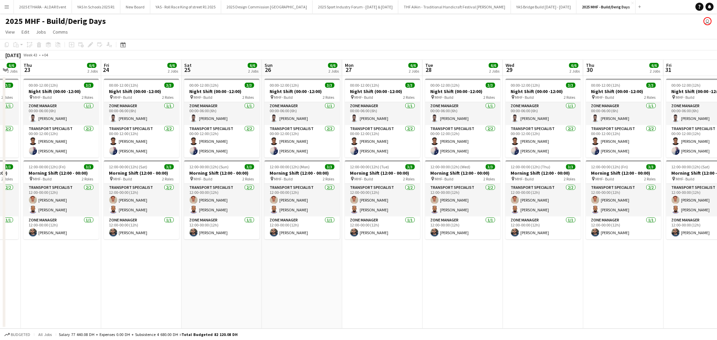
drag, startPoint x: 381, startPoint y: 280, endPoint x: 257, endPoint y: 280, distance: 123.6
click at [258, 280] on app-calendar-viewport "Mon 20 6/6 2 Jobs Tue 21 6/6 2 Jobs Wed 22 6/6 2 Jobs Thu 23 6/6 2 Jobs Fri 24 …" at bounding box center [358, 194] width 717 height 269
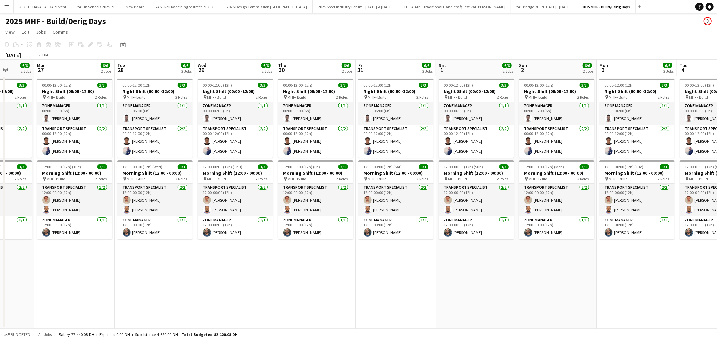
drag, startPoint x: 481, startPoint y: 280, endPoint x: 167, endPoint y: 279, distance: 313.8
click at [170, 279] on app-calendar-viewport "Fri 24 6/6 2 Jobs Sat 25 6/6 2 Jobs Sun 26 6/6 2 Jobs Mon 27 6/6 2 Jobs Tue 28 …" at bounding box center [358, 194] width 717 height 269
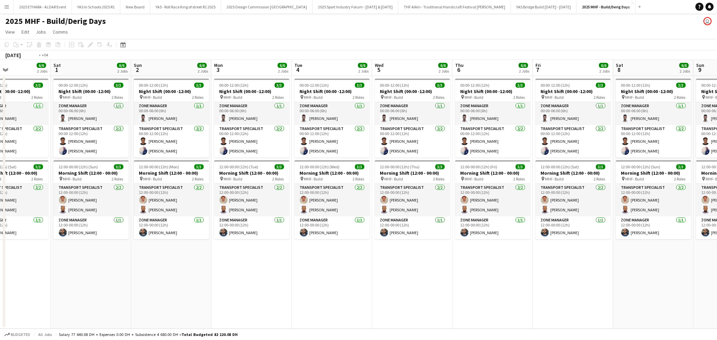
drag, startPoint x: 486, startPoint y: 279, endPoint x: 203, endPoint y: 280, distance: 282.9
click at [204, 280] on app-calendar-viewport "Tue 28 6/6 2 Jobs Wed 29 6/6 2 Jobs Thu 30 6/6 2 Jobs Fri 31 6/6 2 Jobs Sat 1 6…" at bounding box center [358, 194] width 717 height 269
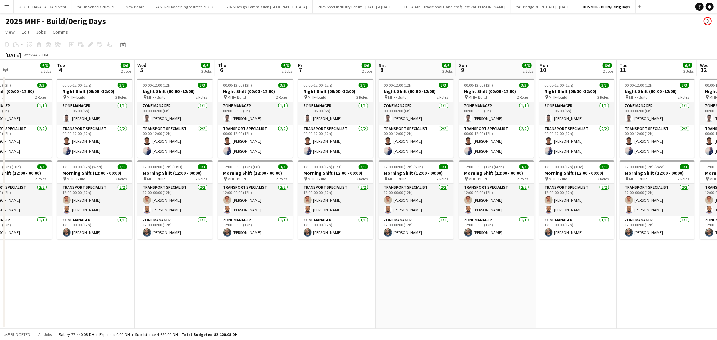
drag, startPoint x: 521, startPoint y: 280, endPoint x: 246, endPoint y: 281, distance: 275.8
click at [246, 281] on app-calendar-viewport "Fri 31 6/6 2 Jobs Sat 1 6/6 2 Jobs Sun 2 6/6 2 Jobs Mon 3 6/6 2 Jobs Tue 4 6/6 …" at bounding box center [358, 194] width 717 height 269
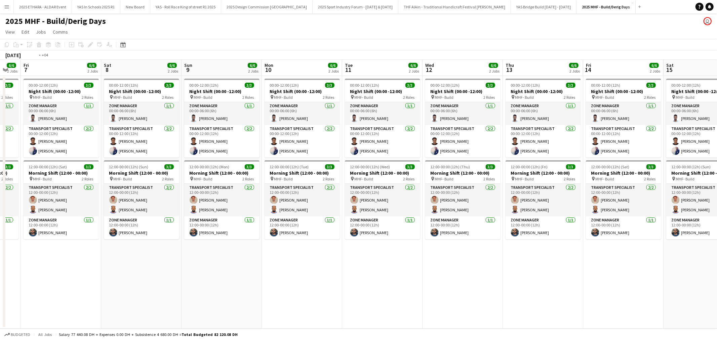
drag, startPoint x: 568, startPoint y: 278, endPoint x: 209, endPoint y: 281, distance: 358.5
click at [209, 281] on app-calendar-viewport "Tue 4 6/6 2 Jobs Wed 5 6/6 2 Jobs Thu 6 6/6 2 Jobs Fri 7 6/6 2 Jobs Sat 8 6/6 2…" at bounding box center [358, 194] width 717 height 269
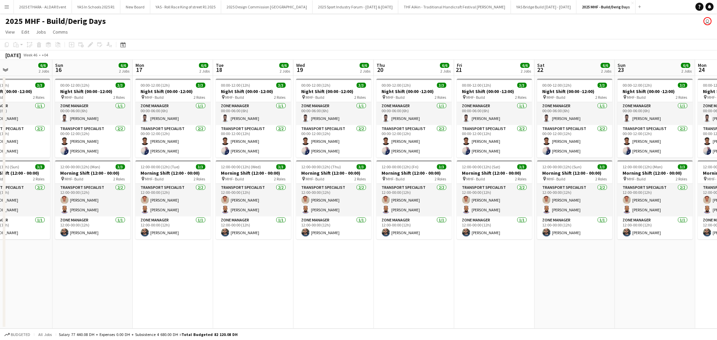
drag, startPoint x: 330, startPoint y: 266, endPoint x: 251, endPoint y: 268, distance: 79.0
click at [247, 268] on app-calendar-viewport "Wed 12 6/6 2 Jobs Thu 13 6/6 2 Jobs Fri 14 6/6 2 Jobs Sat 15 6/6 2 Jobs Sun 16 …" at bounding box center [358, 194] width 717 height 269
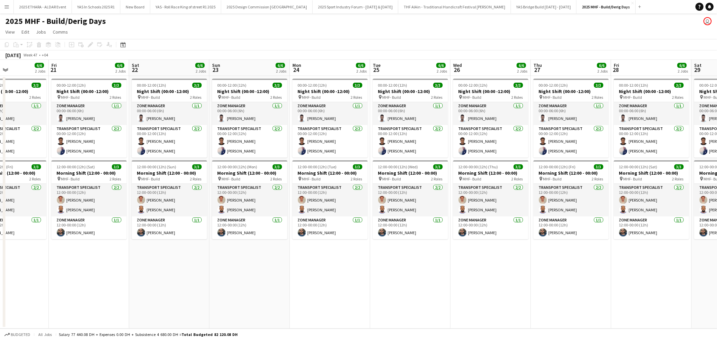
drag, startPoint x: 509, startPoint y: 267, endPoint x: 291, endPoint y: 269, distance: 218.0
click at [291, 269] on app-calendar-viewport "Mon 17 6/6 2 Jobs Tue 18 6/6 2 Jobs Wed 19 6/6 2 Jobs Thu 20 6/6 2 Jobs Fri 21 …" at bounding box center [358, 194] width 717 height 269
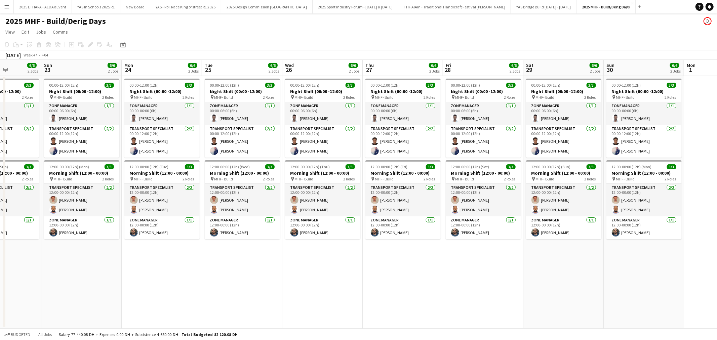
drag, startPoint x: 543, startPoint y: 264, endPoint x: 284, endPoint y: 276, distance: 258.9
click at [284, 276] on app-calendar-viewport "Wed 19 6/6 2 Jobs Thu 20 6/6 2 Jobs Fri 21 6/6 2 Jobs Sat 22 6/6 2 Jobs Sun 23 …" at bounding box center [358, 194] width 717 height 269
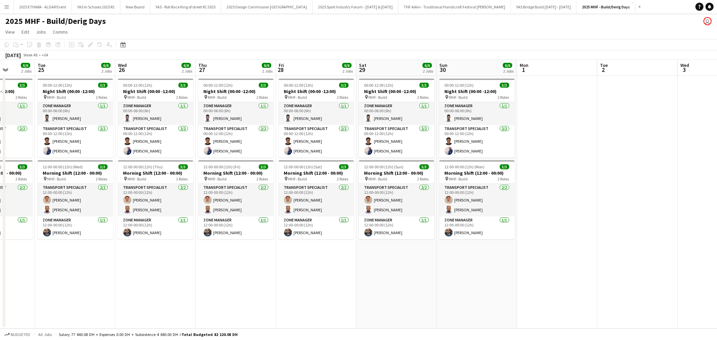
scroll to position [0, 206]
drag, startPoint x: 556, startPoint y: 266, endPoint x: 473, endPoint y: 271, distance: 83.8
click at [473, 271] on app-calendar-viewport "Sat 22 6/6 2 Jobs Sun 23 6/6 2 Jobs Mon 24 6/6 2 Jobs Tue 25 6/6 2 Jobs Wed 26 …" at bounding box center [358, 194] width 717 height 269
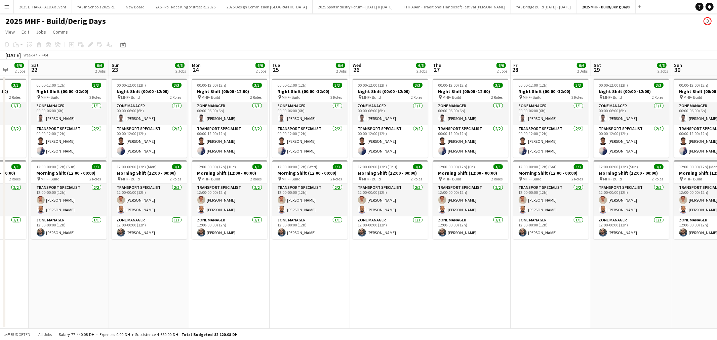
drag, startPoint x: 193, startPoint y: 274, endPoint x: 549, endPoint y: 264, distance: 355.9
click at [549, 264] on app-calendar-viewport "Thu 20 6/6 2 Jobs Fri 21 6/6 2 Jobs Sat 22 6/6 2 Jobs Sun 23 6/6 2 Jobs Mon 24 …" at bounding box center [358, 194] width 717 height 269
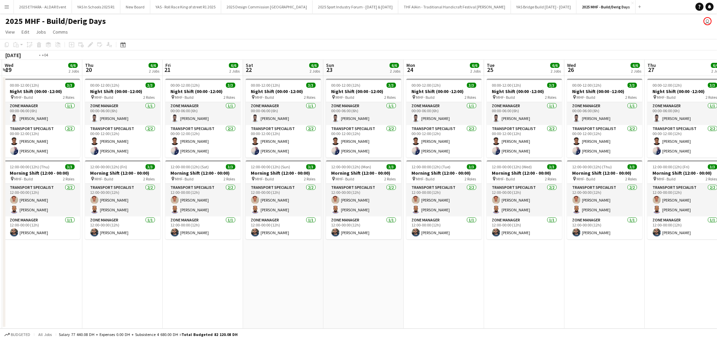
drag, startPoint x: 281, startPoint y: 280, endPoint x: 642, endPoint y: 280, distance: 360.8
click at [642, 280] on app-calendar-viewport "Tue 18 6/6 2 Jobs Wed 19 6/6 2 Jobs Thu 20 6/6 2 Jobs Fri 21 6/6 2 Jobs Sat 22 …" at bounding box center [358, 194] width 717 height 269
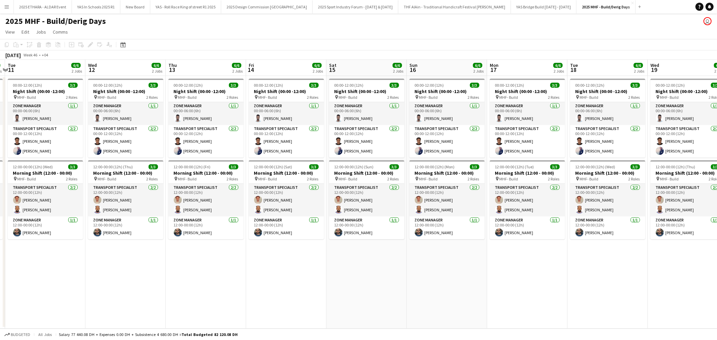
drag, startPoint x: 288, startPoint y: 283, endPoint x: 498, endPoint y: 288, distance: 209.7
click at [554, 283] on app-calendar-viewport "Sun 9 6/6 2 Jobs Mon 10 6/6 2 Jobs Tue 11 6/6 2 Jobs Wed 12 6/6 2 Jobs Thu 13 6…" at bounding box center [358, 194] width 717 height 269
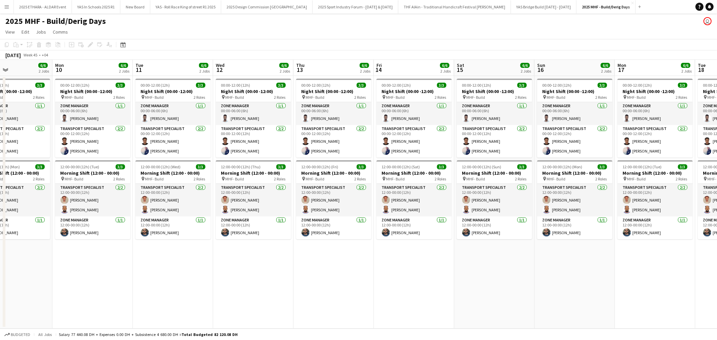
drag, startPoint x: 314, startPoint y: 285, endPoint x: 479, endPoint y: 285, distance: 164.6
click at [479, 285] on app-calendar-viewport "Fri 7 6/6 2 Jobs Sat 8 6/6 2 Jobs Sun 9 6/6 2 Jobs Mon 10 6/6 2 Jobs Tue 11 6/6…" at bounding box center [358, 194] width 717 height 269
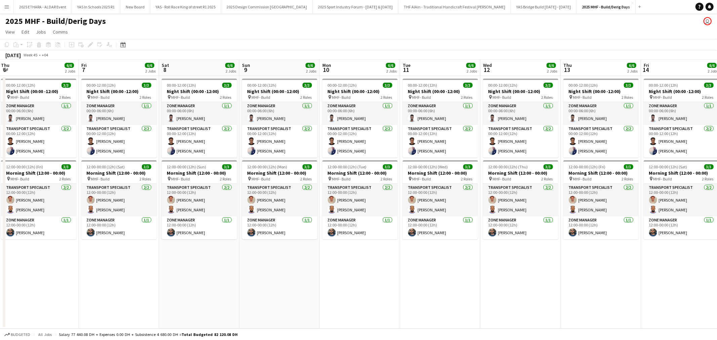
drag, startPoint x: 231, startPoint y: 282, endPoint x: 501, endPoint y: 287, distance: 270.1
click at [553, 286] on app-calendar-viewport "Tue 4 6/6 2 Jobs Wed 5 6/6 2 Jobs Thu 6 6/6 2 Jobs Fri 7 6/6 2 Jobs Sat 8 6/6 2…" at bounding box center [358, 194] width 717 height 269
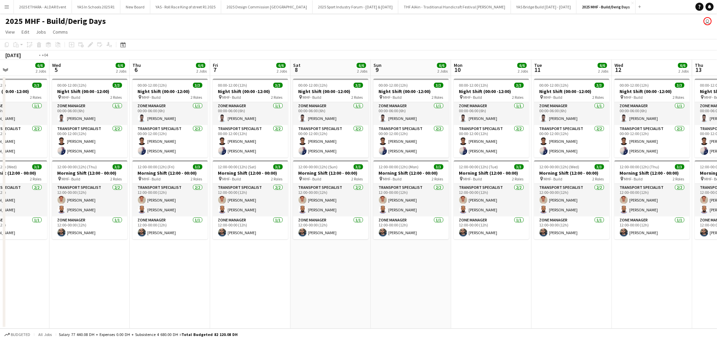
drag, startPoint x: 233, startPoint y: 283, endPoint x: 531, endPoint y: 286, distance: 297.3
click at [562, 283] on app-calendar-viewport "Mon 3 6/6 2 Jobs Tue 4 6/6 2 Jobs Wed 5 6/6 2 Jobs Thu 6 6/6 2 Jobs Fri 7 6/6 2…" at bounding box center [358, 194] width 717 height 269
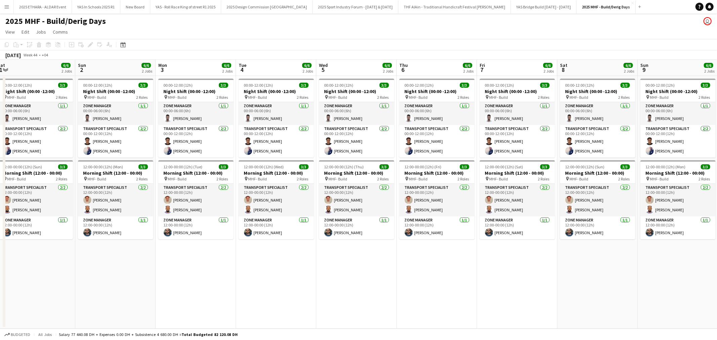
drag, startPoint x: 224, startPoint y: 278, endPoint x: 454, endPoint y: 278, distance: 229.4
click at [454, 278] on app-calendar-viewport "Thu 30 6/6 2 Jobs Fri 31 6/6 2 Jobs Sat 1 6/6 2 Jobs Sun 2 6/6 2 Jobs Mon 3 6/6…" at bounding box center [358, 194] width 717 height 269
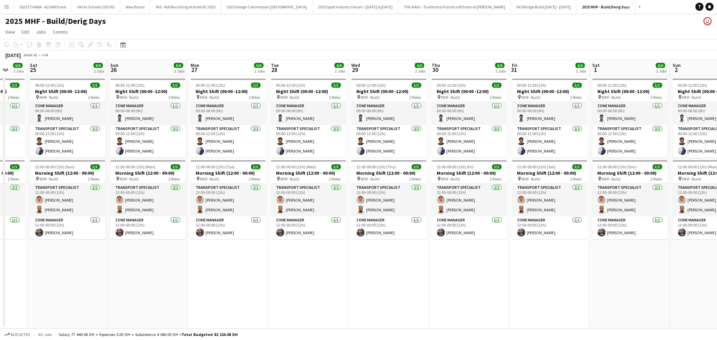
drag, startPoint x: 275, startPoint y: 279, endPoint x: 488, endPoint y: 279, distance: 212.6
click at [488, 279] on app-calendar-viewport "Thu 23 6/6 2 Jobs Fri 24 6/6 2 Jobs Sat 25 6/6 2 Jobs Sun 26 6/6 2 Jobs Mon 27 …" at bounding box center [358, 194] width 717 height 269
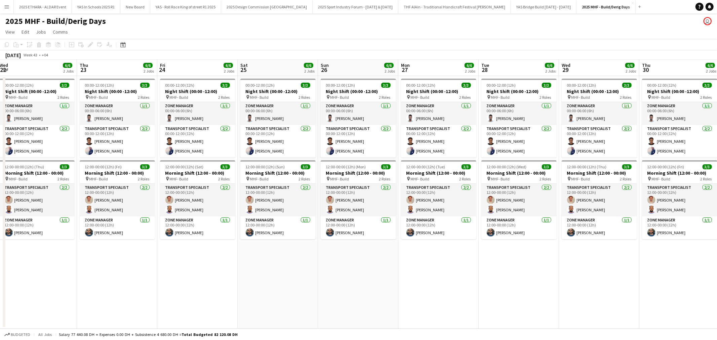
drag, startPoint x: 274, startPoint y: 285, endPoint x: 549, endPoint y: 284, distance: 274.8
click at [549, 284] on app-calendar-viewport "Mon 20 6/6 2 Jobs Tue 21 6/6 2 Jobs Wed 22 6/6 2 Jobs Thu 23 6/6 2 Jobs Fri 24 …" at bounding box center [358, 194] width 717 height 269
drag, startPoint x: 234, startPoint y: 274, endPoint x: 539, endPoint y: 269, distance: 304.7
click at [539, 269] on app-calendar-viewport "Fri 17 6/6 2 Jobs Sat 18 6/6 2 Jobs Sun 19 6/6 2 Jobs Mon 20 6/6 2 Jobs Tue 21 …" at bounding box center [358, 194] width 717 height 269
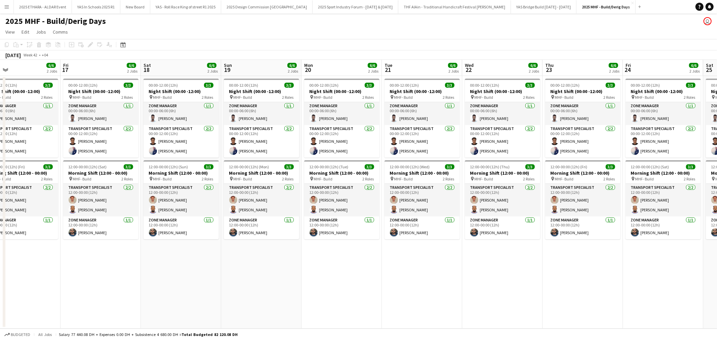
drag, startPoint x: 285, startPoint y: 267, endPoint x: 562, endPoint y: 270, distance: 277.2
click at [560, 270] on app-calendar-viewport "Tue 14 6/6 2 Jobs Wed 15 6/6 2 Jobs Thu 16 6/6 2 Jobs Fri 17 6/6 2 Jobs Sat 18 …" at bounding box center [358, 194] width 717 height 269
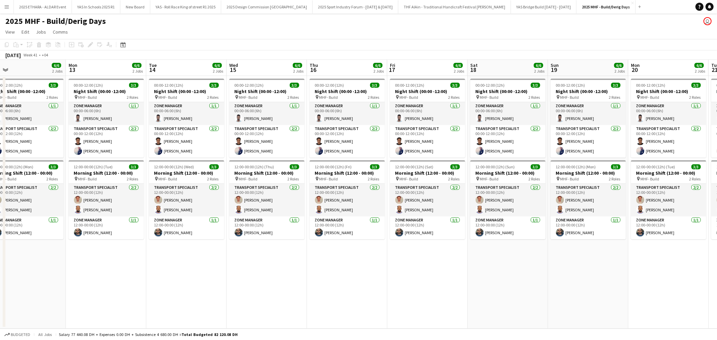
drag, startPoint x: 314, startPoint y: 264, endPoint x: 565, endPoint y: 265, distance: 250.9
click at [565, 265] on app-calendar-viewport "Fri 10 6/6 2 Jobs Sat 11 6/6 2 Jobs Sun 12 6/6 2 Jobs Mon 13 6/6 2 Jobs Tue 14 …" at bounding box center [358, 194] width 717 height 269
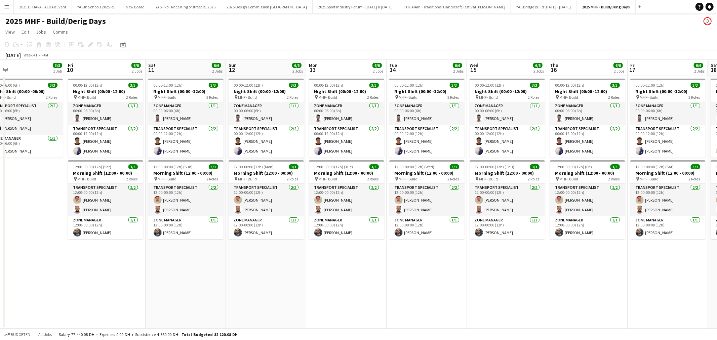
drag, startPoint x: 320, startPoint y: 268, endPoint x: 571, endPoint y: 268, distance: 251.3
click at [569, 268] on app-calendar-viewport "Tue 7 Wed 8 3/3 1 Job Thu 9 3/3 1 Job Fri 10 6/6 2 Jobs Sat 11 6/6 2 Jobs Sun 1…" at bounding box center [358, 194] width 717 height 269
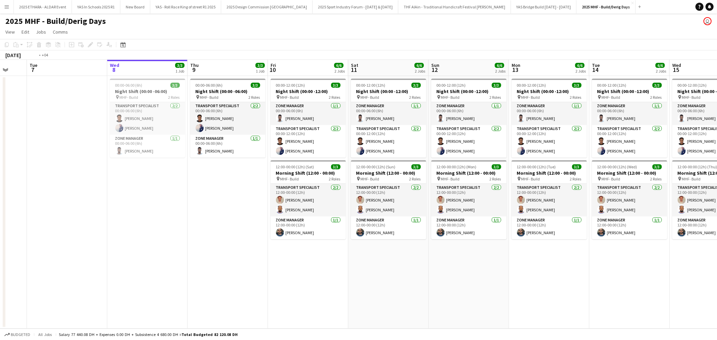
scroll to position [0, 139]
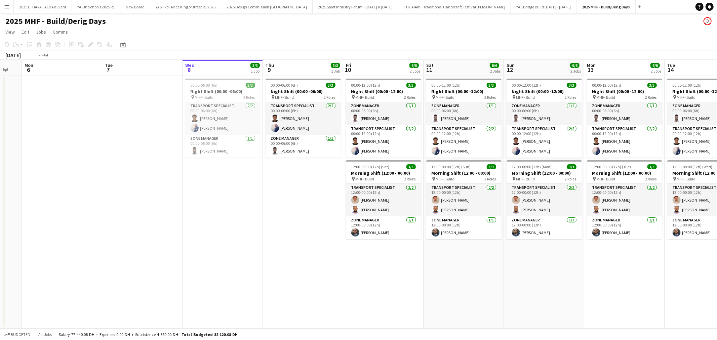
drag, startPoint x: 289, startPoint y: 263, endPoint x: 364, endPoint y: 268, distance: 75.4
click at [364, 268] on app-calendar-viewport "Sat 4 Sun 5 Mon 6 Tue 7 Wed 8 3/3 1 Job Thu 9 3/3 1 Job Fri 10 6/6 2 Jobs Sat 1…" at bounding box center [358, 194] width 717 height 269
click at [637, 9] on button "Add" at bounding box center [639, 6] width 5 height 5
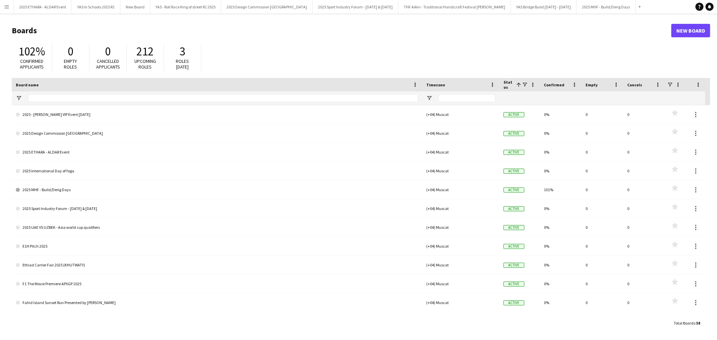
click at [9, 5] on app-icon "Menu" at bounding box center [6, 6] width 5 height 5
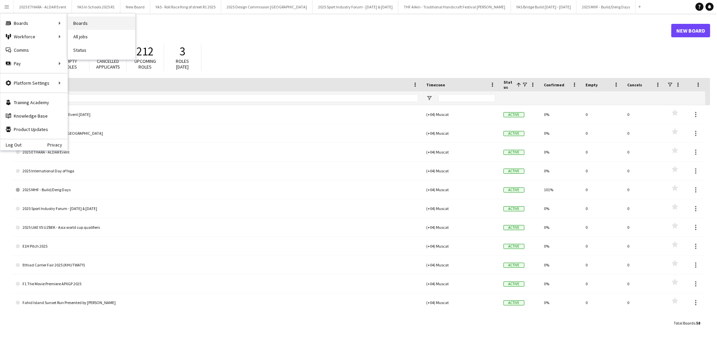
click at [81, 23] on link "Boards" at bounding box center [101, 22] width 67 height 13
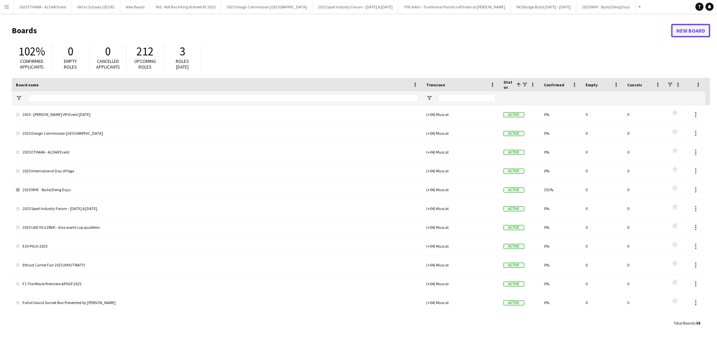
click at [700, 31] on link "New Board" at bounding box center [690, 30] width 39 height 13
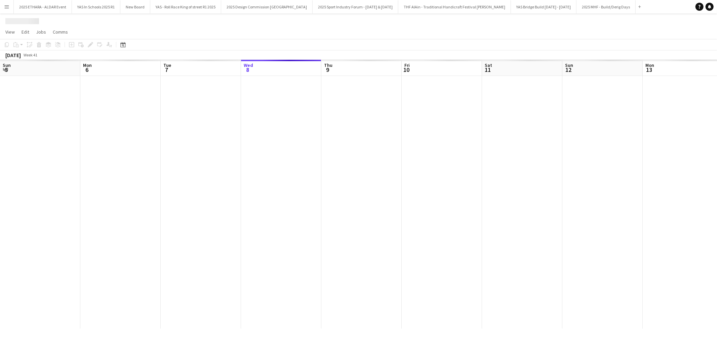
scroll to position [0, 160]
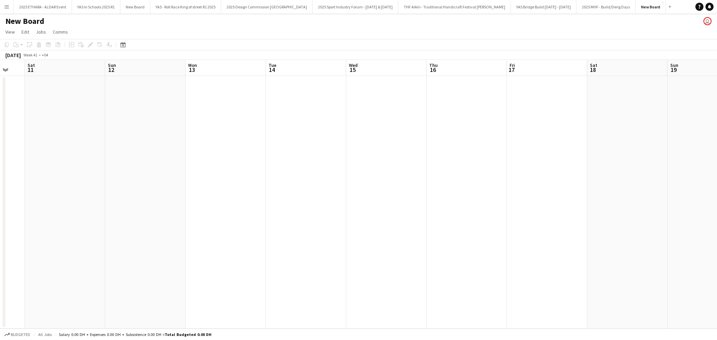
drag, startPoint x: 506, startPoint y: 182, endPoint x: 209, endPoint y: 188, distance: 296.7
click at [209, 188] on app-calendar-viewport "Wed 8 Thu 9 Fri 10 Sat 11 Sun 12 Mon 13 Tue 14 Wed 15 Thu 16 Fri 17 Sat 18 Sun …" at bounding box center [358, 194] width 717 height 269
drag, startPoint x: 472, startPoint y: 189, endPoint x: 294, endPoint y: 213, distance: 179.1
click at [294, 213] on app-calendar-viewport "Fri 10 Sat 11 Sun 12 Mon 13 Tue 14 Wed 15 Thu 16 Fri 17 Sat 18 Sun 19 Mon 20 Tu…" at bounding box center [358, 194] width 717 height 269
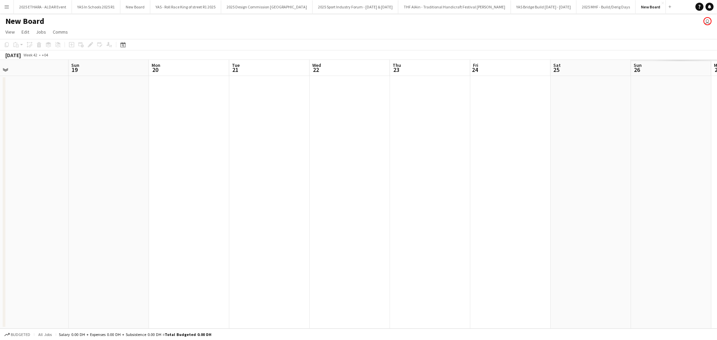
scroll to position [0, 203]
drag, startPoint x: 634, startPoint y: 169, endPoint x: 183, endPoint y: 194, distance: 452.2
click at [183, 194] on app-calendar-viewport "Wed 15 Thu 16 Fri 17 Sat 18 Sun 19 Mon 20 Tue 21 Wed 22 Thu 23 Fri 24 Sat 25 Su…" at bounding box center [358, 194] width 717 height 269
drag, startPoint x: 560, startPoint y: 152, endPoint x: 306, endPoint y: 160, distance: 254.1
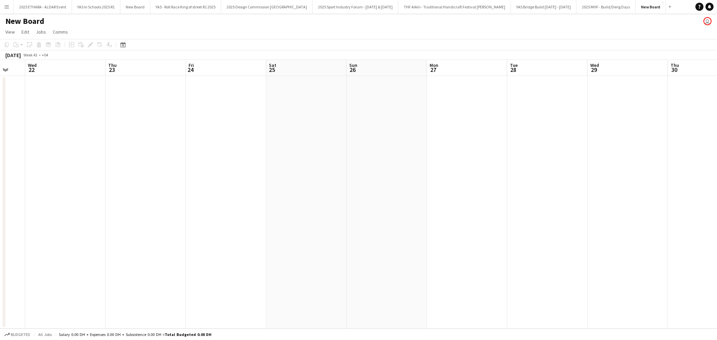
click at [306, 160] on app-calendar-viewport "Sun 19 Mon 20 Tue 21 Wed 22 Thu 23 Fri 24 Sat 25 Sun 26 Mon 27 Tue 28 Wed 29 Th…" at bounding box center [358, 194] width 717 height 269
drag, startPoint x: 145, startPoint y: 150, endPoint x: 341, endPoint y: 144, distance: 195.9
click at [341, 144] on app-calendar-viewport "Fri 17 Sat 18 Sun 19 Mon 20 Tue 21 Wed 22 Thu 23 Fri 24 Sat 25 Sun 26 Mon 27 Tu…" at bounding box center [358, 194] width 717 height 269
click at [263, 133] on app-date-cell at bounding box center [261, 202] width 80 height 253
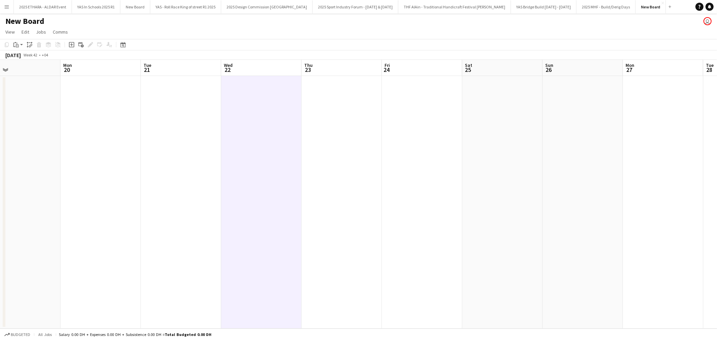
click at [34, 20] on h1 "New Board" at bounding box center [24, 21] width 39 height 10
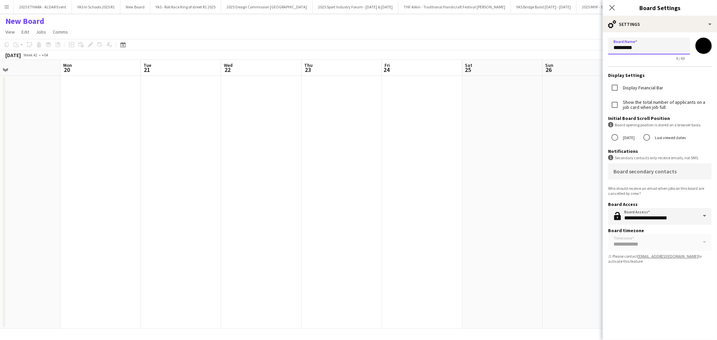
drag, startPoint x: 644, startPoint y: 48, endPoint x: 491, endPoint y: 47, distance: 152.9
click at [491, 47] on body "Menu Boards Boards Boards All jobs Status Workforce Workforce My Workforce Recr…" at bounding box center [358, 170] width 717 height 340
click at [654, 52] on input "*********" at bounding box center [649, 46] width 82 height 17
drag, startPoint x: 649, startPoint y: 49, endPoint x: 548, endPoint y: 43, distance: 101.3
click at [548, 43] on body "Menu Boards Boards Boards All jobs Status Workforce Workforce My Workforce Recr…" at bounding box center [358, 170] width 717 height 340
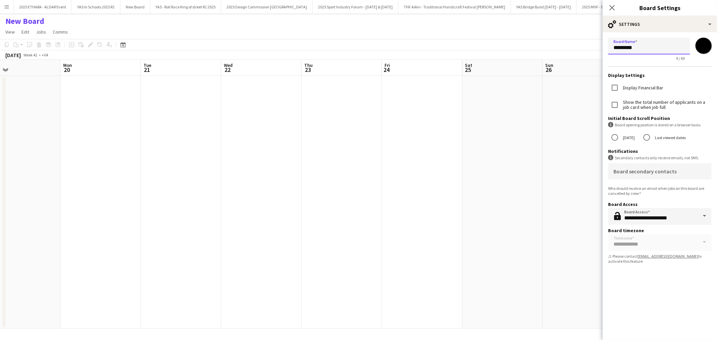
paste input "**********"
click at [617, 48] on input "**********" at bounding box center [649, 46] width 82 height 16
drag, startPoint x: 621, startPoint y: 48, endPoint x: 594, endPoint y: 48, distance: 26.9
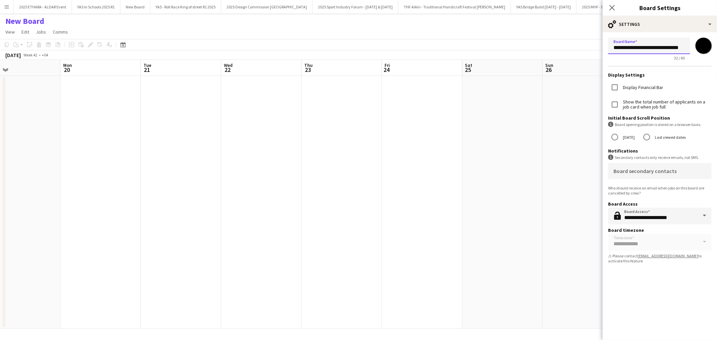
click at [594, 48] on body "Menu Boards Boards Boards All jobs Status Workforce Workforce My Workforce Recr…" at bounding box center [358, 170] width 717 height 340
click at [614, 49] on input "**********" at bounding box center [649, 46] width 82 height 16
type input "**********"
click at [528, 160] on app-date-cell at bounding box center [502, 202] width 80 height 253
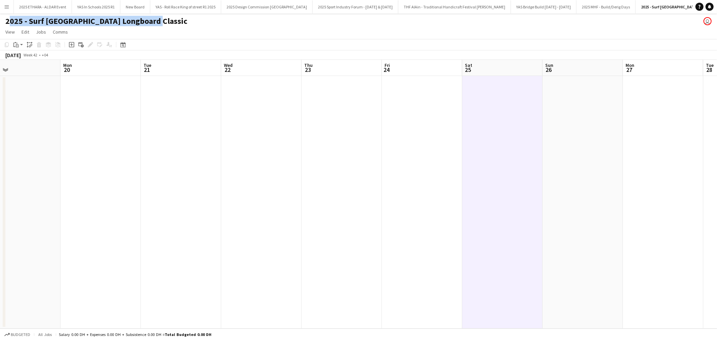
drag, startPoint x: 152, startPoint y: 21, endPoint x: -4, endPoint y: 14, distance: 156.4
click at [0, 14] on html "Menu Boards Boards Boards All jobs Status Workforce Workforce My Workforce Recr…" at bounding box center [358, 170] width 717 height 340
click at [561, 133] on app-date-cell at bounding box center [582, 202] width 80 height 253
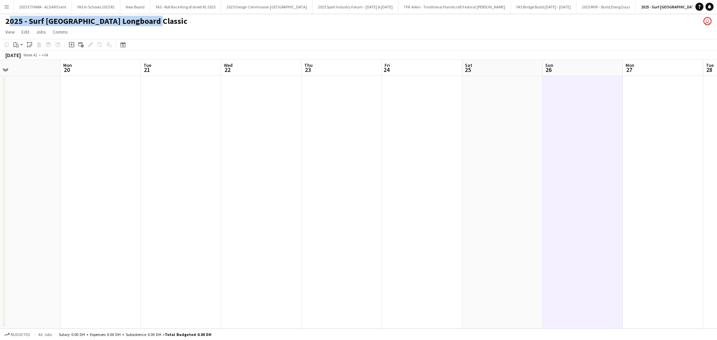
click at [512, 131] on app-date-cell at bounding box center [502, 202] width 80 height 253
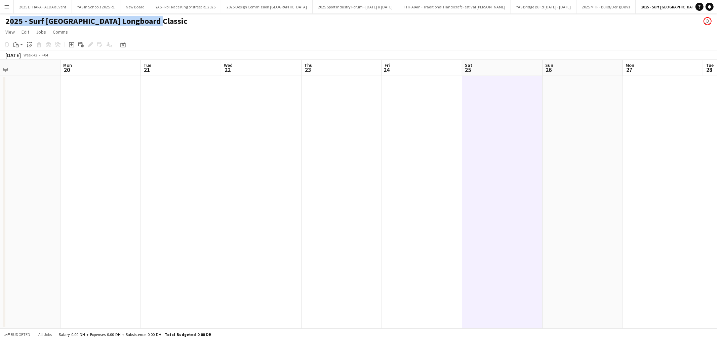
click at [209, 129] on app-date-cell at bounding box center [181, 202] width 80 height 253
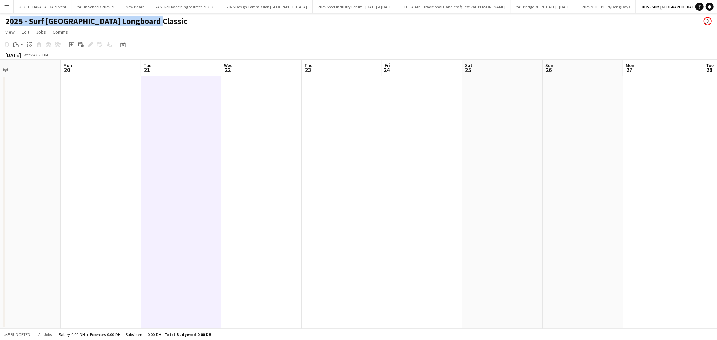
click at [265, 118] on app-date-cell at bounding box center [261, 202] width 80 height 253
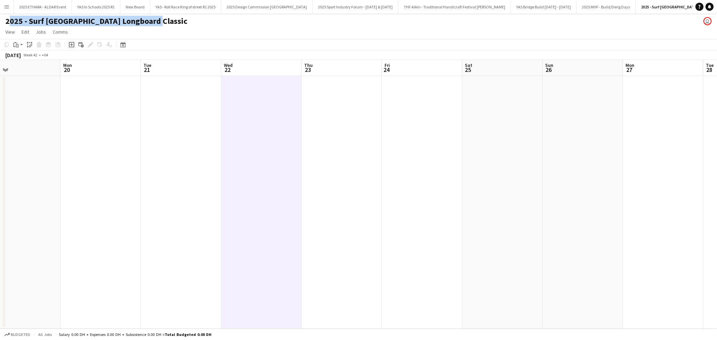
click at [72, 43] on icon "Add job" at bounding box center [71, 44] width 5 height 5
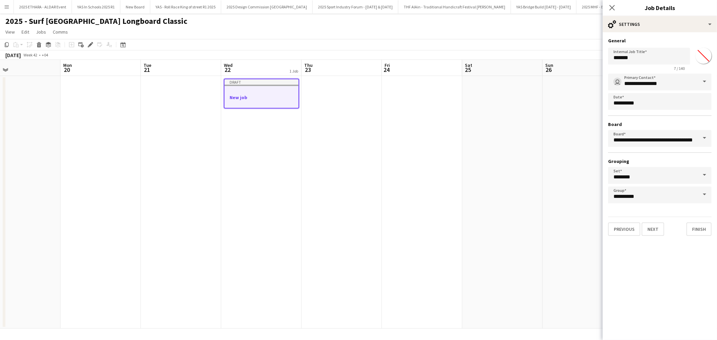
click at [634, 65] on app-form-group "Internal Job Title ******* 7 / 140" at bounding box center [649, 59] width 82 height 23
click at [636, 59] on input "*******" at bounding box center [649, 56] width 82 height 17
drag, startPoint x: 636, startPoint y: 58, endPoint x: 585, endPoint y: 56, distance: 50.8
click at [585, 56] on body "Menu Boards Boards Boards All jobs Status Workforce Workforce My Workforce Recr…" at bounding box center [358, 170] width 717 height 340
click at [643, 62] on input "*******" at bounding box center [649, 56] width 82 height 17
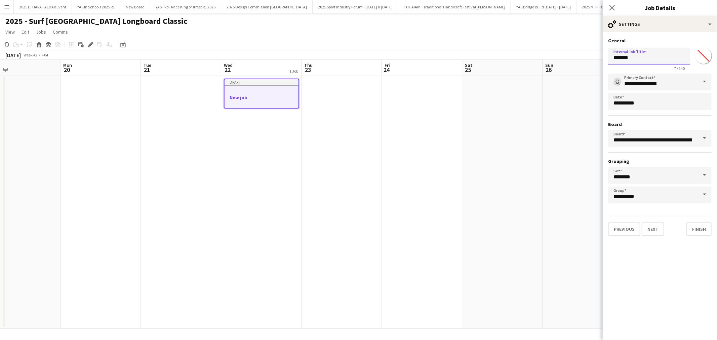
drag, startPoint x: 635, startPoint y: 59, endPoint x: 602, endPoint y: 55, distance: 33.2
click at [602, 55] on form "**********" at bounding box center [659, 137] width 114 height 198
click at [648, 58] on input "*******" at bounding box center [649, 56] width 82 height 17
drag, startPoint x: 637, startPoint y: 58, endPoint x: 529, endPoint y: 47, distance: 107.7
click at [529, 47] on body "Menu Boards Boards Boards All jobs Status Workforce Workforce My Workforce Recr…" at bounding box center [358, 170] width 717 height 340
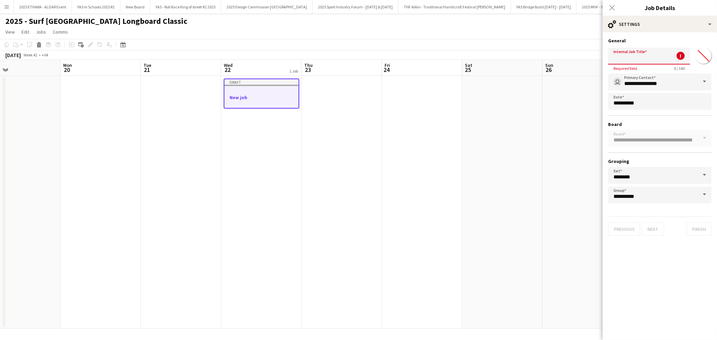
paste input "**********"
type input "**********"
click at [650, 226] on button "Next" at bounding box center [652, 228] width 23 height 13
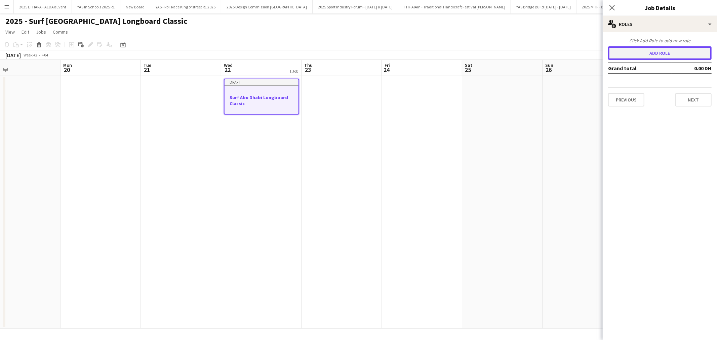
click at [644, 55] on button "Add role" at bounding box center [659, 52] width 103 height 13
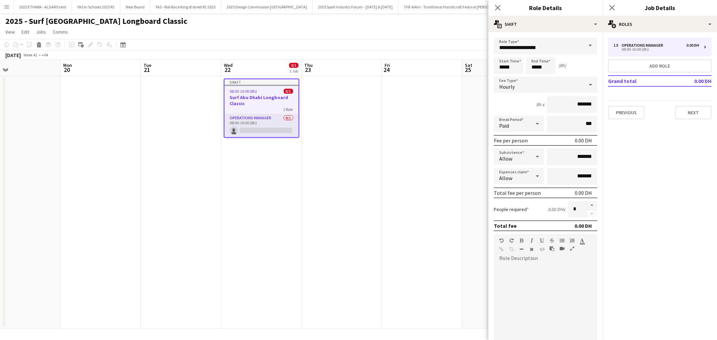
click at [586, 47] on span at bounding box center [590, 46] width 14 height 16
click at [531, 94] on span "Zone Manager" at bounding box center [542, 97] width 87 height 6
type input "**********"
type input "*********"
drag, startPoint x: 503, startPoint y: 67, endPoint x: 495, endPoint y: 69, distance: 8.8
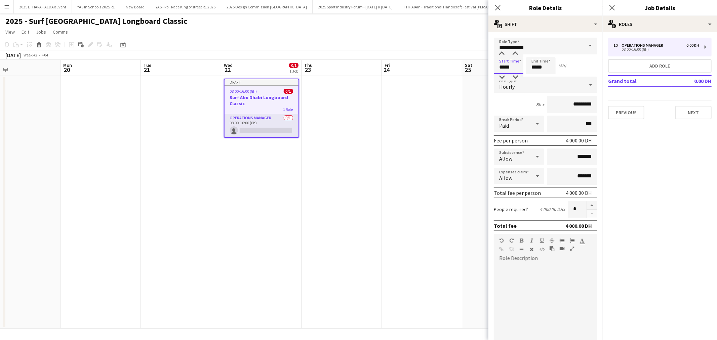
click at [495, 69] on input "*****" at bounding box center [508, 65] width 30 height 17
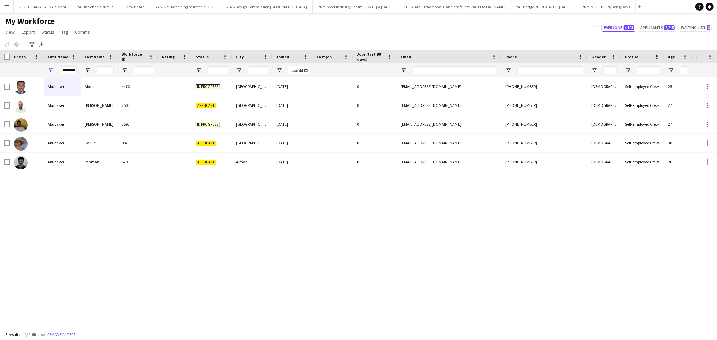
click at [68, 70] on input "********" at bounding box center [68, 70] width 17 height 8
type input "*********"
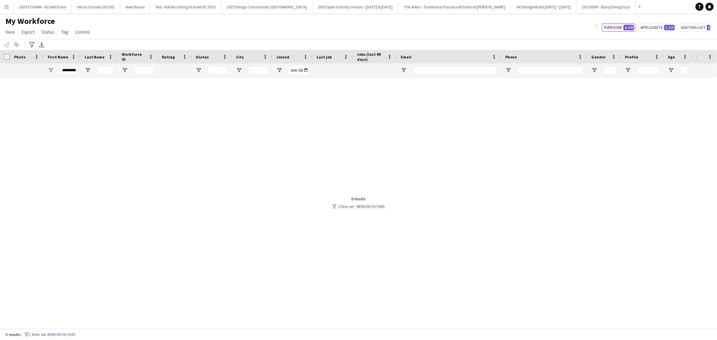
click at [65, 72] on input "*********" at bounding box center [68, 70] width 17 height 8
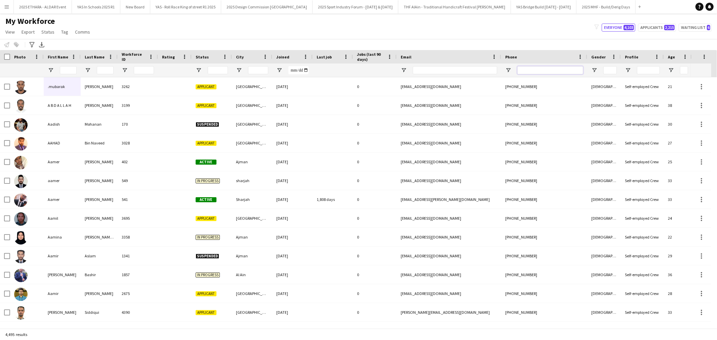
click at [544, 72] on input "Phone Filter Input" at bounding box center [550, 70] width 66 height 8
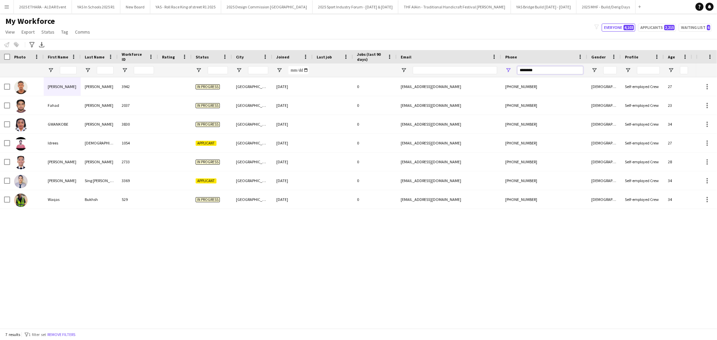
type input "********"
click at [70, 73] on input "First Name Filter Input" at bounding box center [68, 70] width 17 height 8
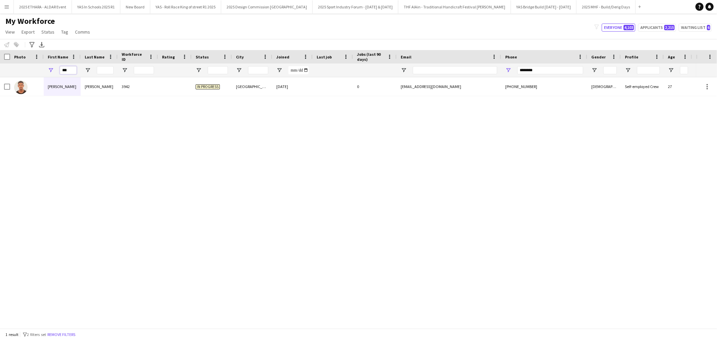
type input "***"
click at [530, 68] on input "********" at bounding box center [550, 70] width 66 height 8
drag, startPoint x: 544, startPoint y: 71, endPoint x: 435, endPoint y: 69, distance: 108.9
click at [435, 69] on div "***" at bounding box center [399, 69] width 799 height 13
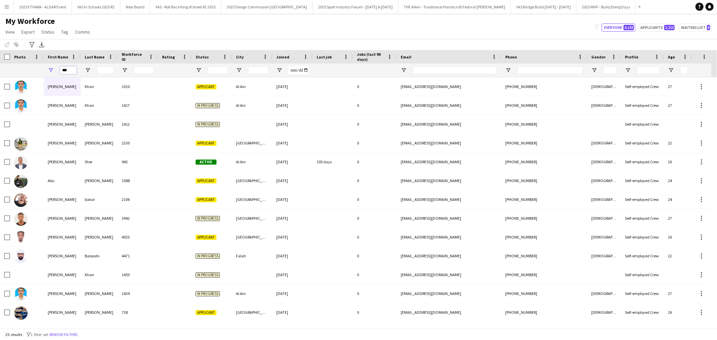
click at [73, 71] on input "***" at bounding box center [68, 70] width 17 height 8
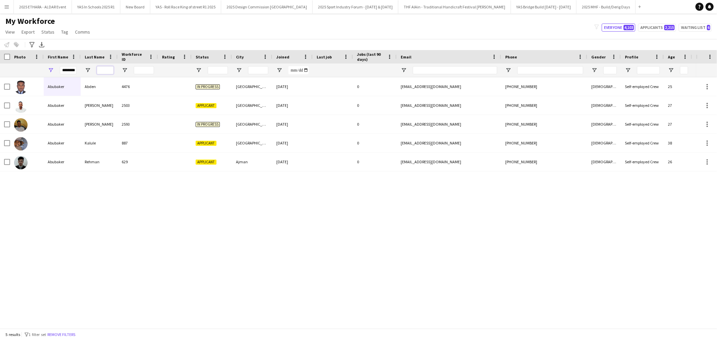
click at [104, 70] on input "Last Name Filter Input" at bounding box center [105, 70] width 17 height 8
click at [556, 69] on input "Phone Filter Input" at bounding box center [550, 70] width 66 height 8
click at [69, 67] on input "********" at bounding box center [68, 70] width 17 height 8
drag, startPoint x: 69, startPoint y: 69, endPoint x: 82, endPoint y: 71, distance: 13.4
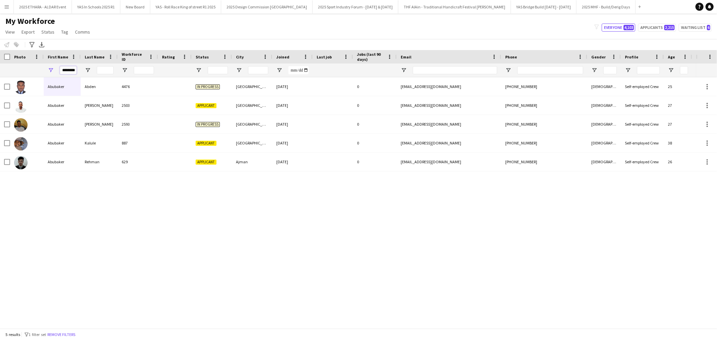
click at [82, 71] on div "********" at bounding box center [399, 69] width 799 height 13
click at [73, 71] on input "********" at bounding box center [68, 70] width 17 height 8
click at [75, 71] on input "********" at bounding box center [68, 70] width 17 height 8
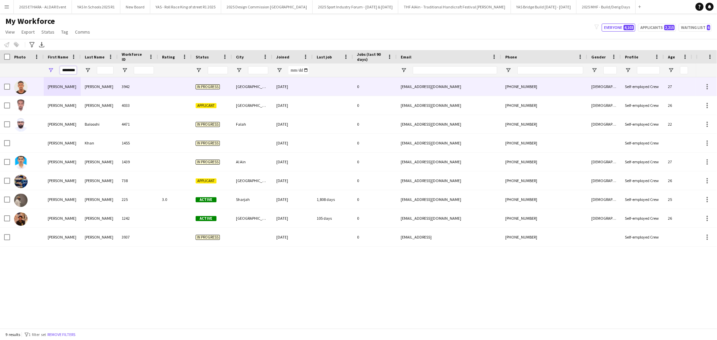
type input "********"
click at [93, 86] on div "Abdallah" at bounding box center [99, 86] width 37 height 18
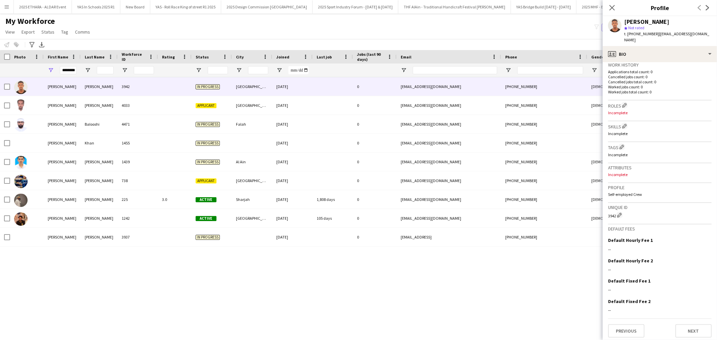
scroll to position [129, 0]
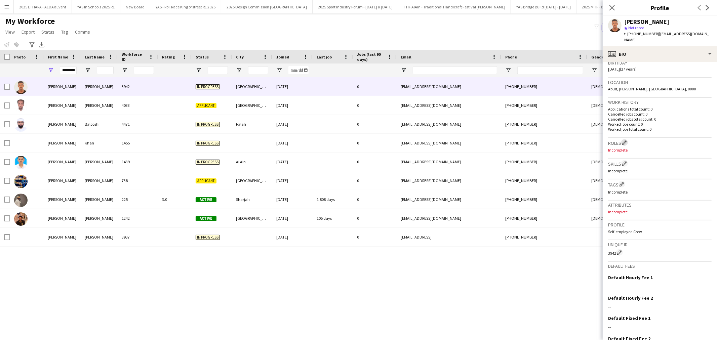
click at [622, 142] on button "Edit crew company roles" at bounding box center [624, 142] width 7 height 7
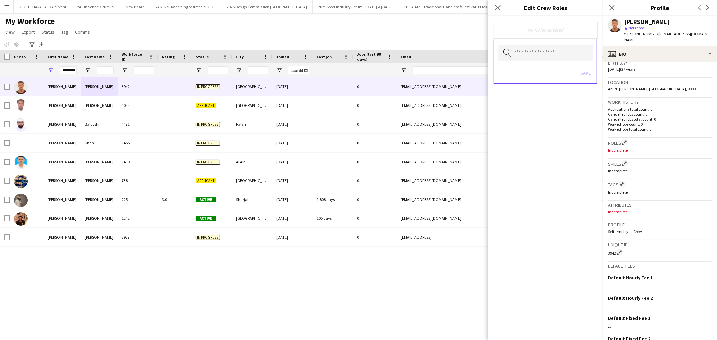
click at [554, 53] on input "text" at bounding box center [545, 53] width 95 height 17
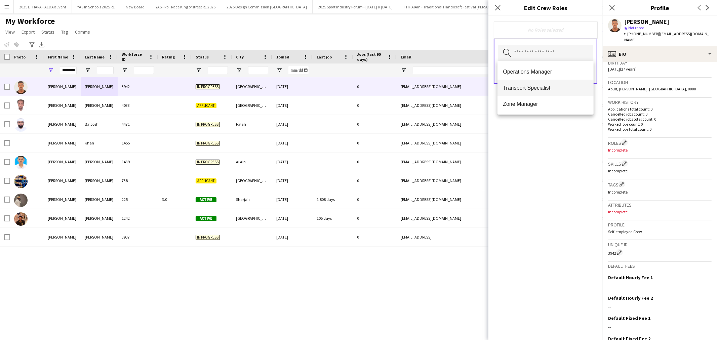
click at [537, 93] on mat-option "Transport Specialist" at bounding box center [545, 88] width 96 height 16
click at [531, 145] on div "Transport Specialist Remove Search by role type Save" at bounding box center [545, 178] width 114 height 324
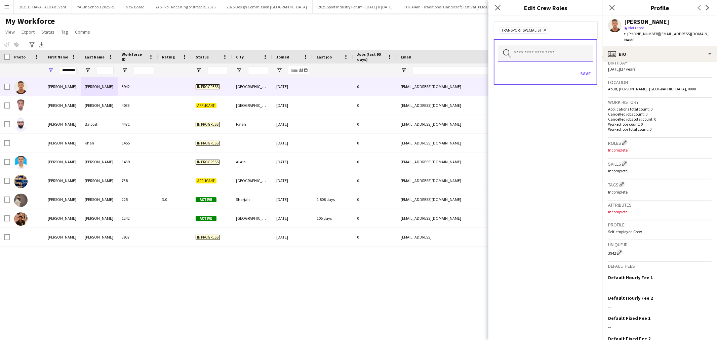
click at [550, 53] on input "text" at bounding box center [545, 53] width 95 height 17
click at [531, 135] on div "Transport Specialist Remove Search by role type Save" at bounding box center [545, 178] width 114 height 324
click at [587, 72] on button "Save" at bounding box center [585, 73] width 16 height 11
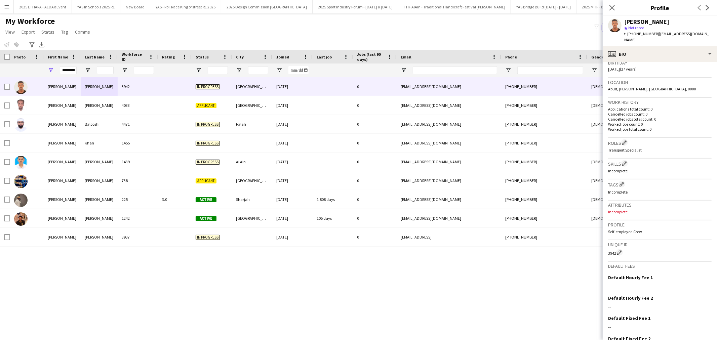
click at [619, 209] on p "Incomplete" at bounding box center [659, 211] width 103 height 5
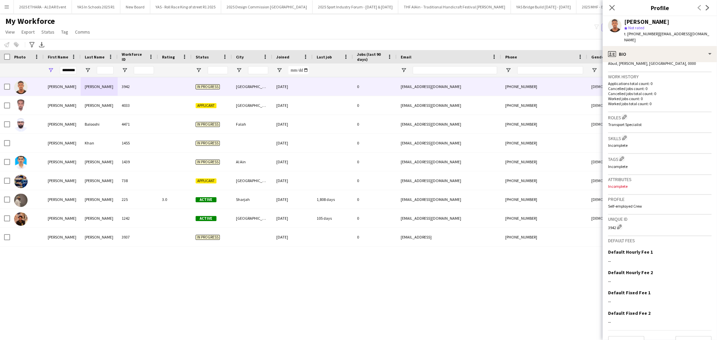
scroll to position [167, 0]
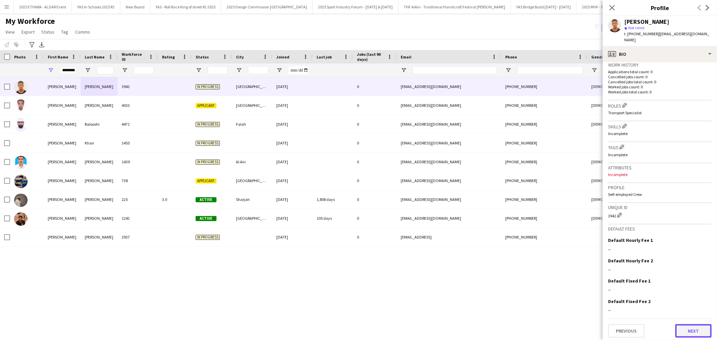
click at [686, 326] on button "Next" at bounding box center [693, 330] width 36 height 13
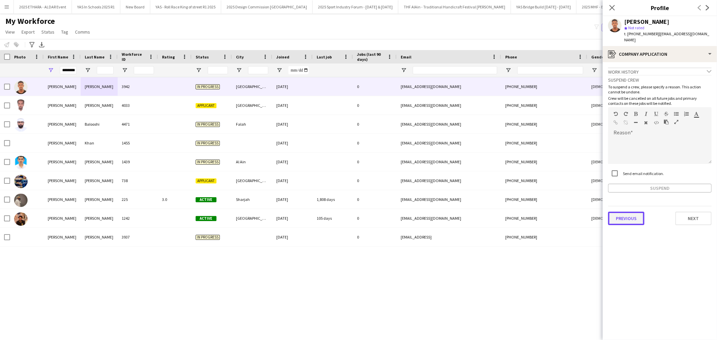
click at [622, 220] on button "Previous" at bounding box center [626, 218] width 36 height 13
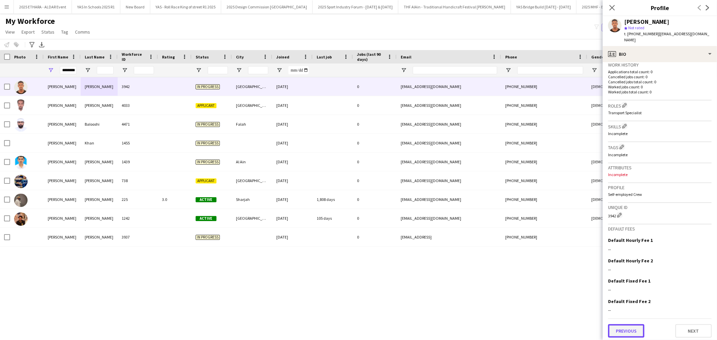
click at [639, 327] on button "Previous" at bounding box center [626, 330] width 36 height 13
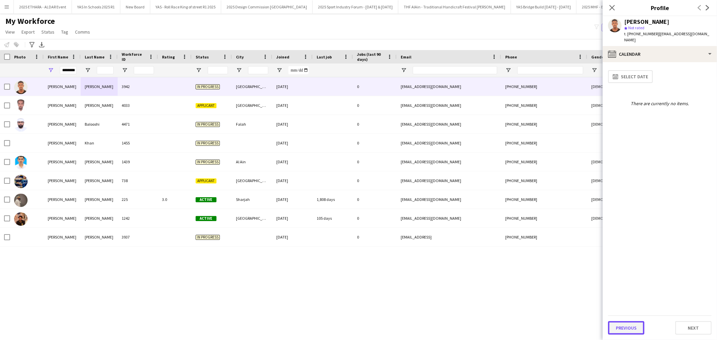
click at [631, 330] on button "Previous" at bounding box center [626, 327] width 36 height 13
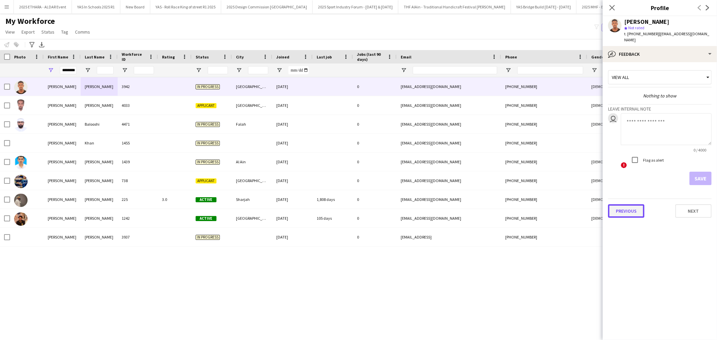
click at [620, 214] on button "Previous" at bounding box center [626, 210] width 36 height 13
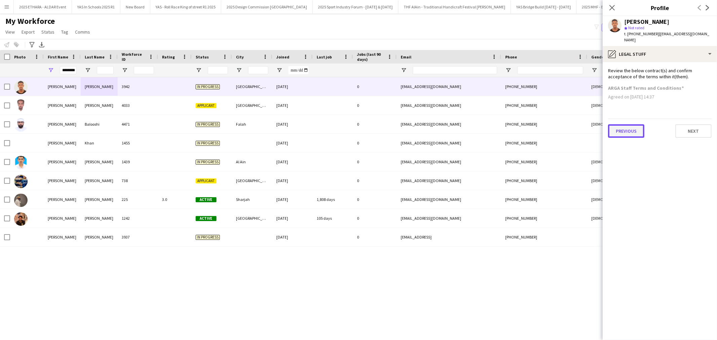
click at [633, 132] on button "Previous" at bounding box center [626, 130] width 36 height 13
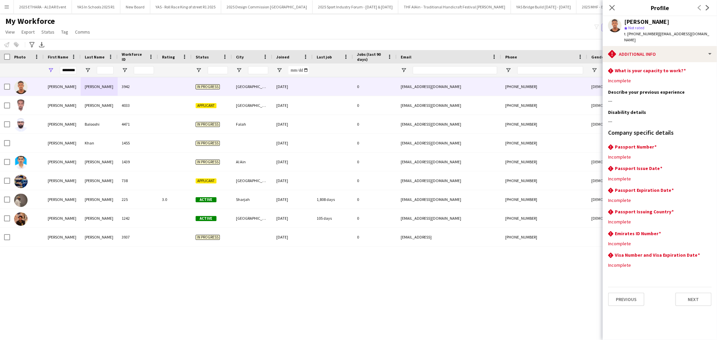
click at [711, 68] on app-section-data-types "rhombus-alert What is your capacity to work? Edit this field Incomplete Describ…" at bounding box center [659, 201] width 114 height 278
click at [708, 70] on app-icon "Edit this field" at bounding box center [708, 70] width 5 height 5
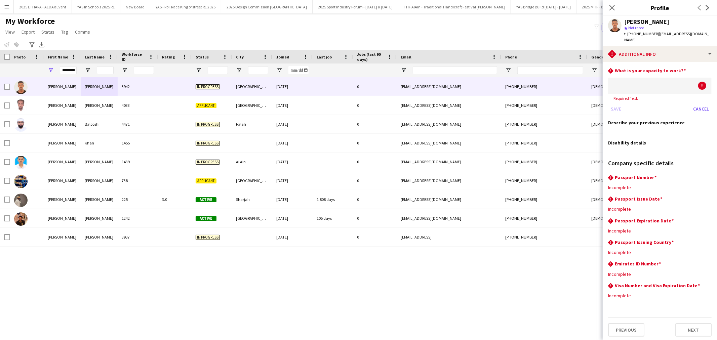
click at [650, 87] on div at bounding box center [653, 86] width 90 height 16
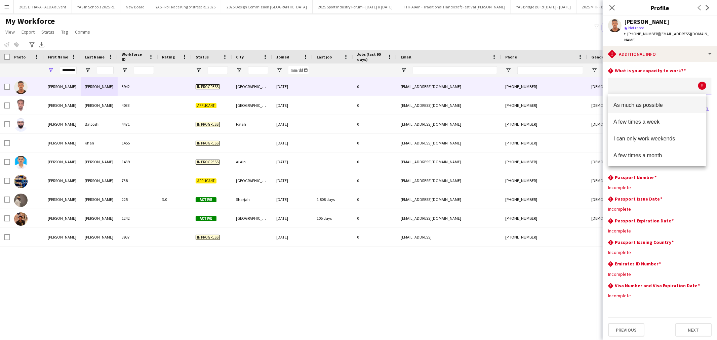
click at [646, 103] on span "As much as possible" at bounding box center [656, 105] width 87 height 6
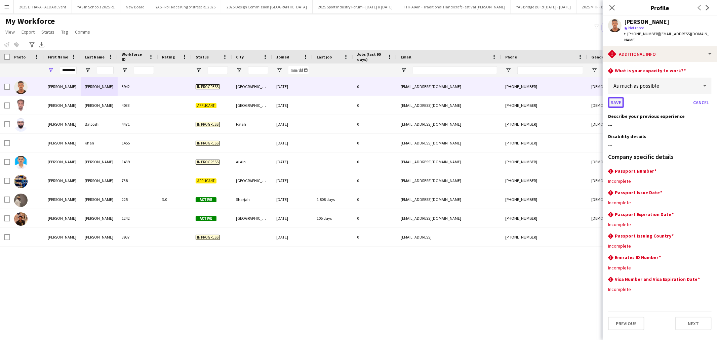
click at [610, 102] on button "Save" at bounding box center [616, 102] width 16 height 11
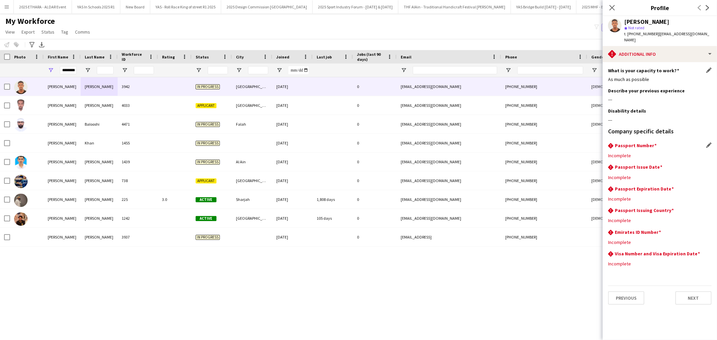
click at [627, 152] on div "rhombus-alert Passport Number Edit this field Incomplete" at bounding box center [659, 152] width 103 height 21
click at [629, 159] on div "Incomplete" at bounding box center [659, 156] width 103 height 6
click at [626, 158] on div "Incomplete" at bounding box center [659, 156] width 103 height 6
click at [707, 147] on app-icon "Edit this field" at bounding box center [708, 144] width 5 height 5
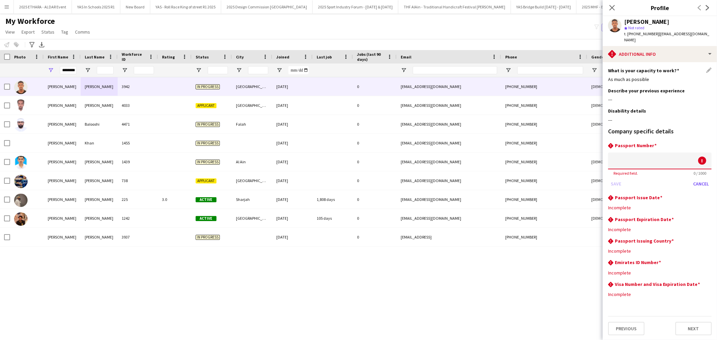
click at [660, 166] on input at bounding box center [659, 161] width 103 height 17
click at [611, 9] on icon at bounding box center [611, 7] width 6 height 6
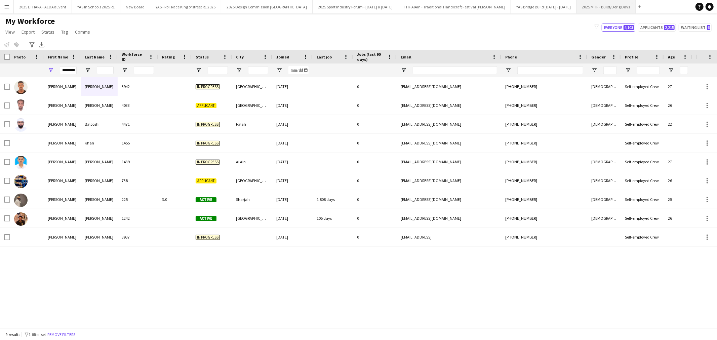
click at [576, 9] on button "2025 MHF - Build/Derig Days Close" at bounding box center [605, 6] width 59 height 13
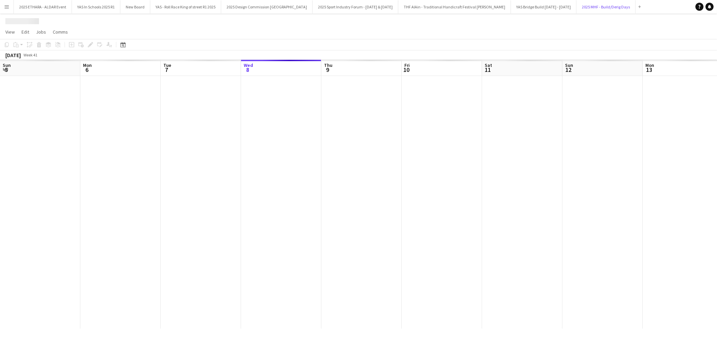
scroll to position [0, 160]
